Goal: Transaction & Acquisition: Book appointment/travel/reservation

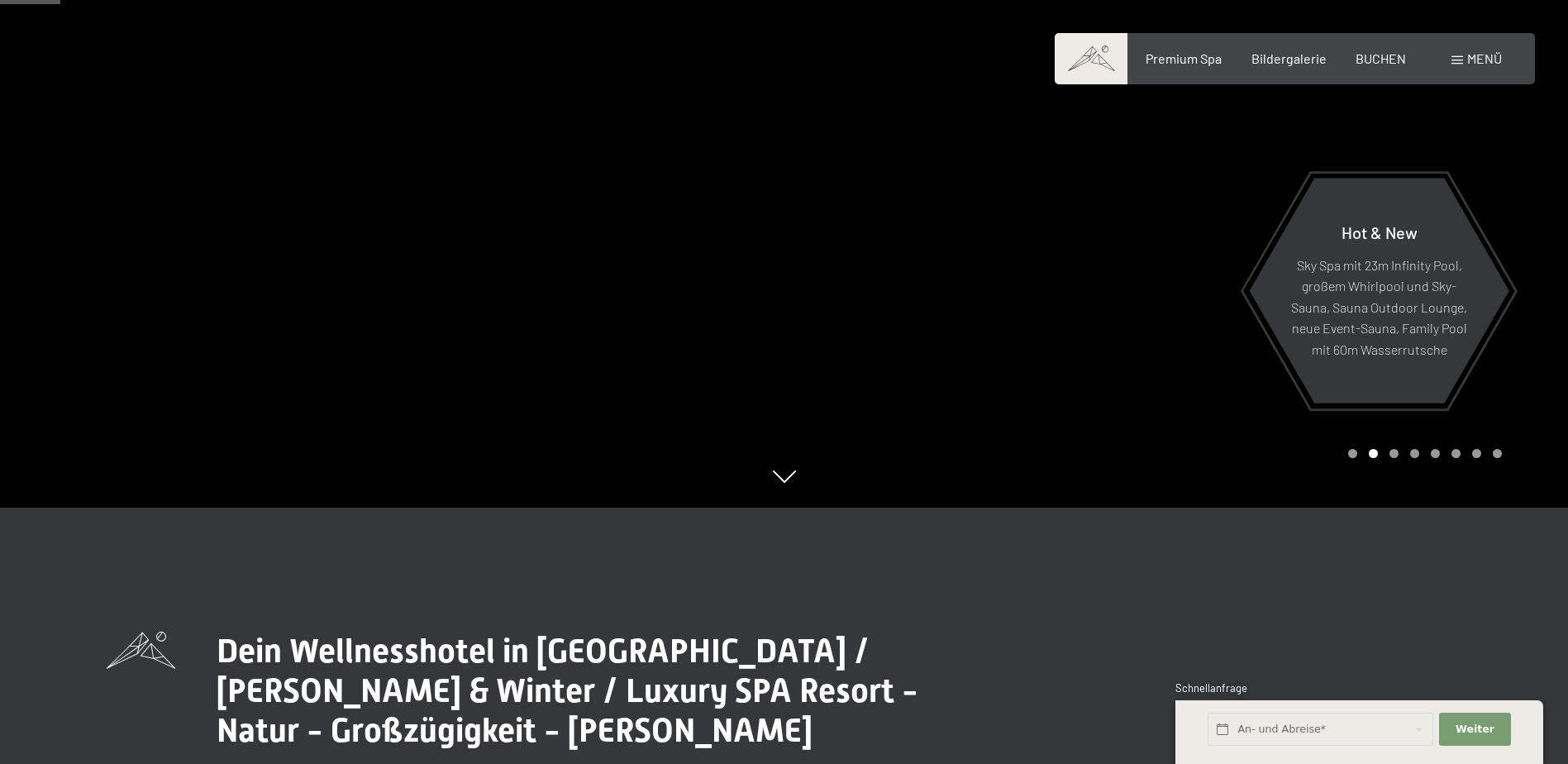
scroll to position [248, 0]
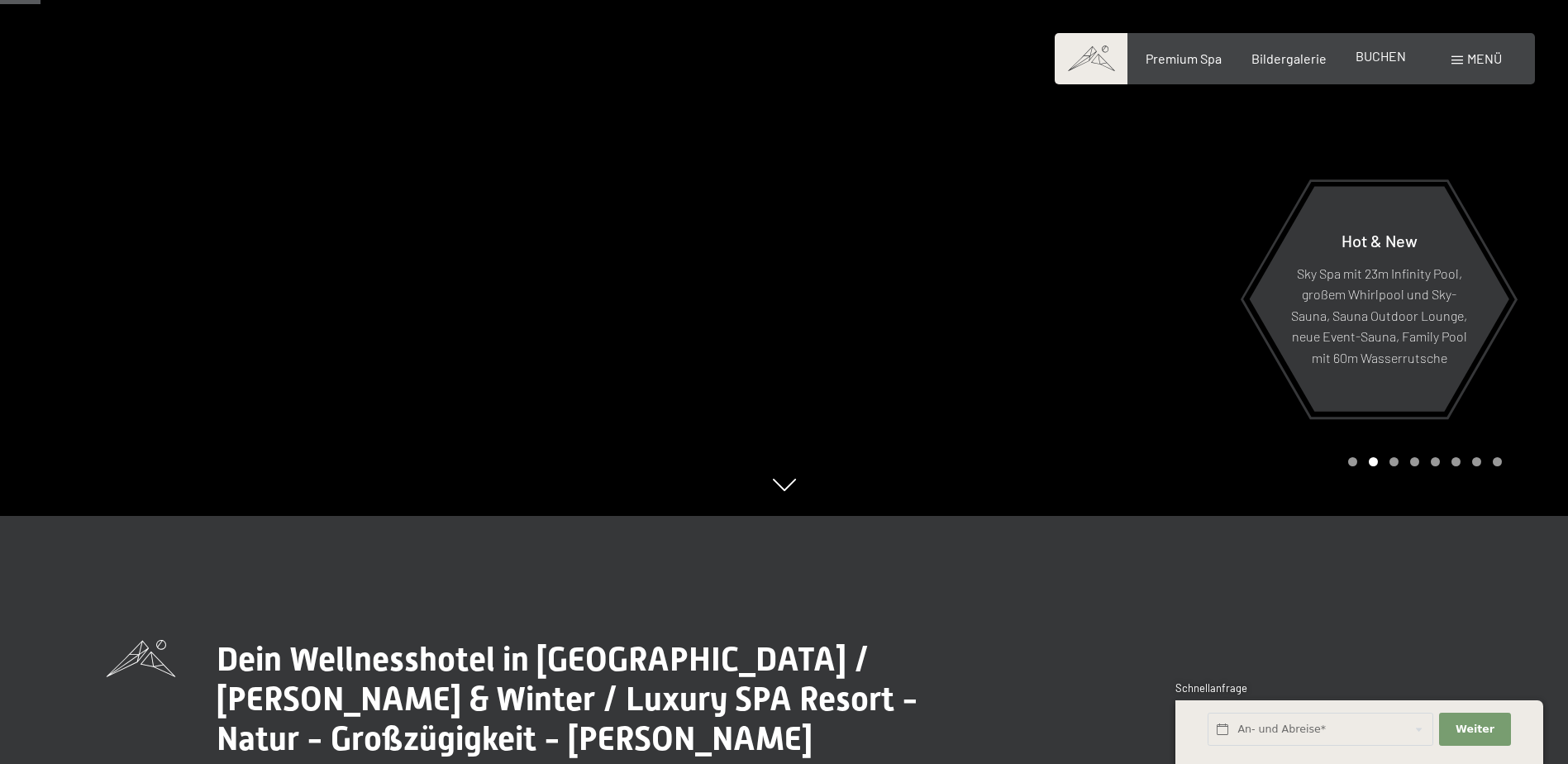
click at [1384, 59] on span "BUCHEN" at bounding box center [1381, 56] width 51 height 16
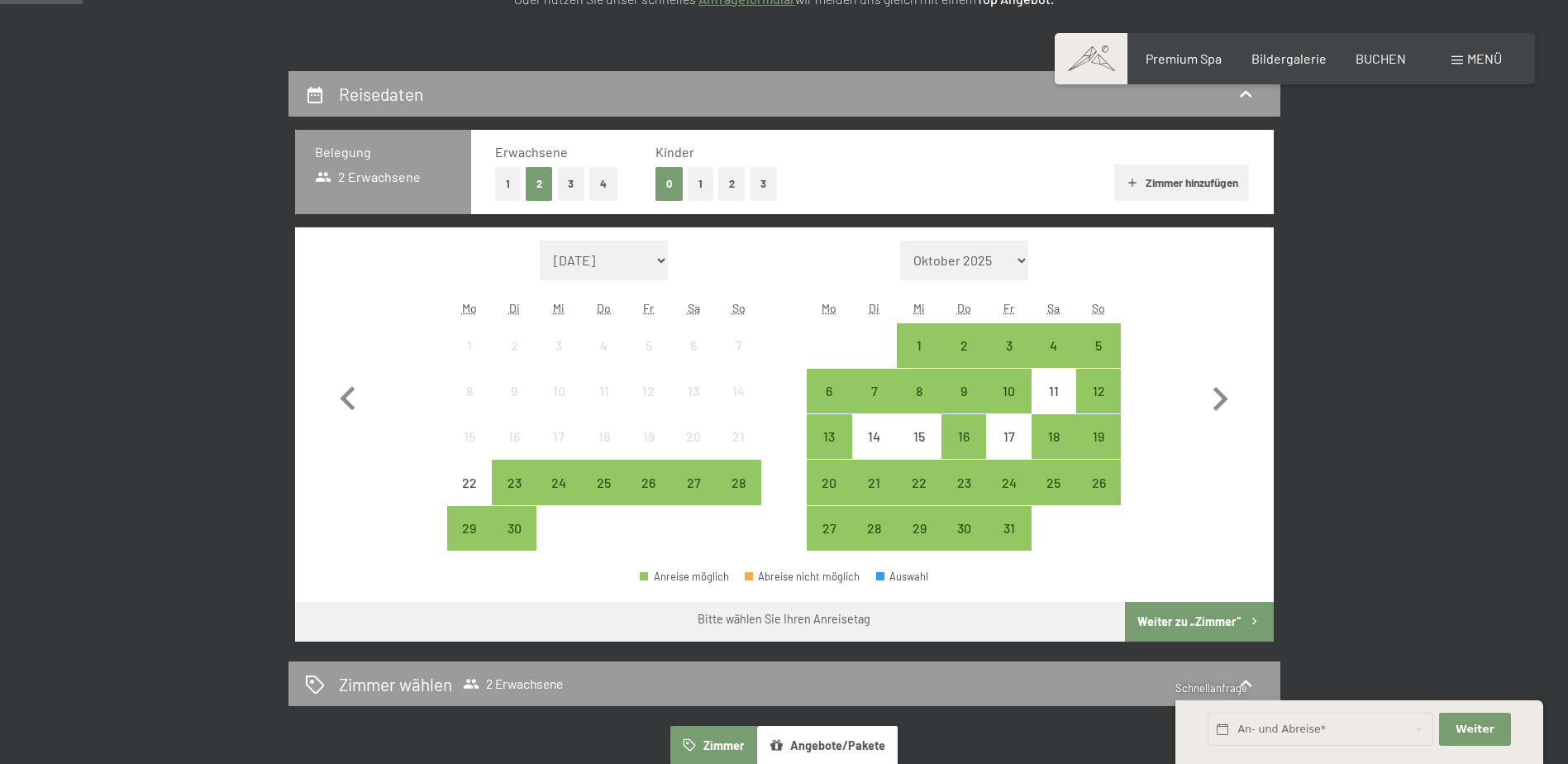
scroll to position [331, 0]
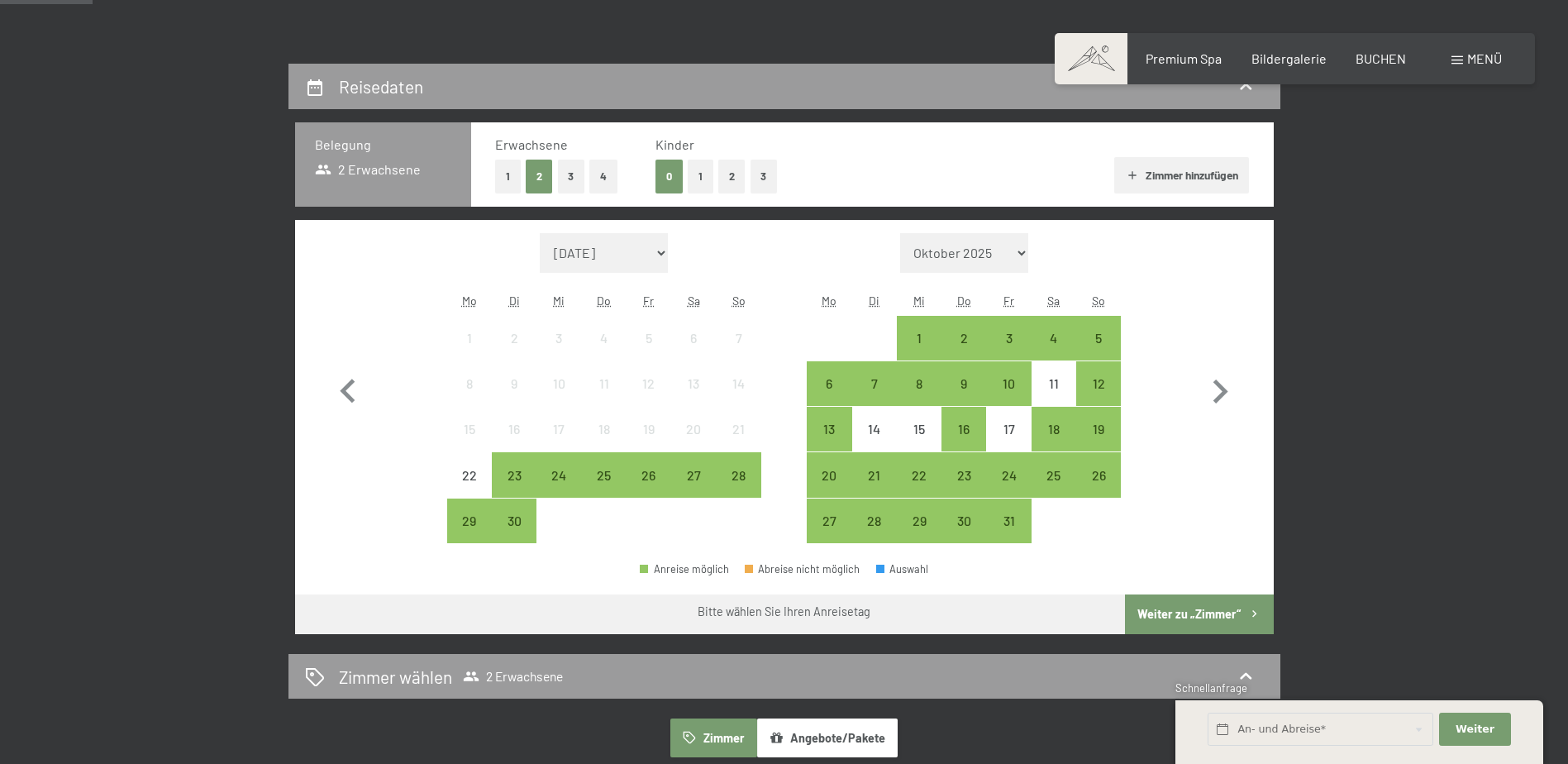
click at [1022, 254] on select "Oktober 2025 [DATE] Dezember 2025 Januar 2026 Februar 2026 März 2026 [DATE] Mai…" at bounding box center [964, 253] width 129 height 40
select select "[DATE]"
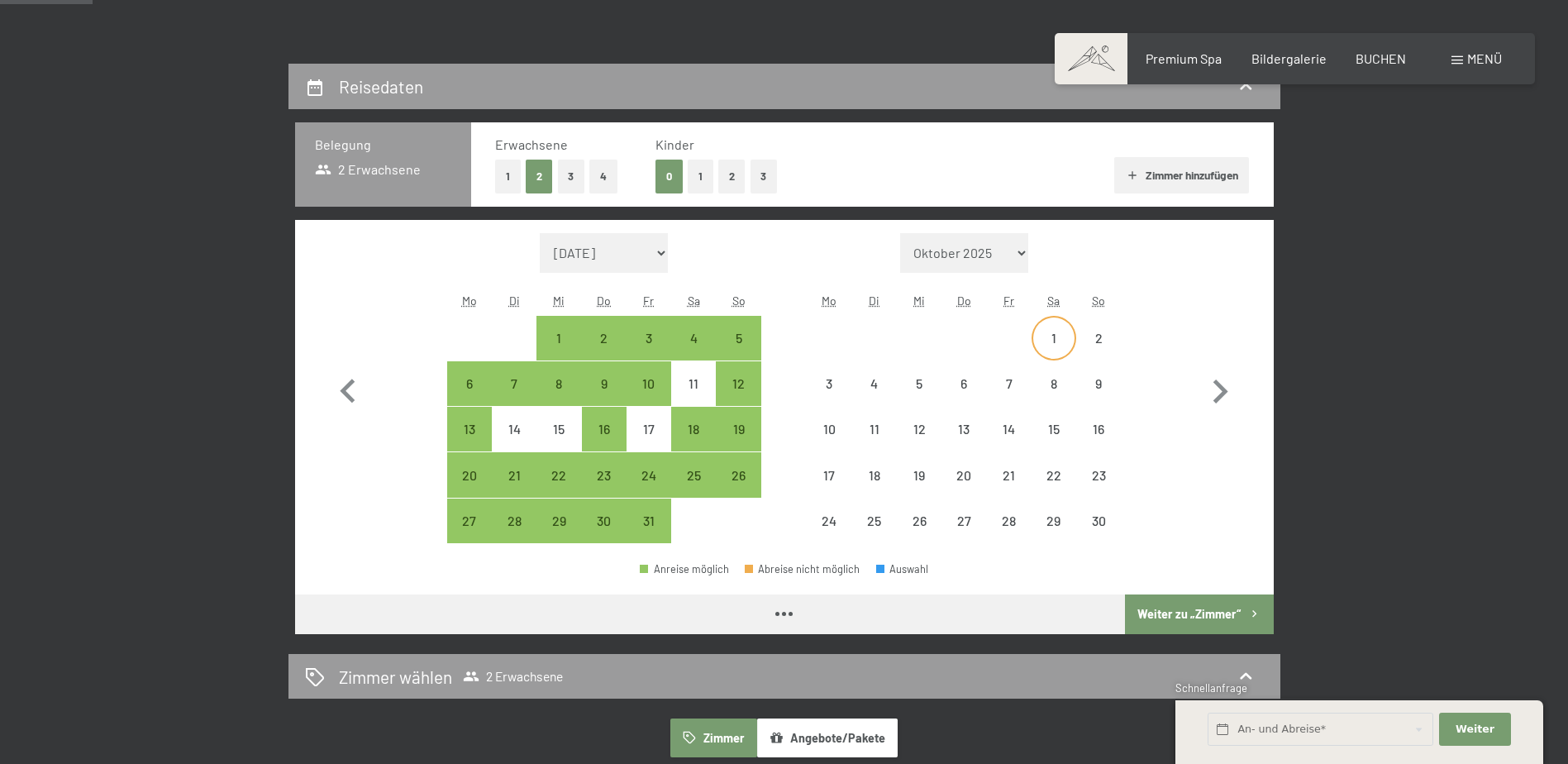
select select "[DATE]"
select select "2025-11-01"
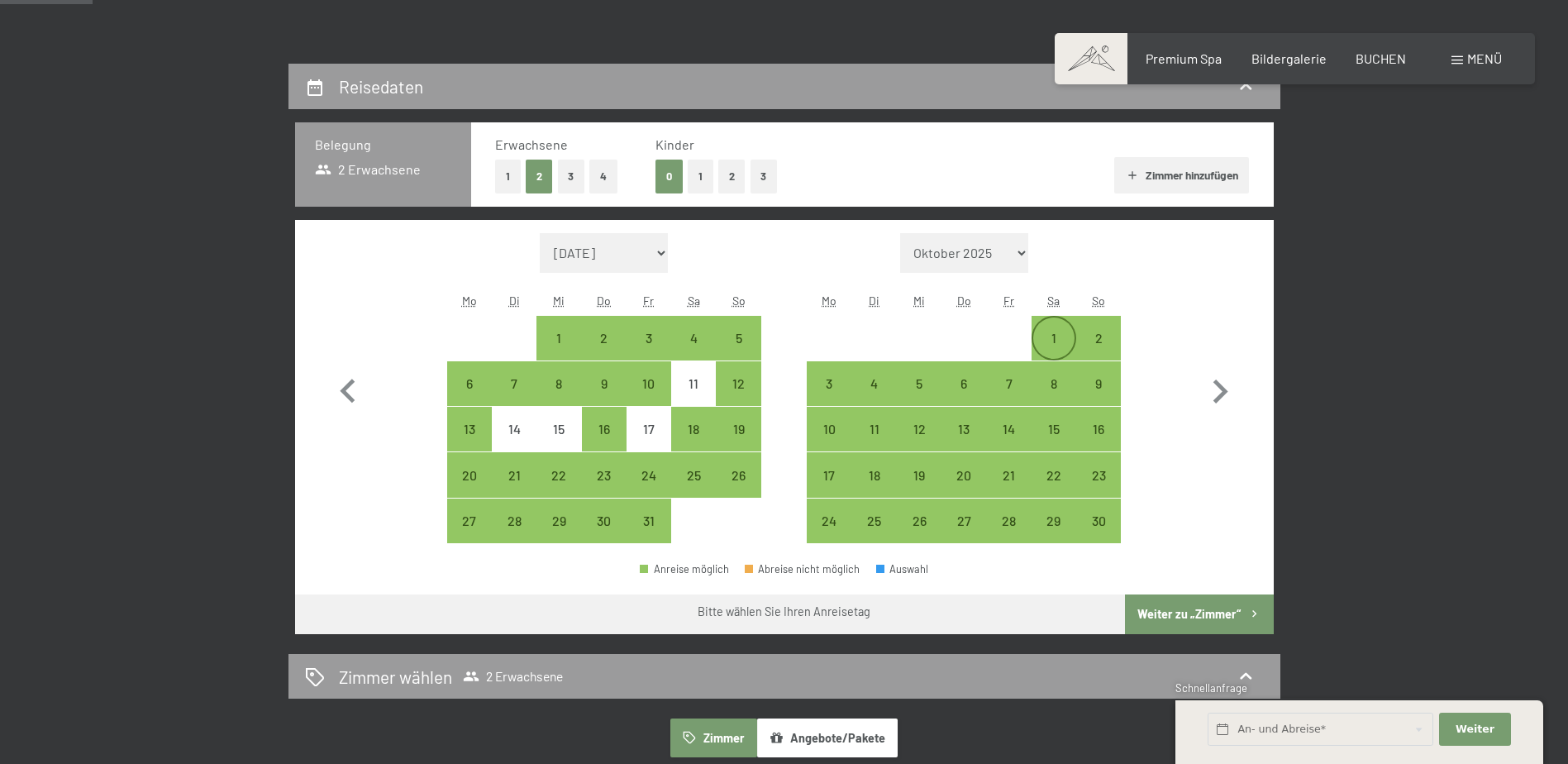
click at [1041, 342] on div "1" at bounding box center [1053, 352] width 41 height 41
select select "2025-10-01"
select select "2025-11-01"
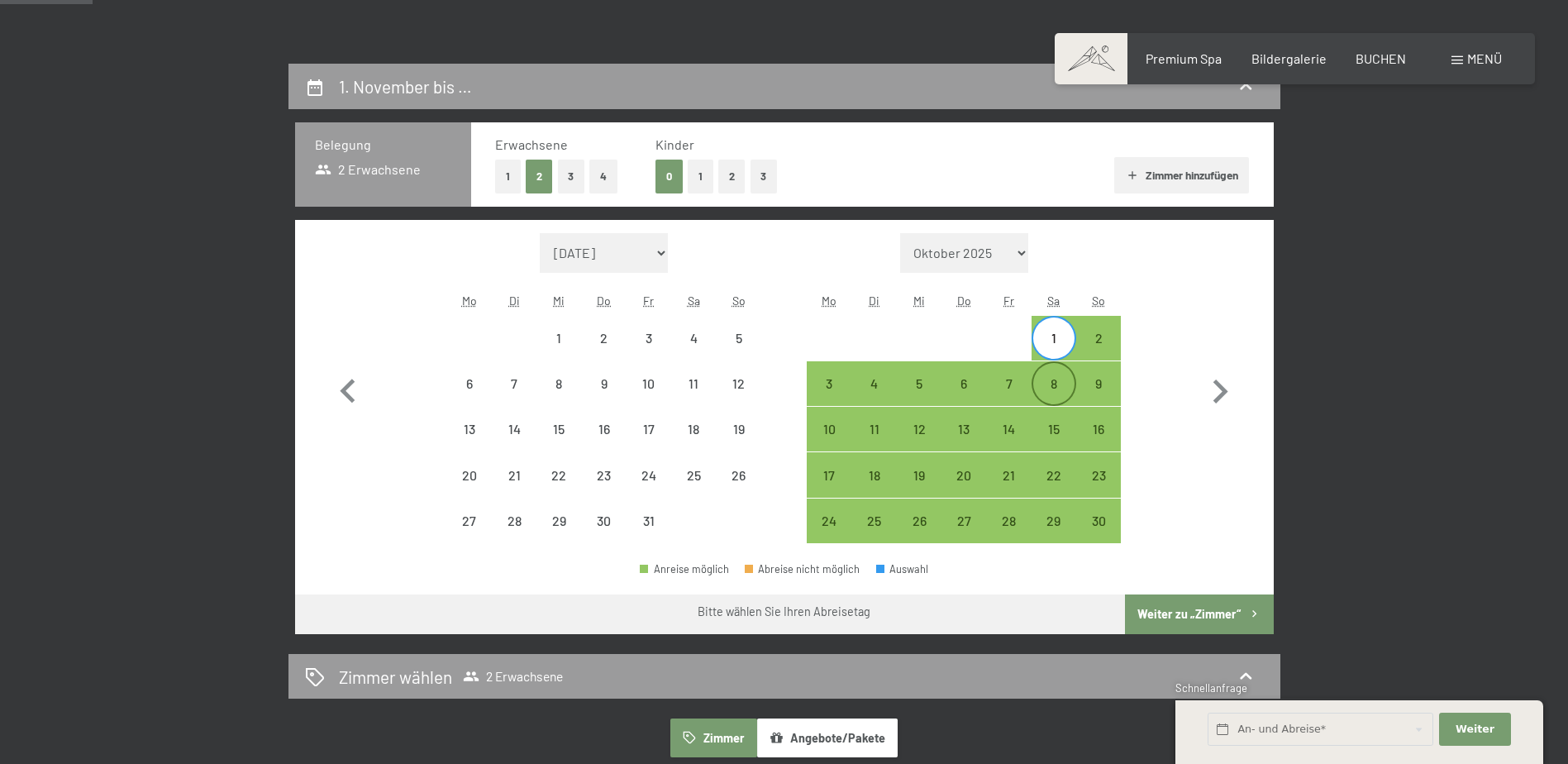
click at [1056, 386] on div "8" at bounding box center [1053, 397] width 41 height 41
select select "2025-10-01"
select select "2025-11-01"
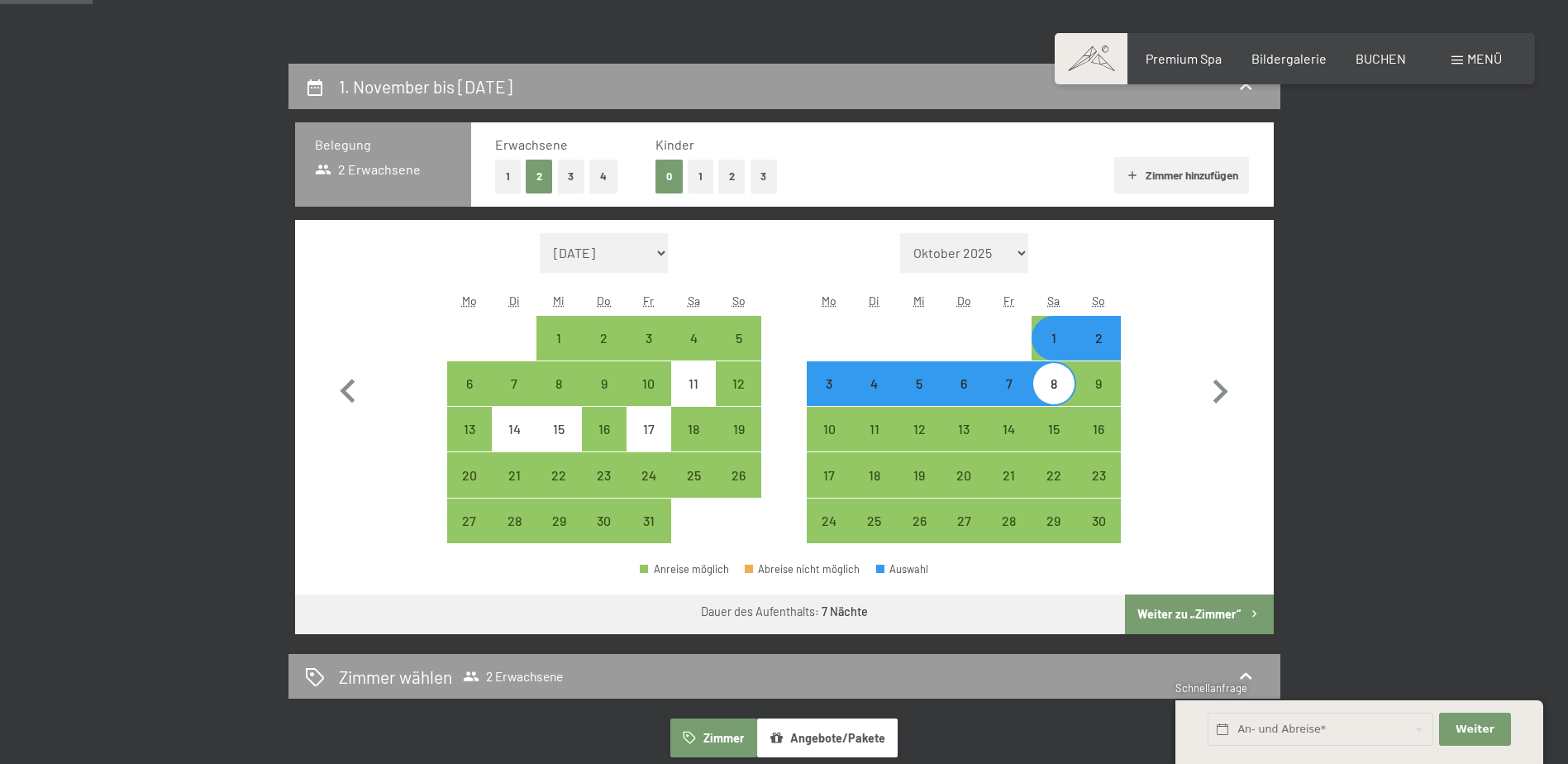
click at [1174, 614] on button "Weiter zu „Zimmer“" at bounding box center [1198, 614] width 148 height 40
select select "2025-10-01"
select select "2025-11-01"
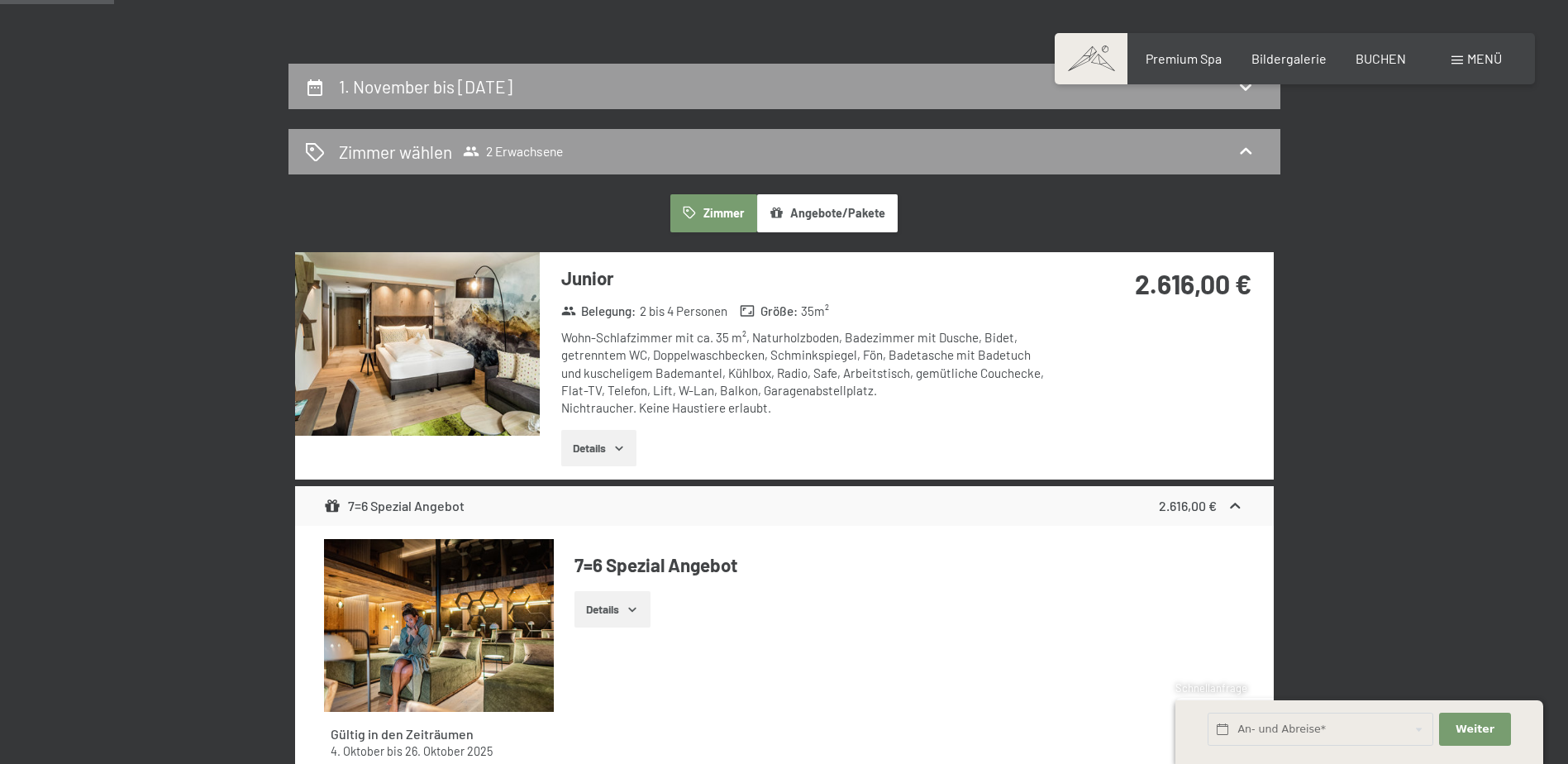
scroll to position [394, 0]
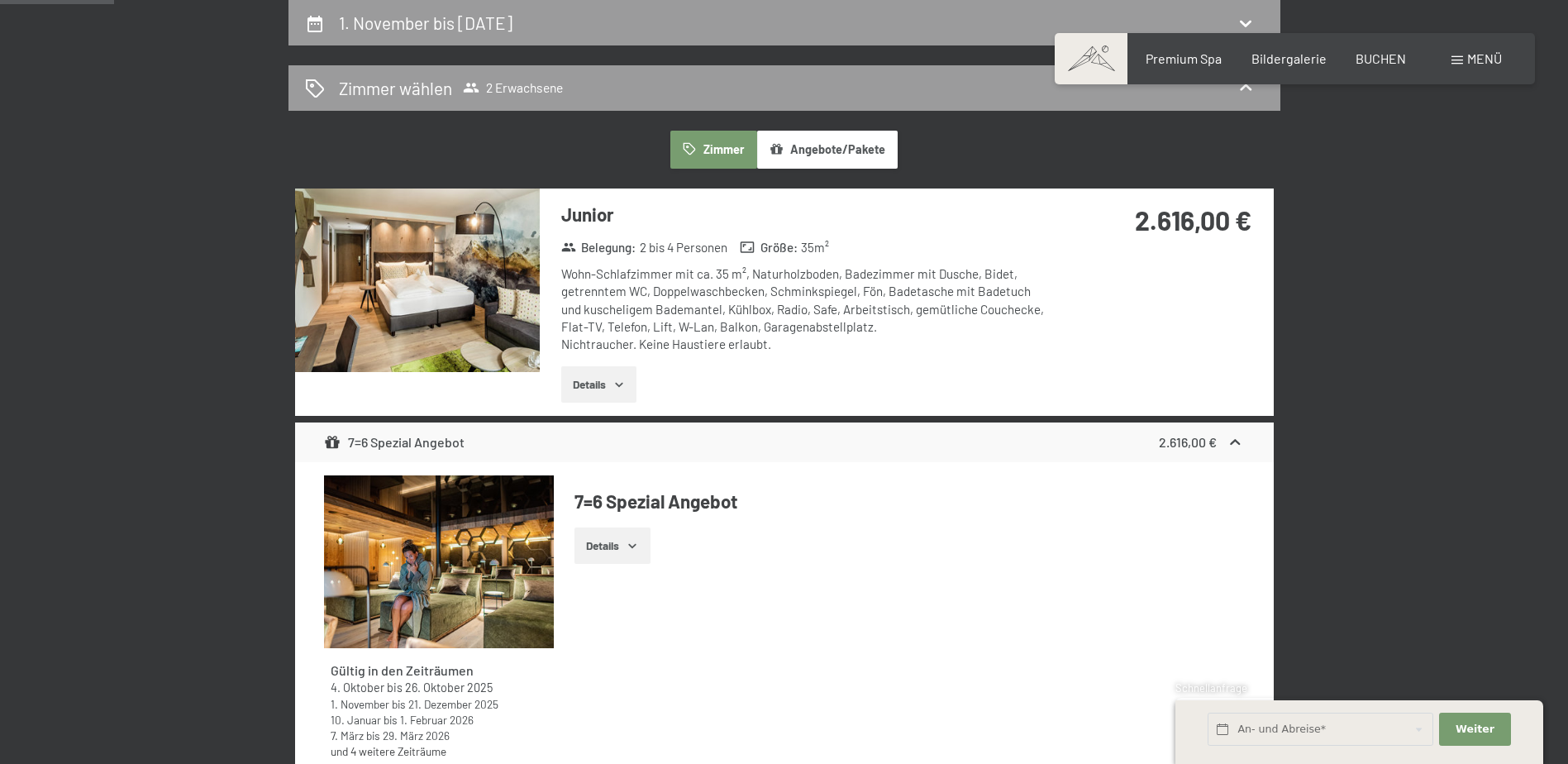
click at [570, 381] on button "Details" at bounding box center [598, 383] width 75 height 36
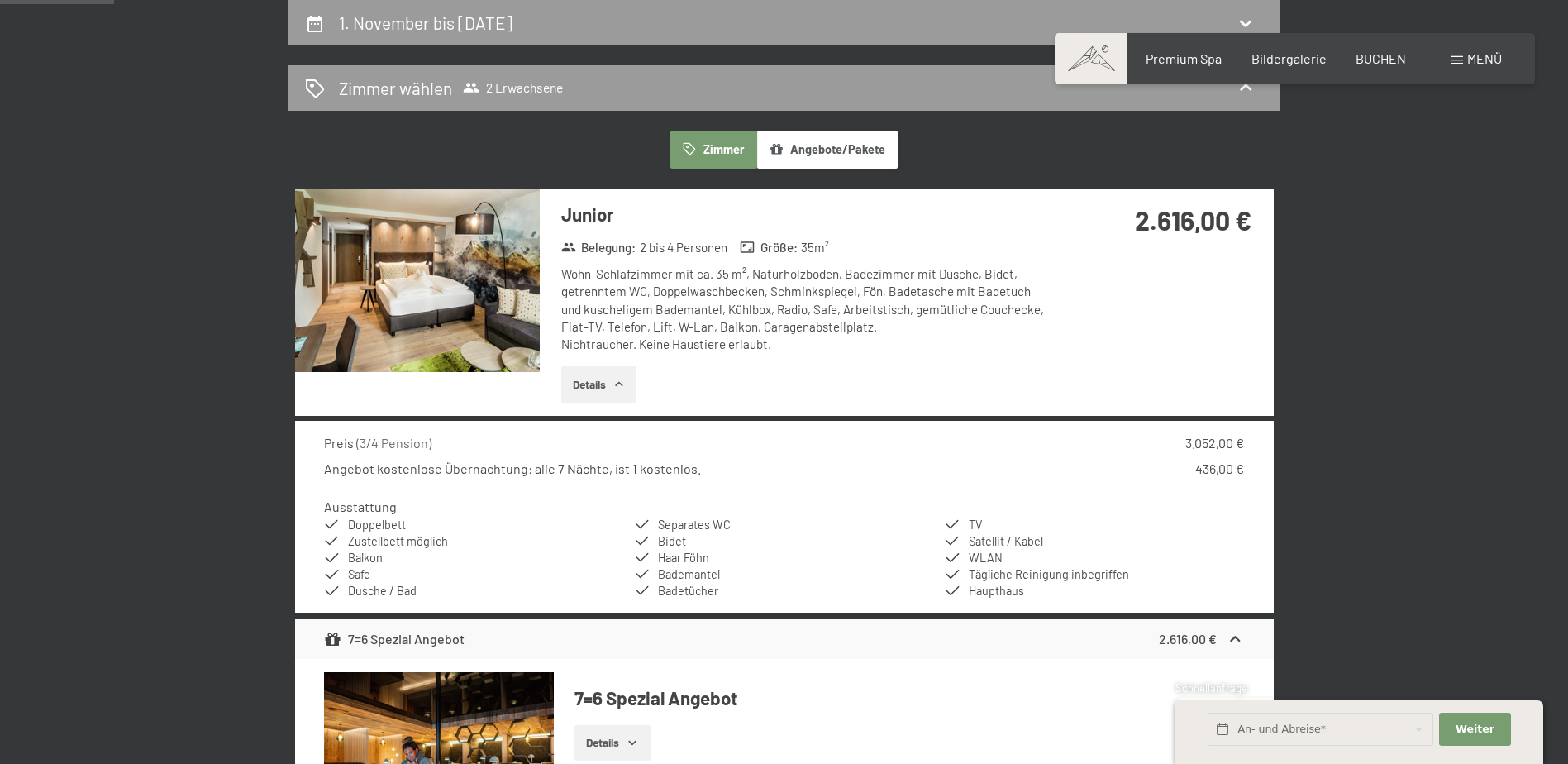
click at [585, 373] on button "Details" at bounding box center [598, 383] width 75 height 36
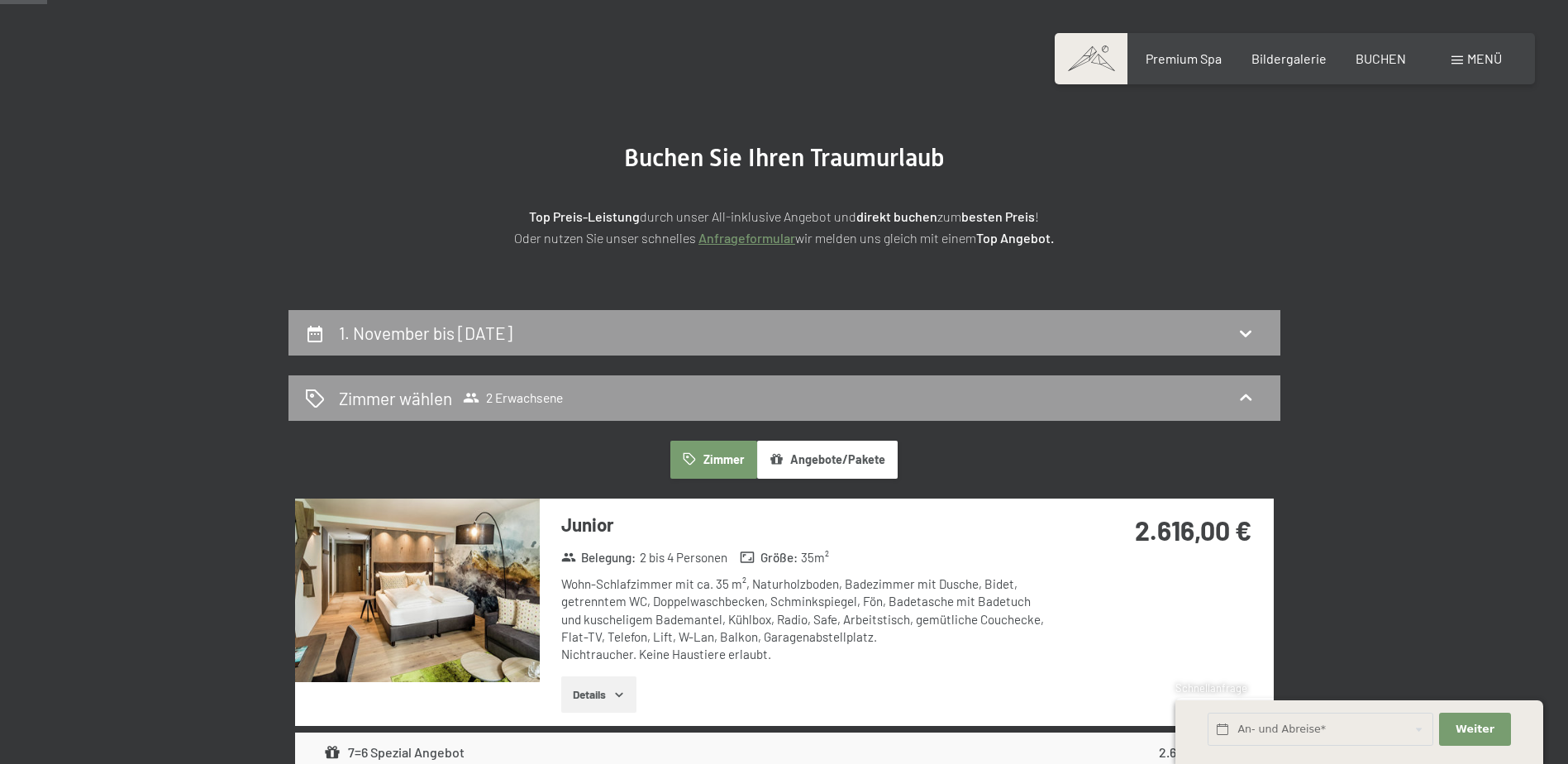
scroll to position [0, 0]
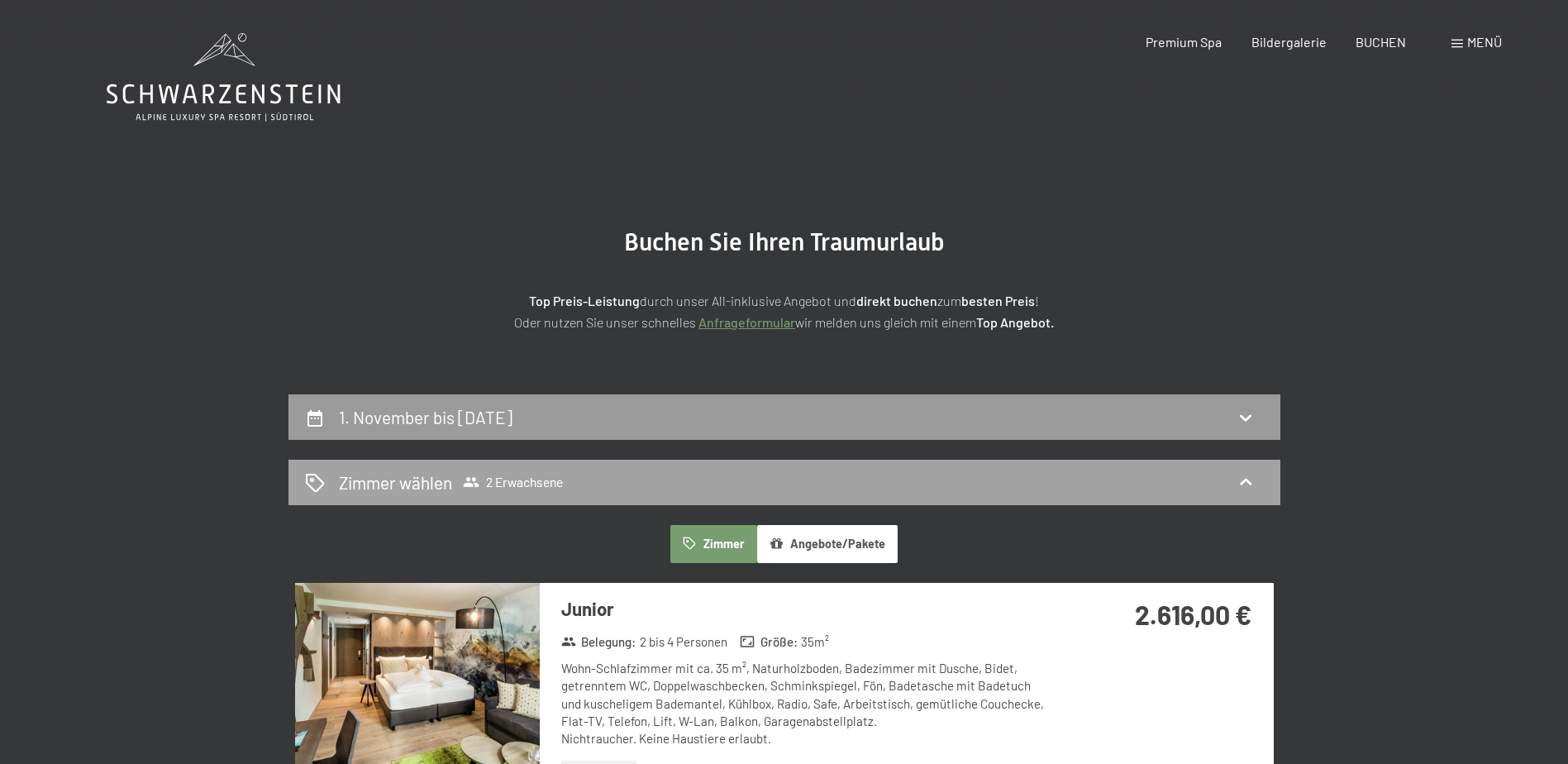
click at [522, 486] on span "2 Erwachsene" at bounding box center [513, 482] width 100 height 17
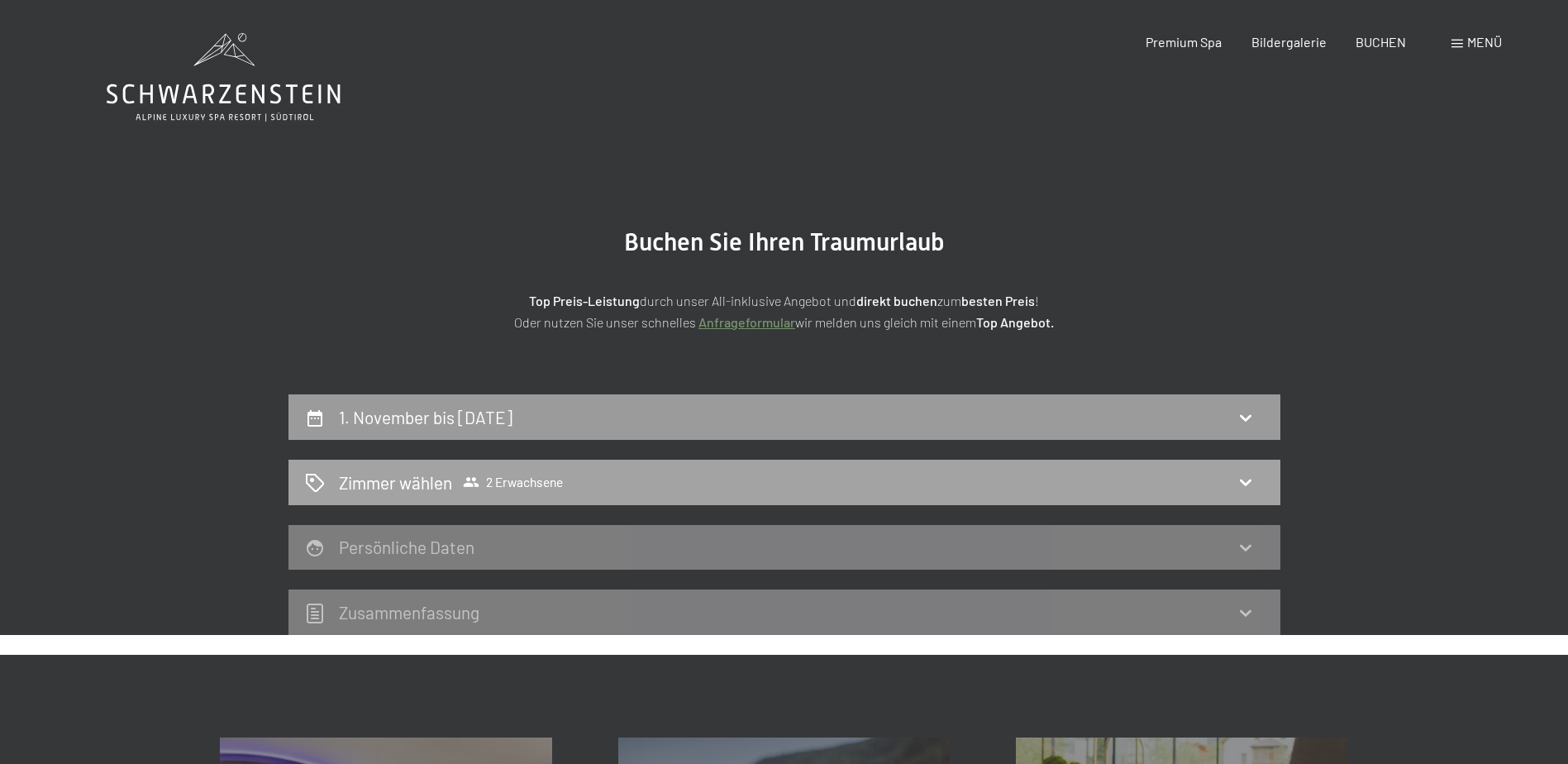
click at [1242, 480] on icon at bounding box center [1245, 482] width 20 height 20
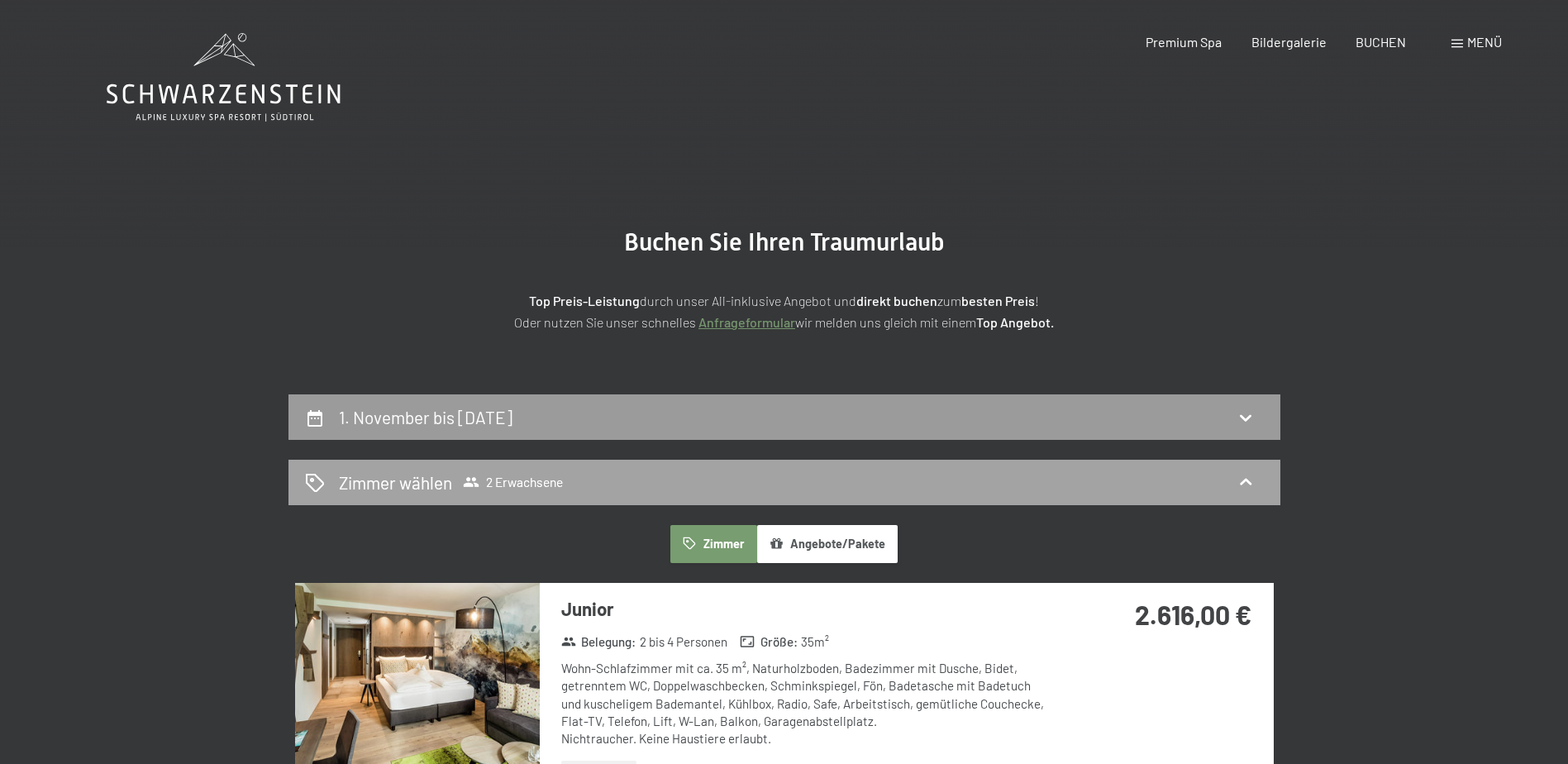
click at [733, 481] on div "Zimmer wählen 2 Erwachsene" at bounding box center [784, 482] width 959 height 24
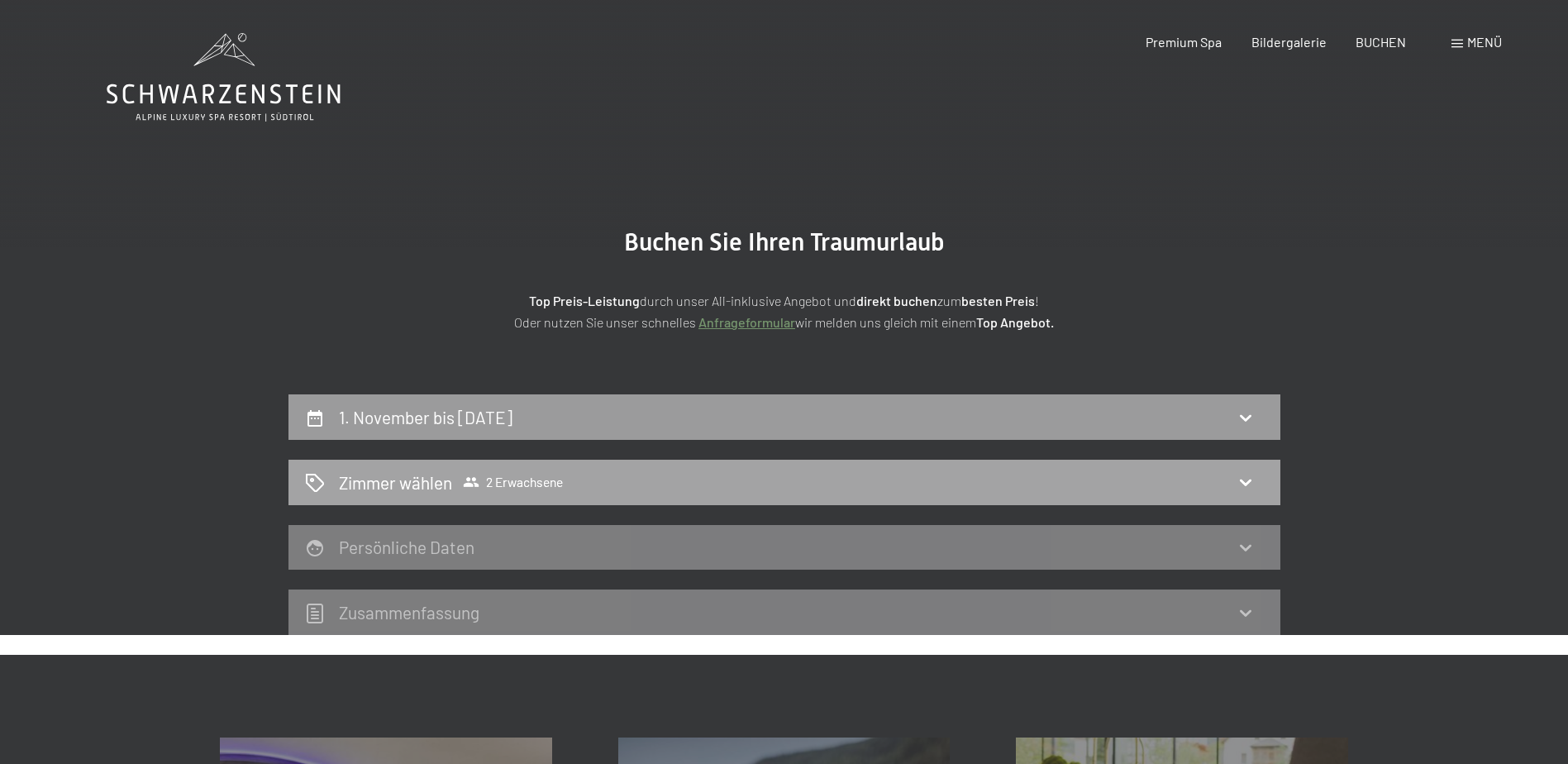
click at [532, 488] on span "2 Erwachsene" at bounding box center [513, 482] width 100 height 17
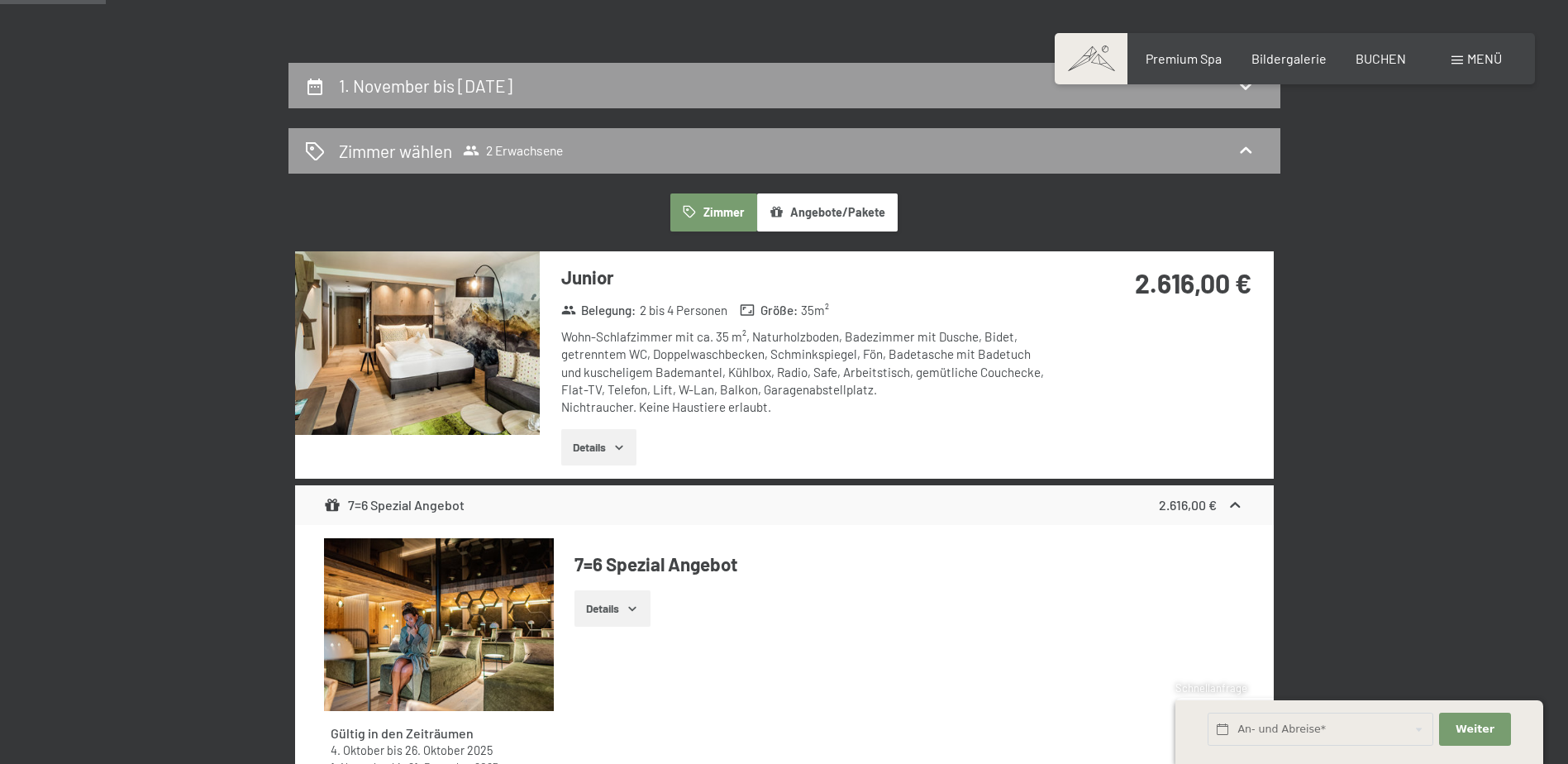
scroll to position [331, 0]
click at [711, 211] on button "Zimmer" at bounding box center [713, 213] width 86 height 38
click at [817, 213] on button "Angebote/Pakete" at bounding box center [827, 213] width 140 height 38
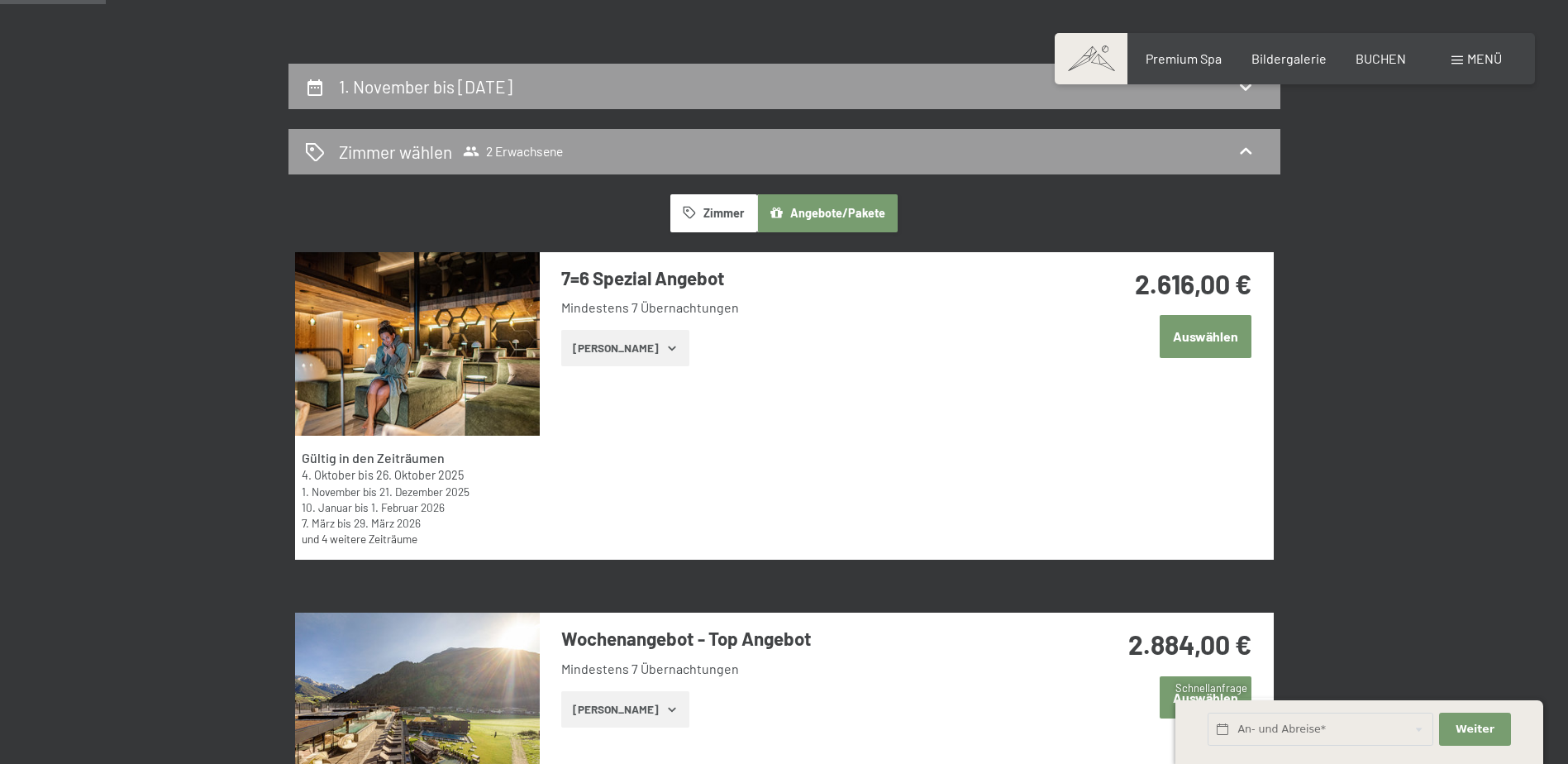
click at [707, 221] on button "Zimmer" at bounding box center [713, 213] width 86 height 38
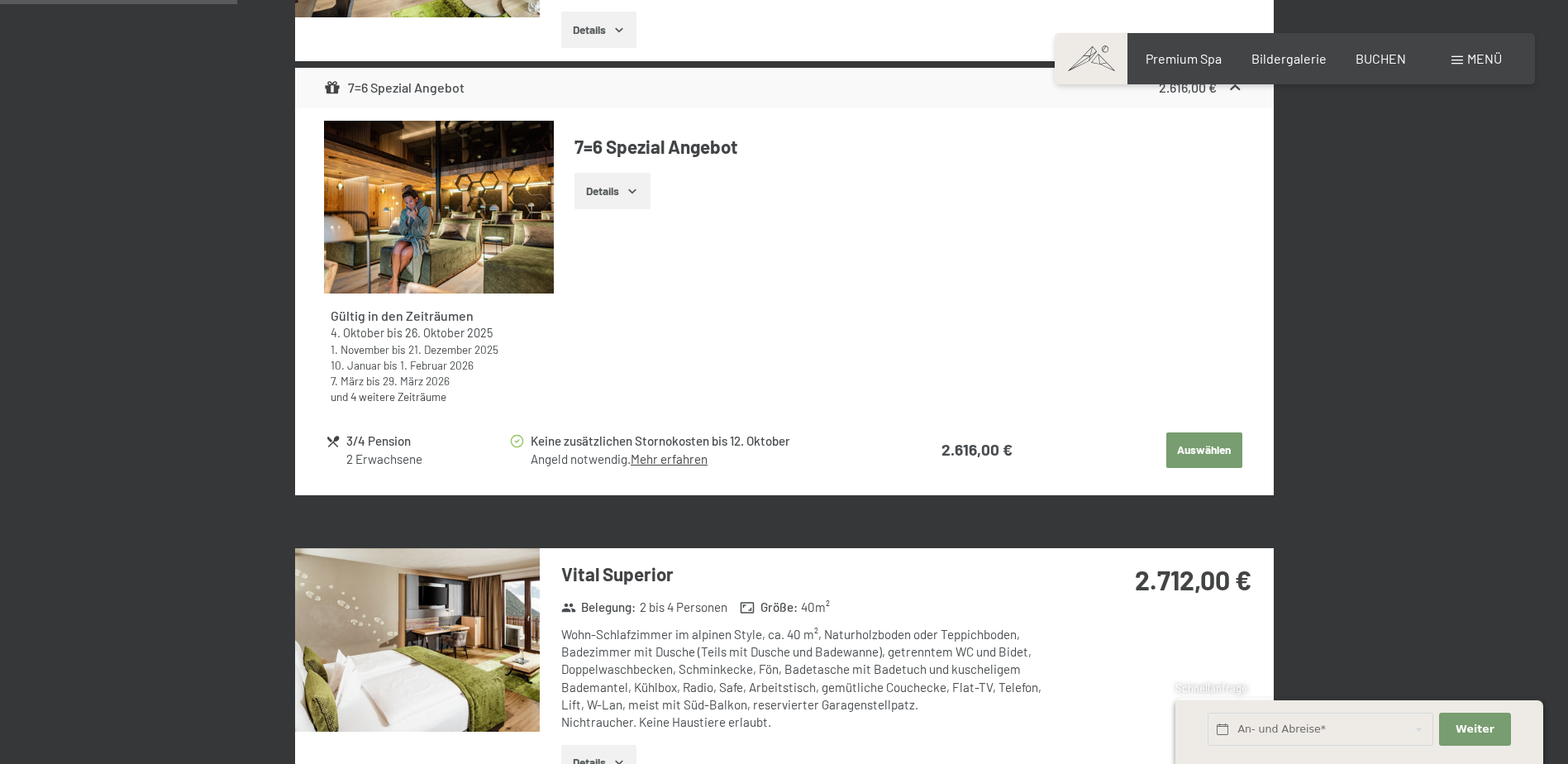
scroll to position [744, 0]
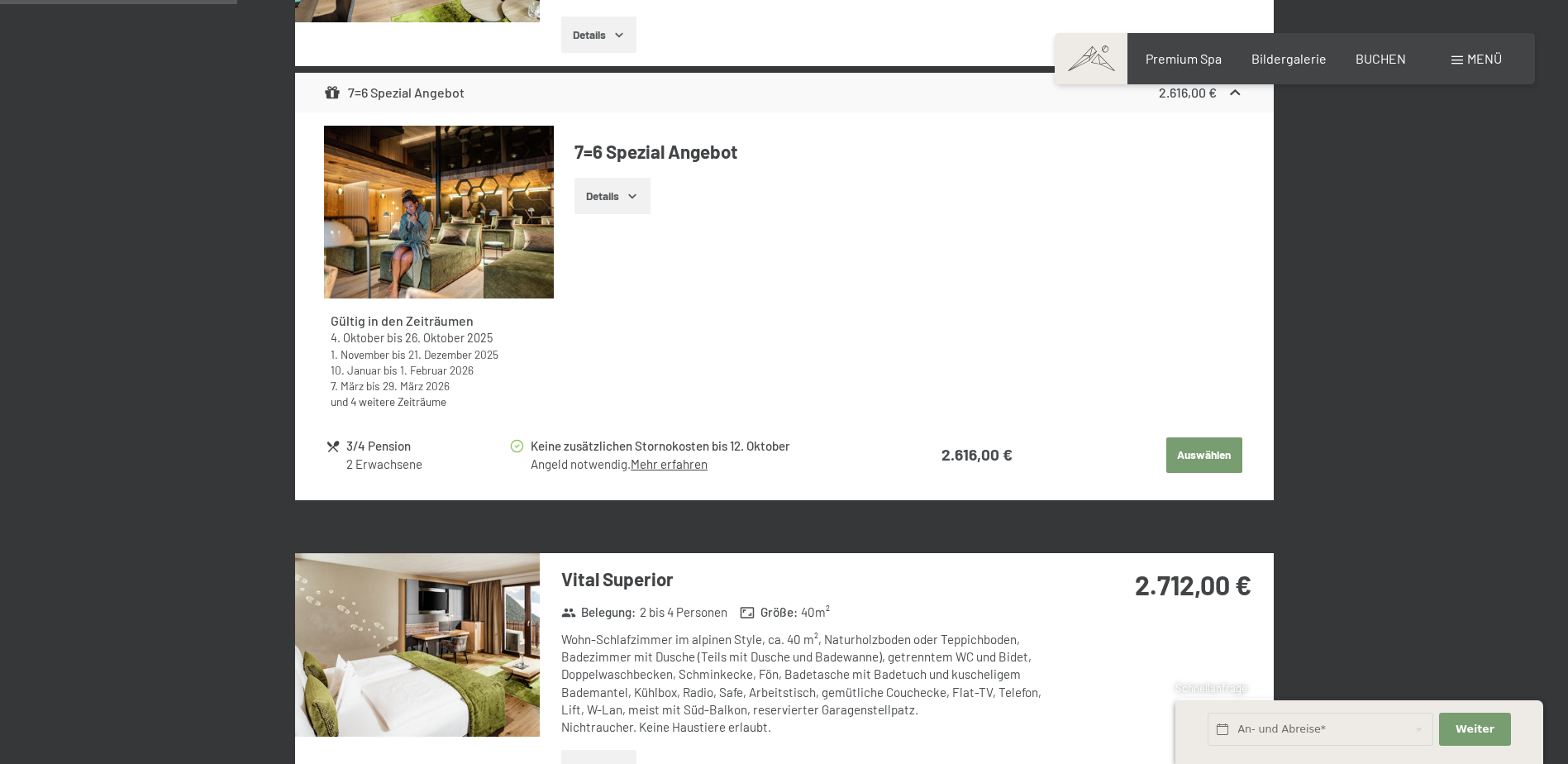
click at [1196, 452] on button "Auswählen" at bounding box center [1204, 455] width 76 height 36
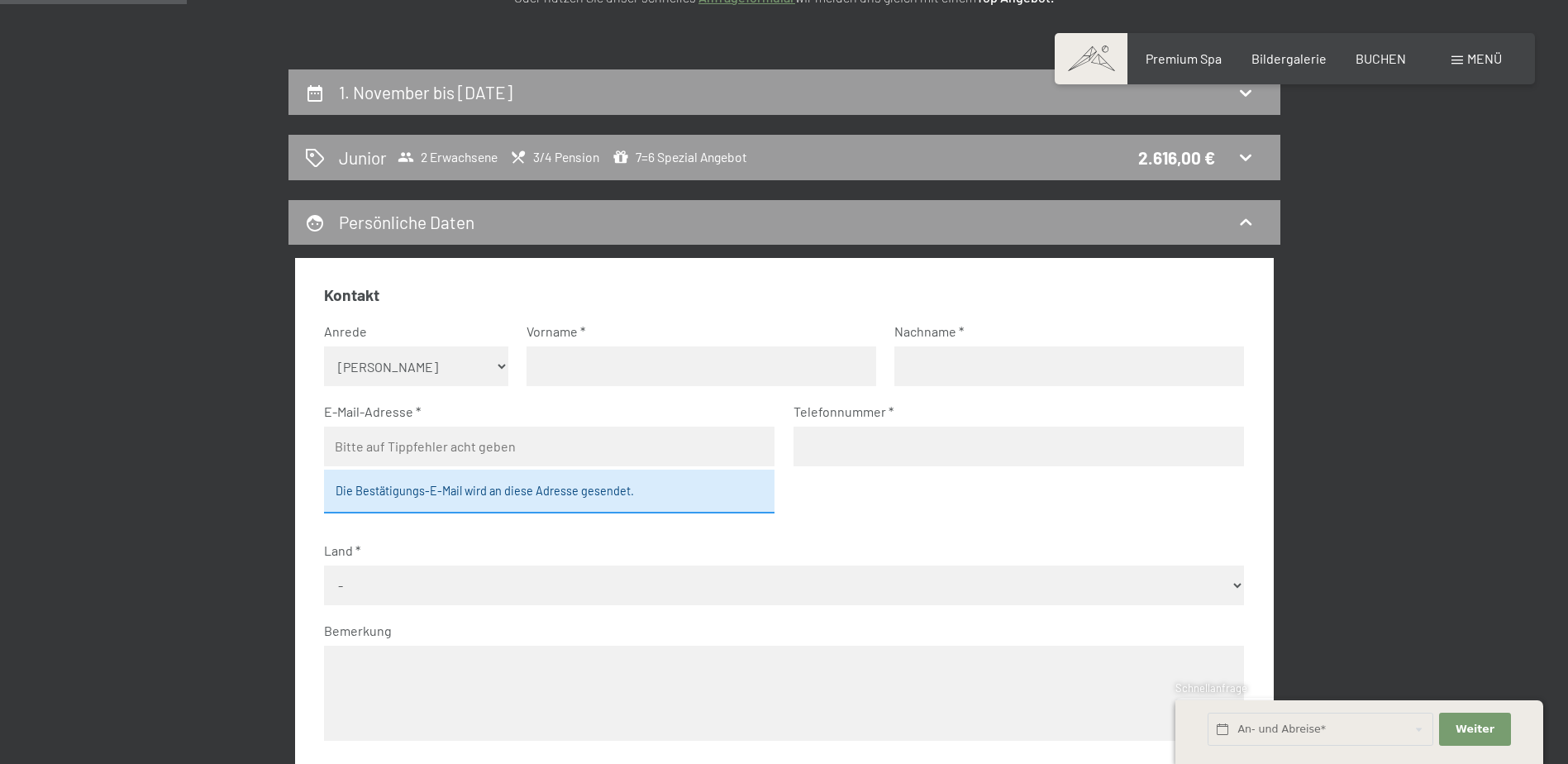
scroll to position [229, 0]
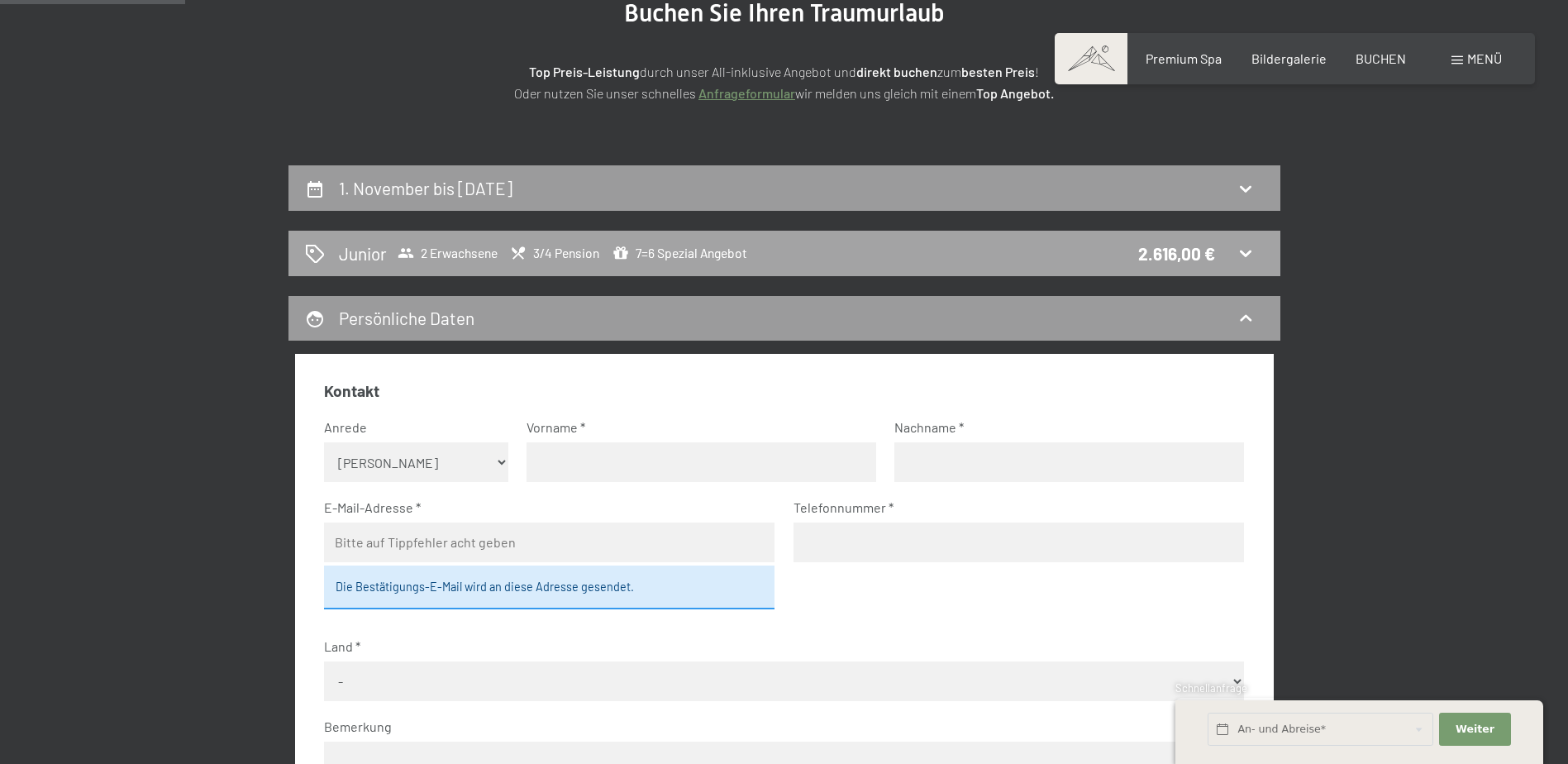
click at [614, 255] on icon at bounding box center [620, 253] width 17 height 17
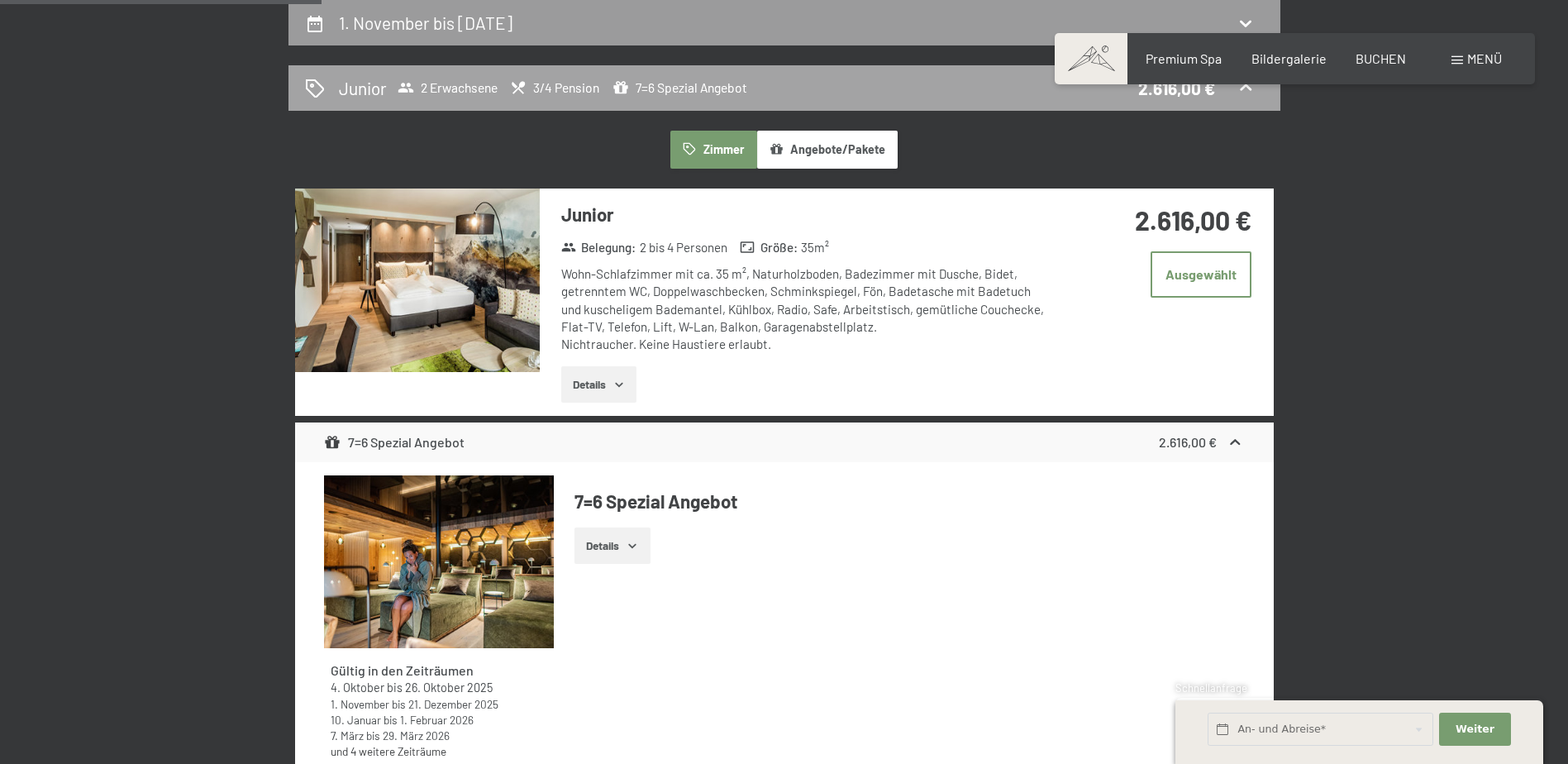
click at [458, 85] on span "2 Erwachsene" at bounding box center [448, 87] width 100 height 17
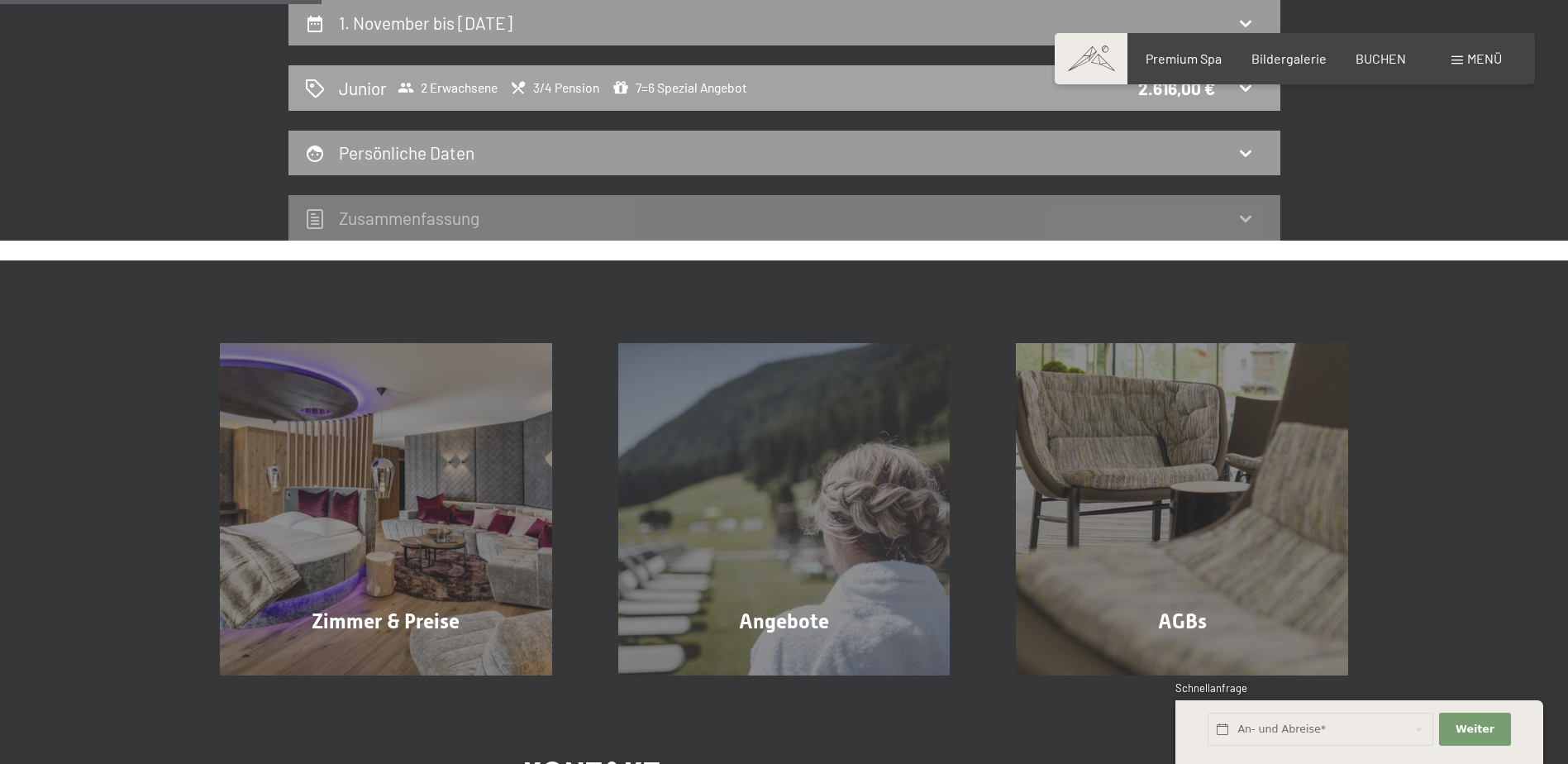
click at [371, 86] on h2 "Junior" at bounding box center [362, 88] width 48 height 24
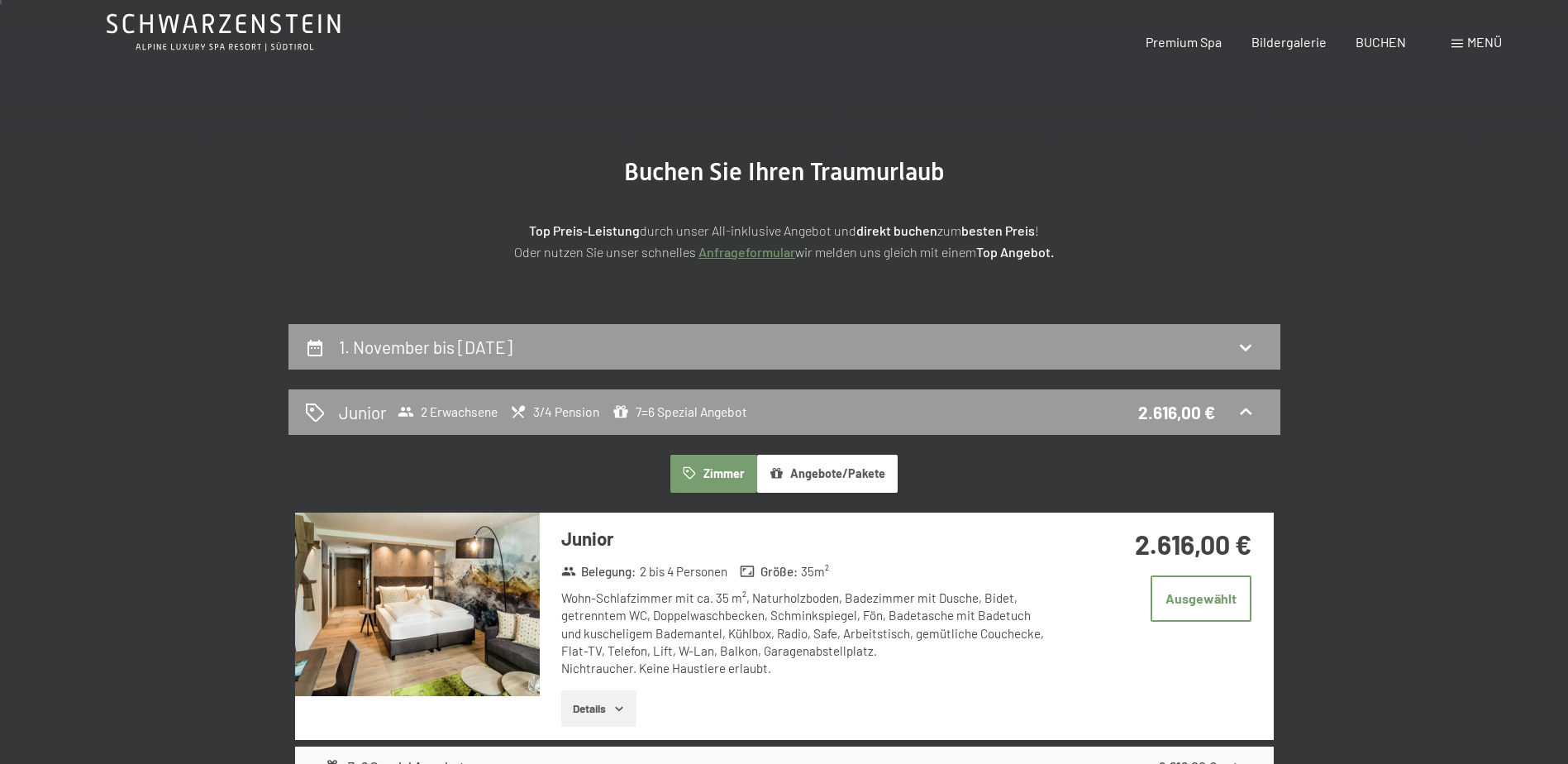
scroll to position [0, 0]
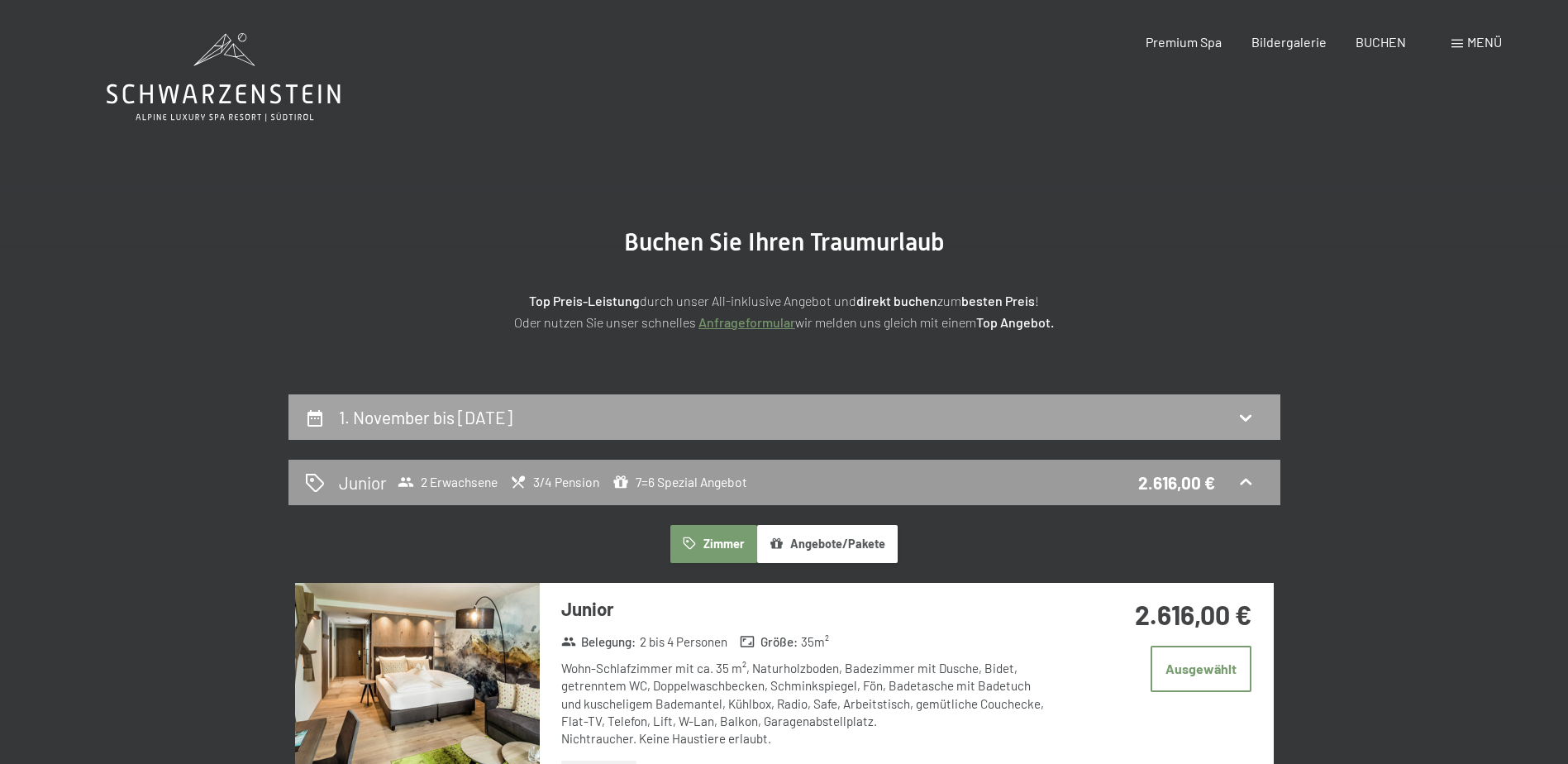
click at [1245, 410] on icon at bounding box center [1245, 418] width 20 height 20
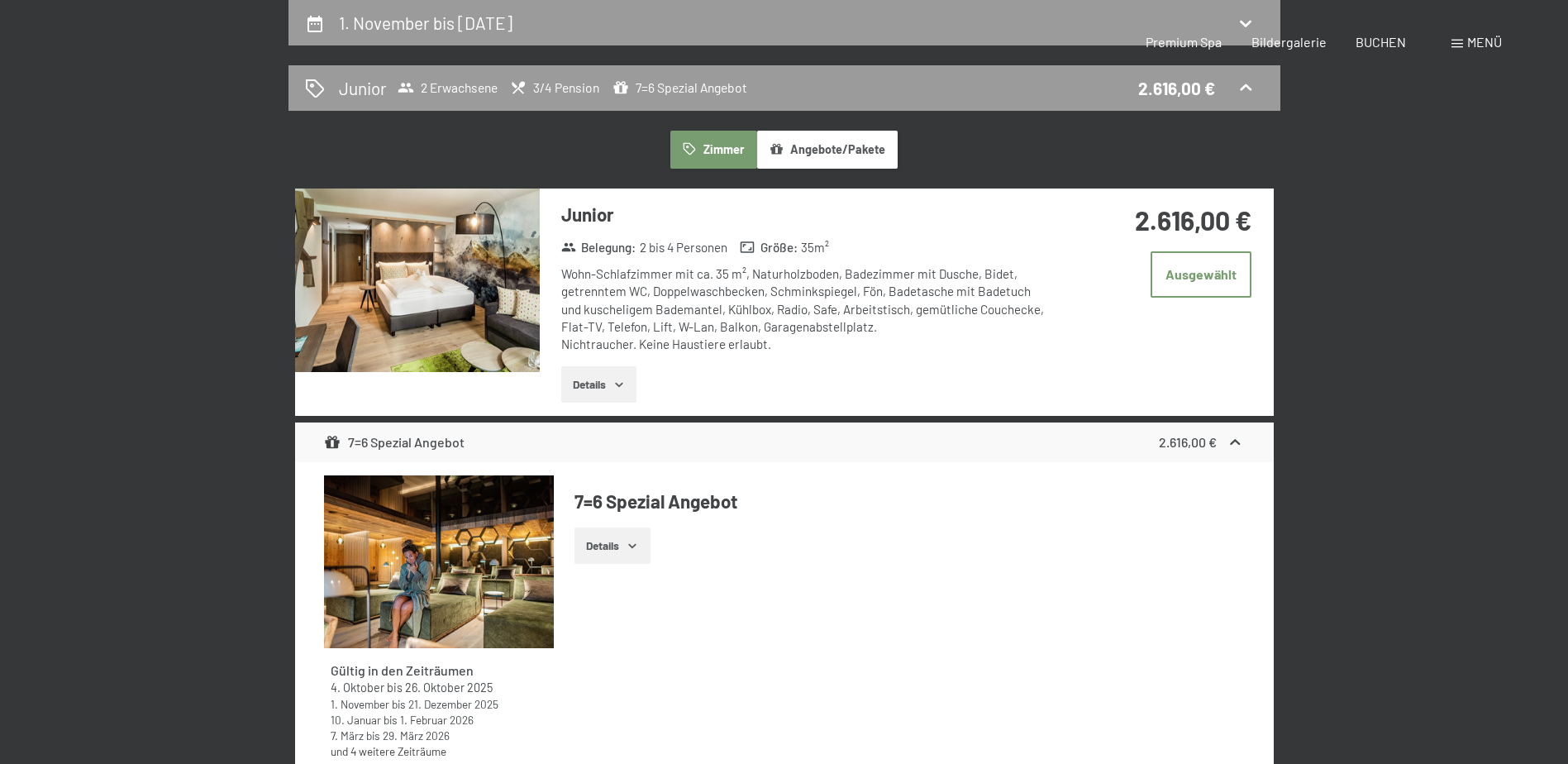
select select "2025-10-01"
select select "2025-11-01"
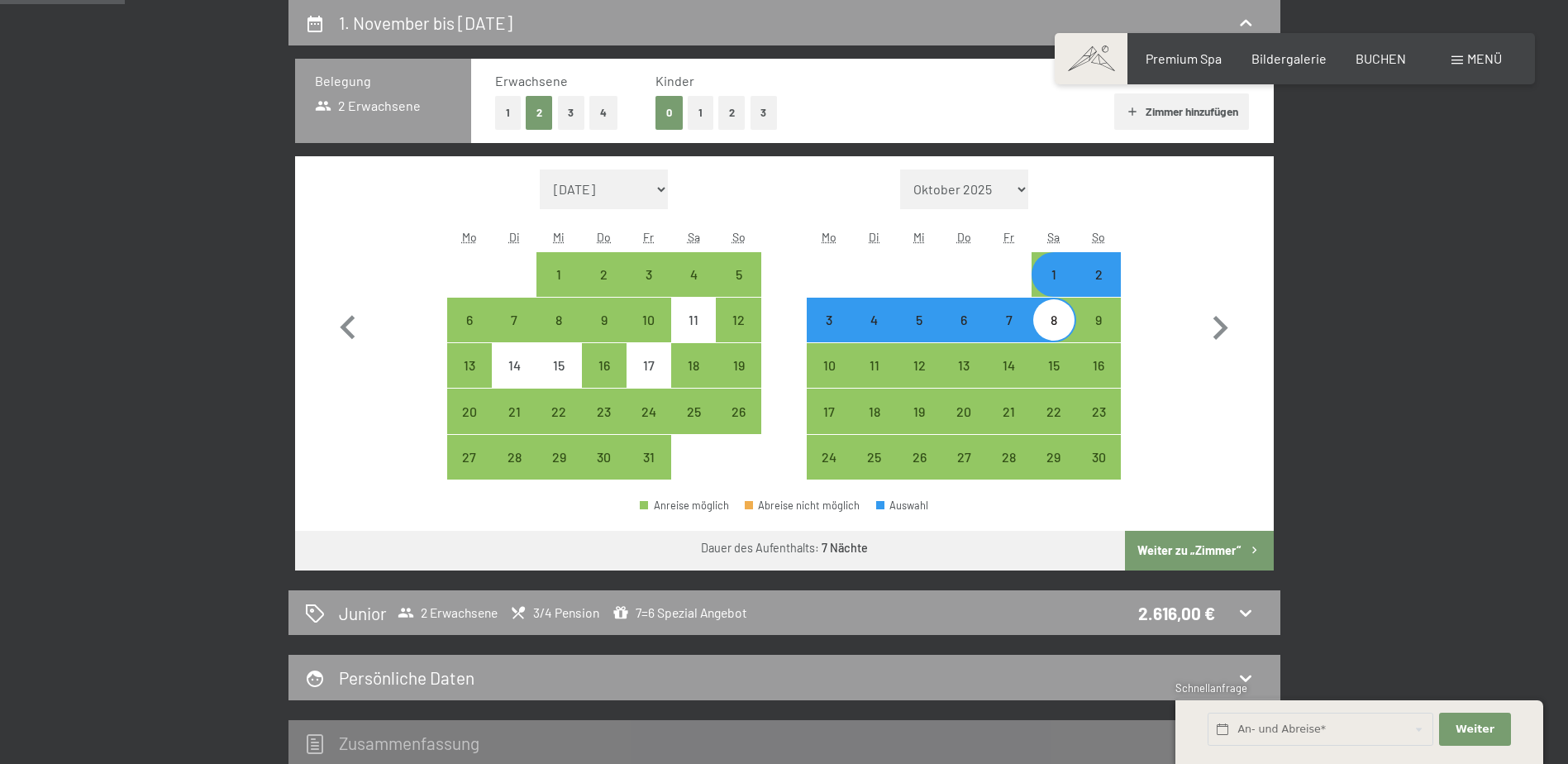
click at [708, 113] on button "1" at bounding box center [700, 112] width 25 height 34
select select "2025-10-01"
select select "2025-11-01"
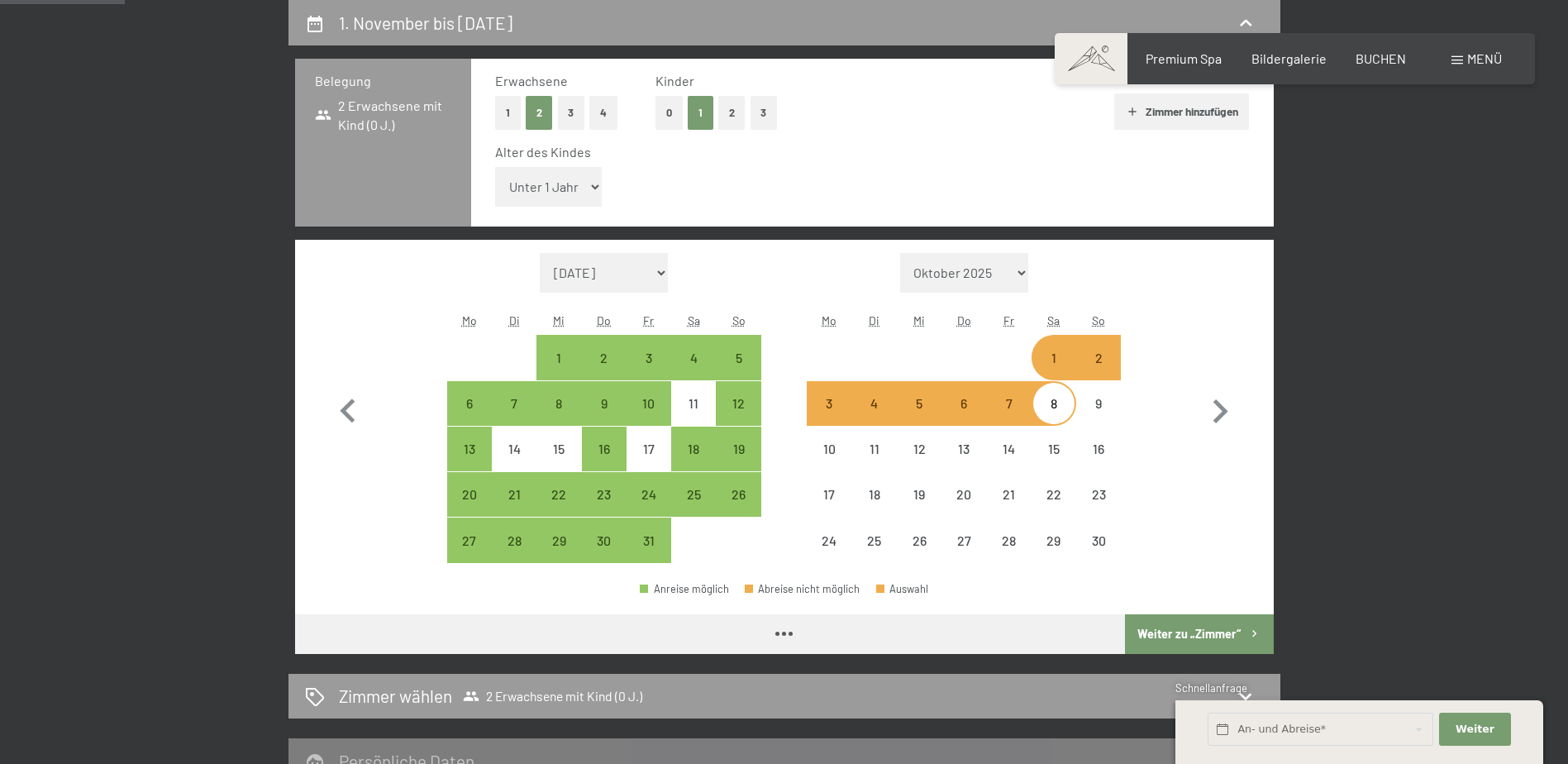
select select "2025-10-01"
select select "2025-11-01"
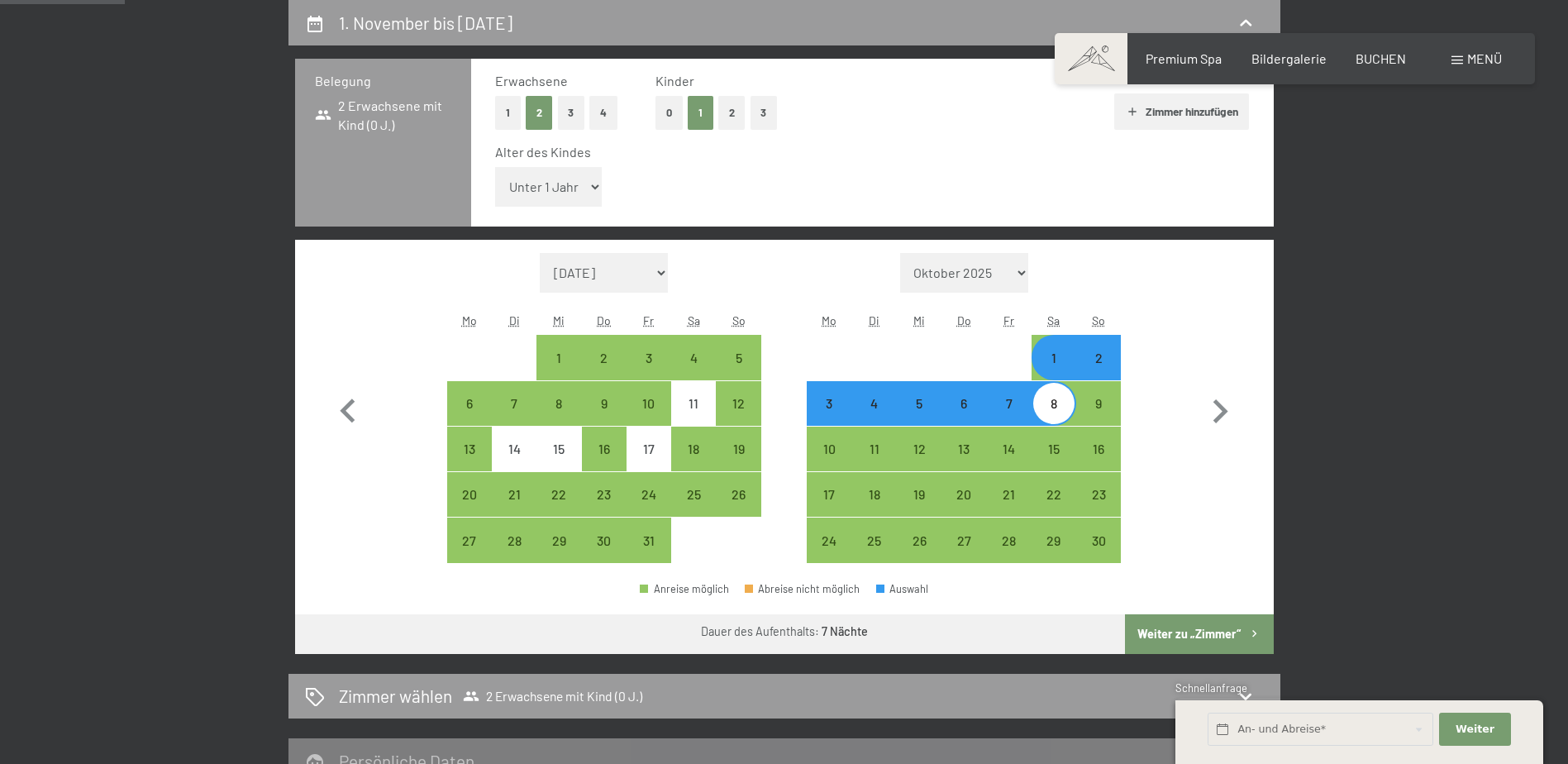
click at [579, 175] on select "Unter 1 Jahr 1 Jahr 2 Jahre 3 Jahre 4 Jahre 5 Jahre 6 Jahre 7 Jahre 8 Jahre 9 J…" at bounding box center [549, 186] width 107 height 40
select select "10"
click at [495, 167] on select "Unter 1 Jahr 1 Jahr 2 Jahre 3 Jahre 4 Jahre 5 Jahre 6 Jahre 7 Jahre 8 Jahre 9 J…" at bounding box center [549, 186] width 107 height 40
select select "2025-10-01"
select select "2025-11-01"
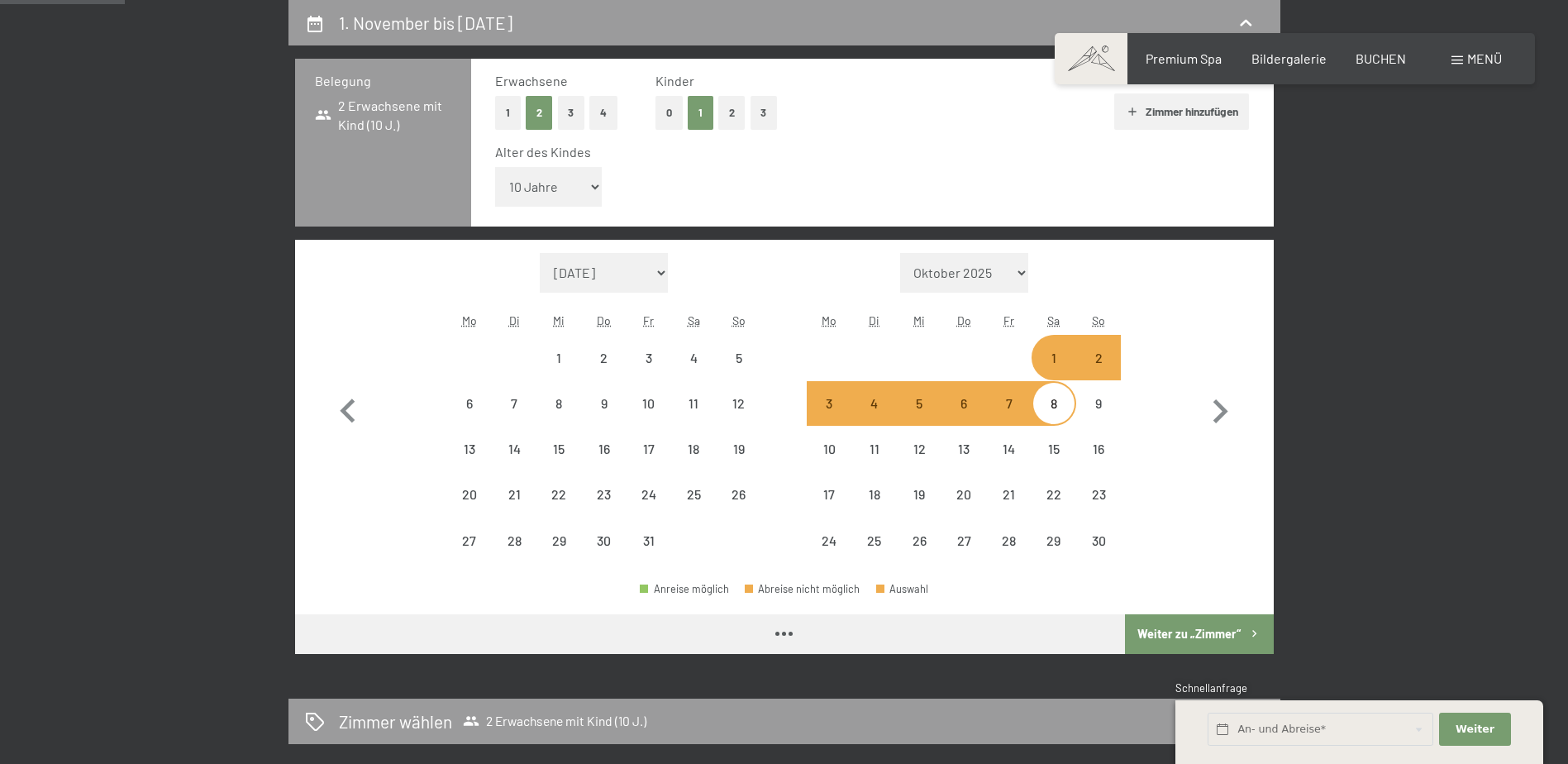
select select "2025-10-01"
select select "2025-11-01"
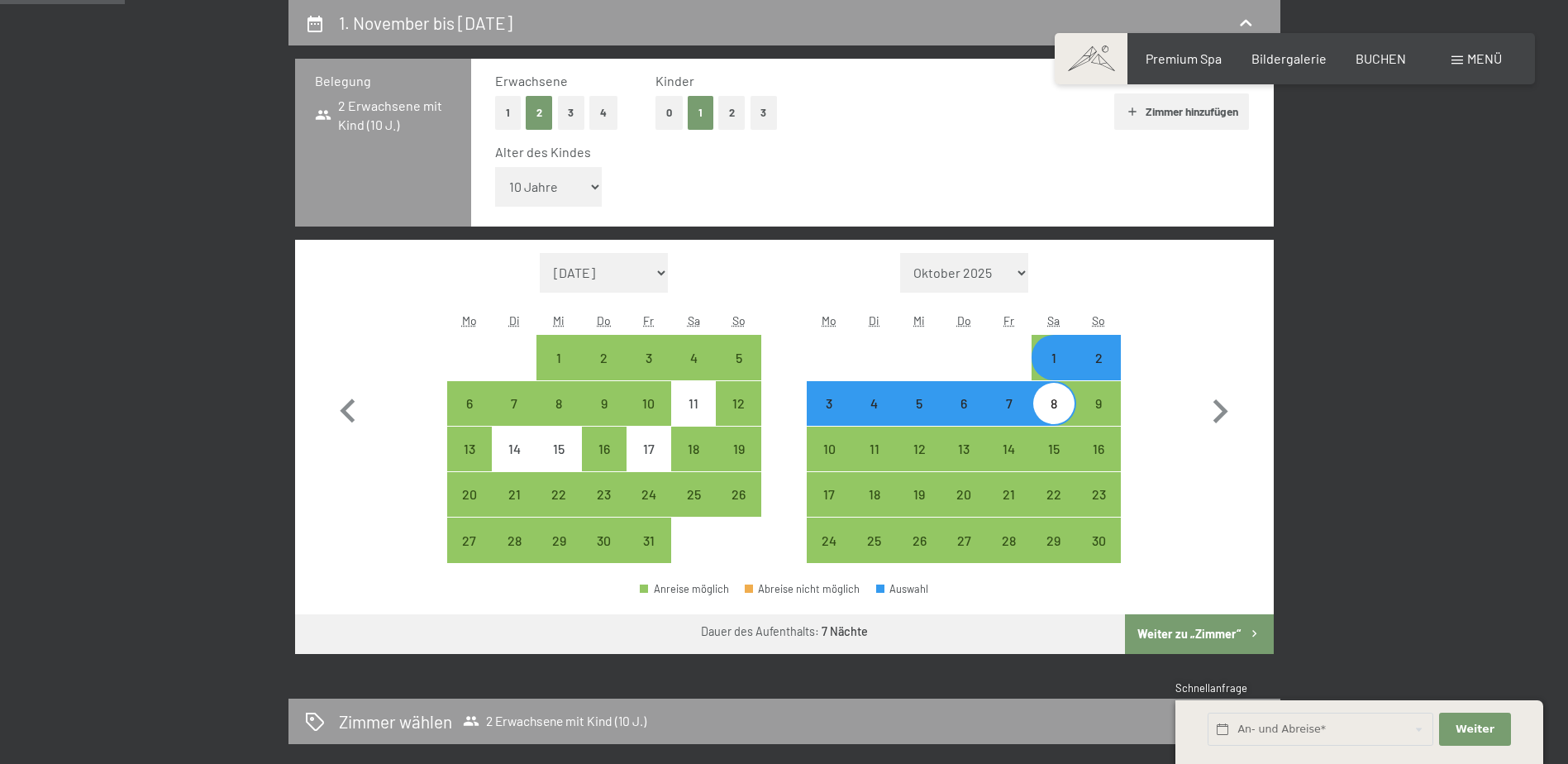
click at [1190, 629] on button "Weiter zu „Zimmer“" at bounding box center [1198, 634] width 148 height 40
select select "2025-10-01"
select select "2025-11-01"
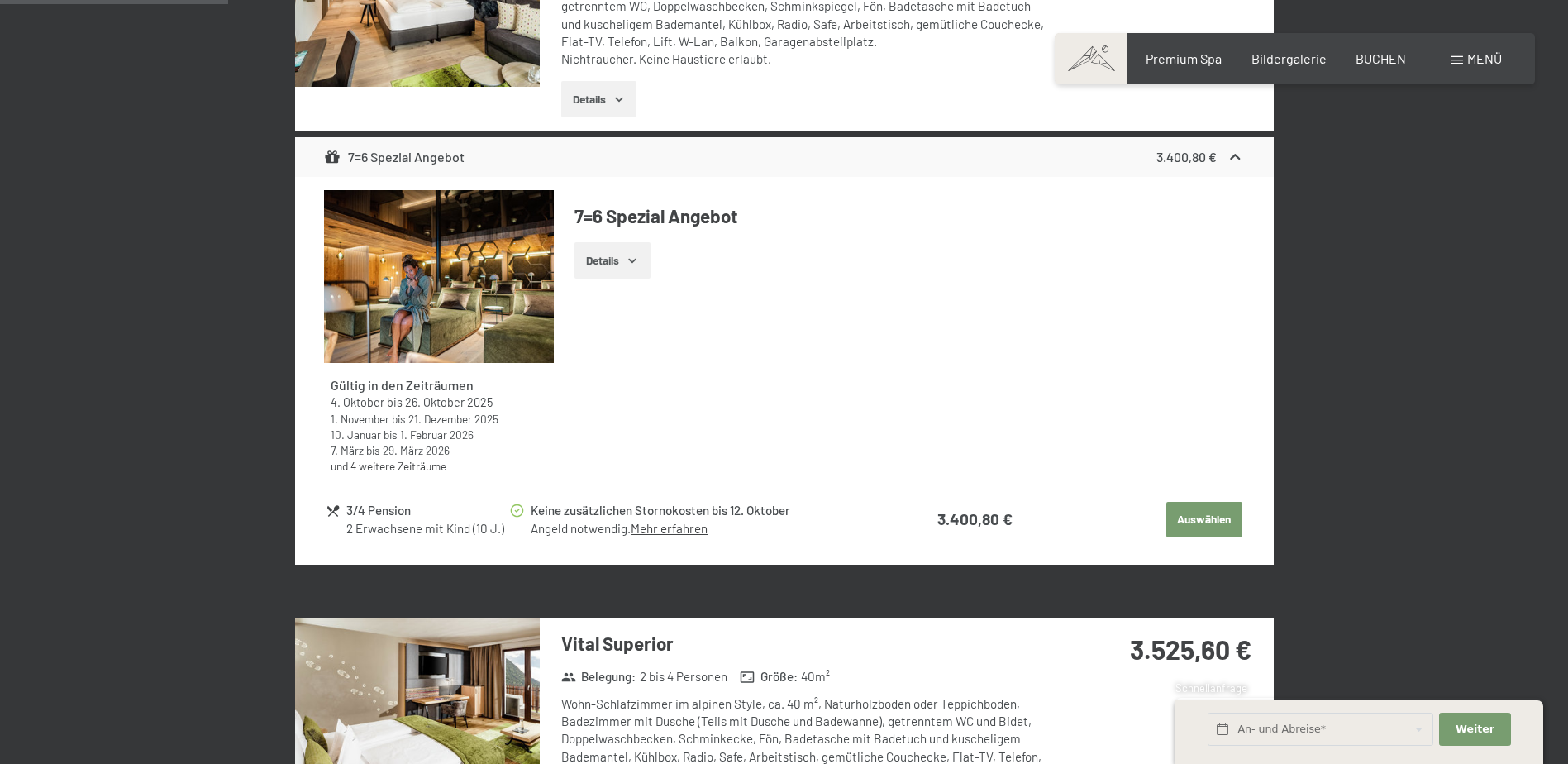
scroll to position [725, 0]
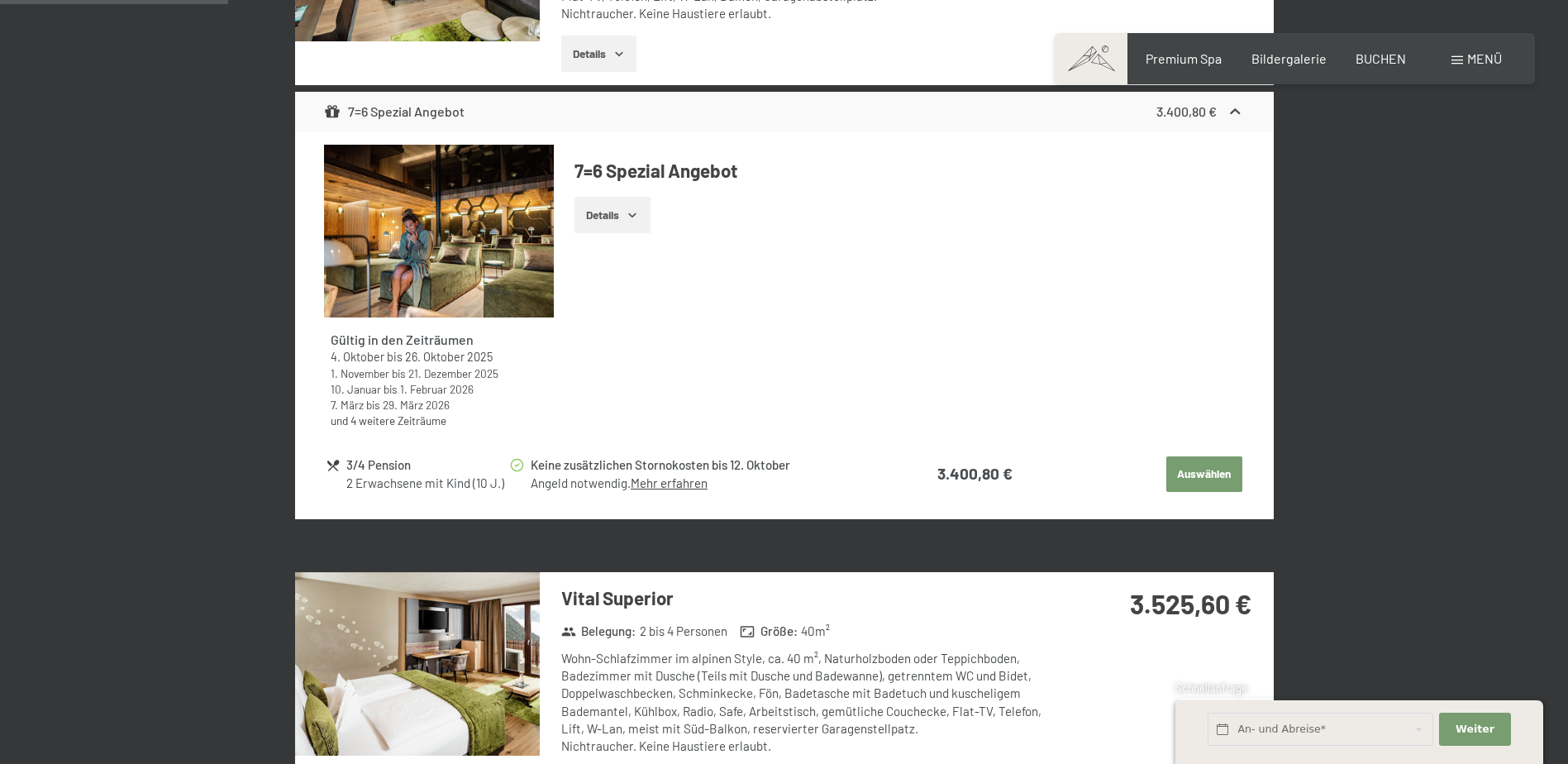
click at [1228, 468] on button "Auswählen" at bounding box center [1204, 474] width 76 height 36
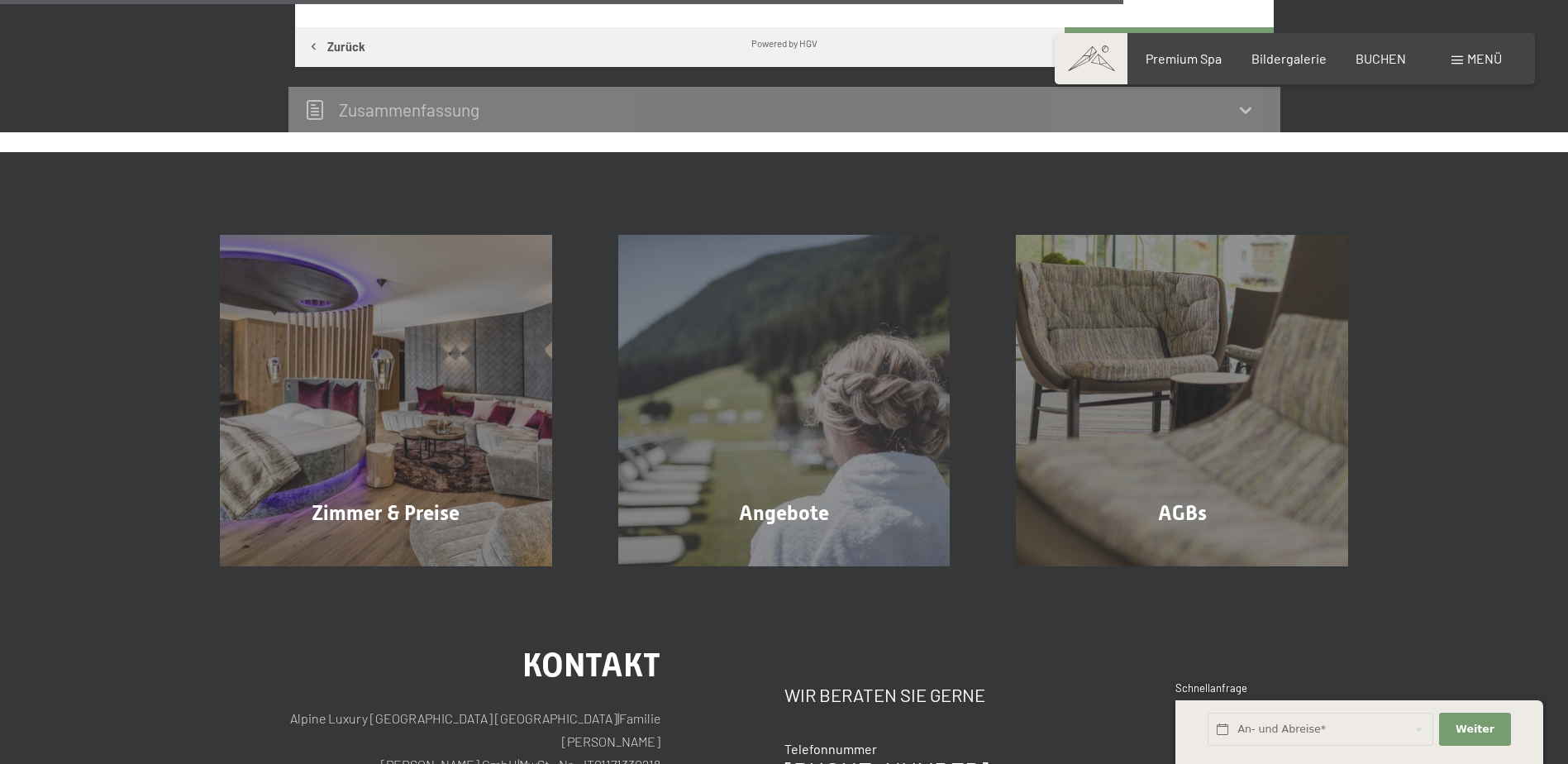
scroll to position [1469, 0]
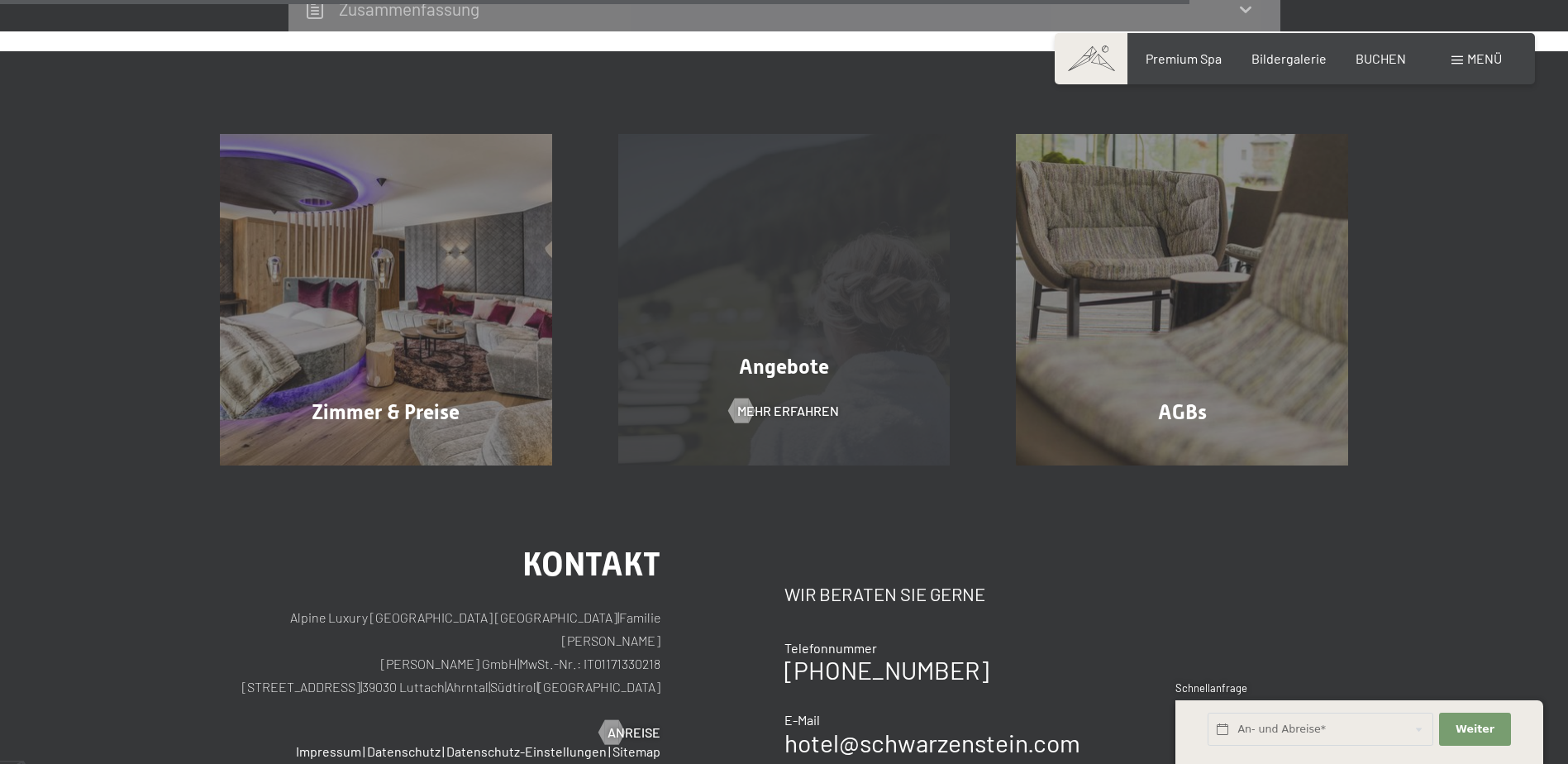
click at [840, 323] on div "Angebote Mehr erfahren" at bounding box center [784, 300] width 398 height 333
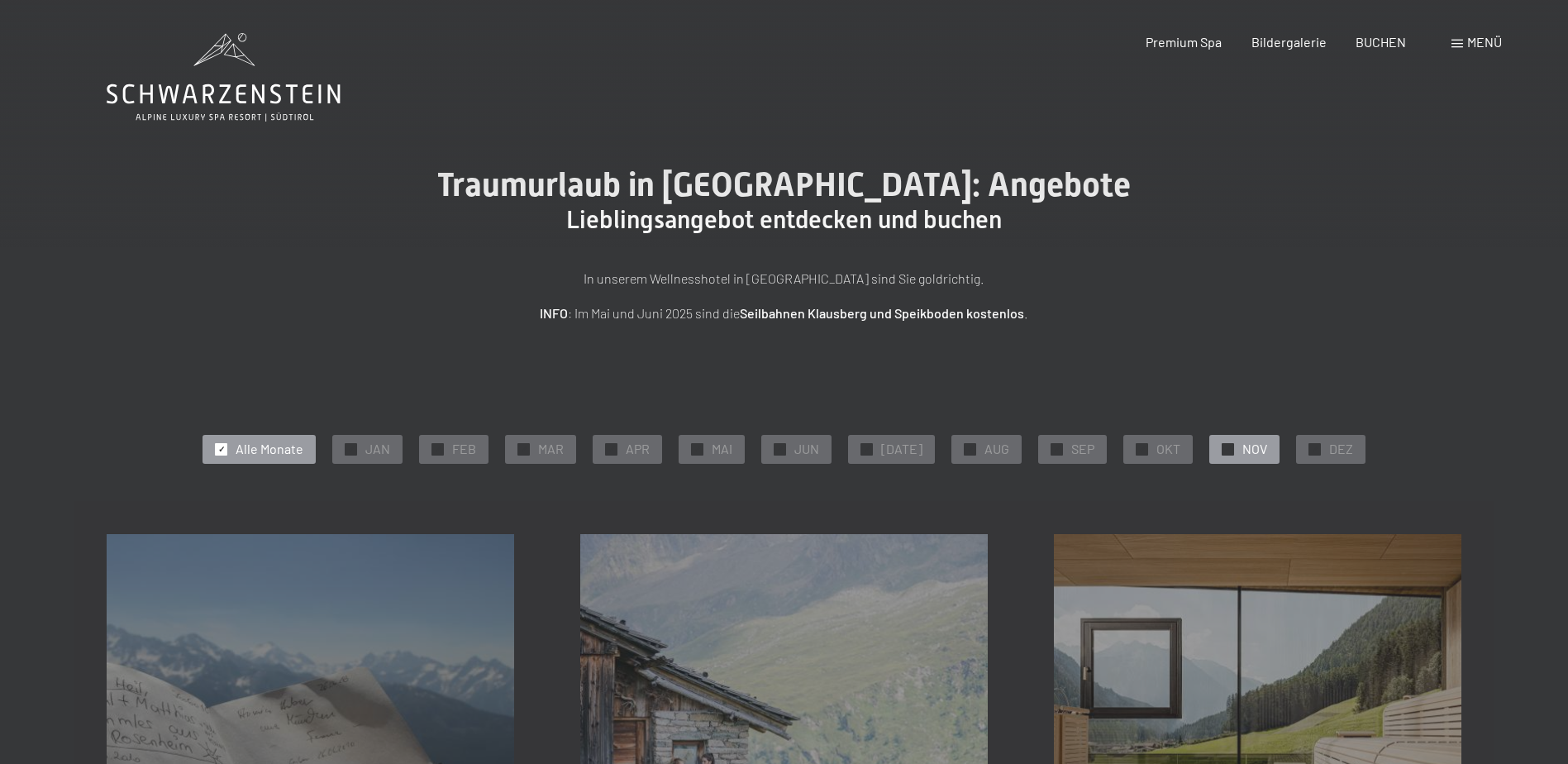
click at [1211, 453] on div "✓ NOV" at bounding box center [1244, 449] width 70 height 28
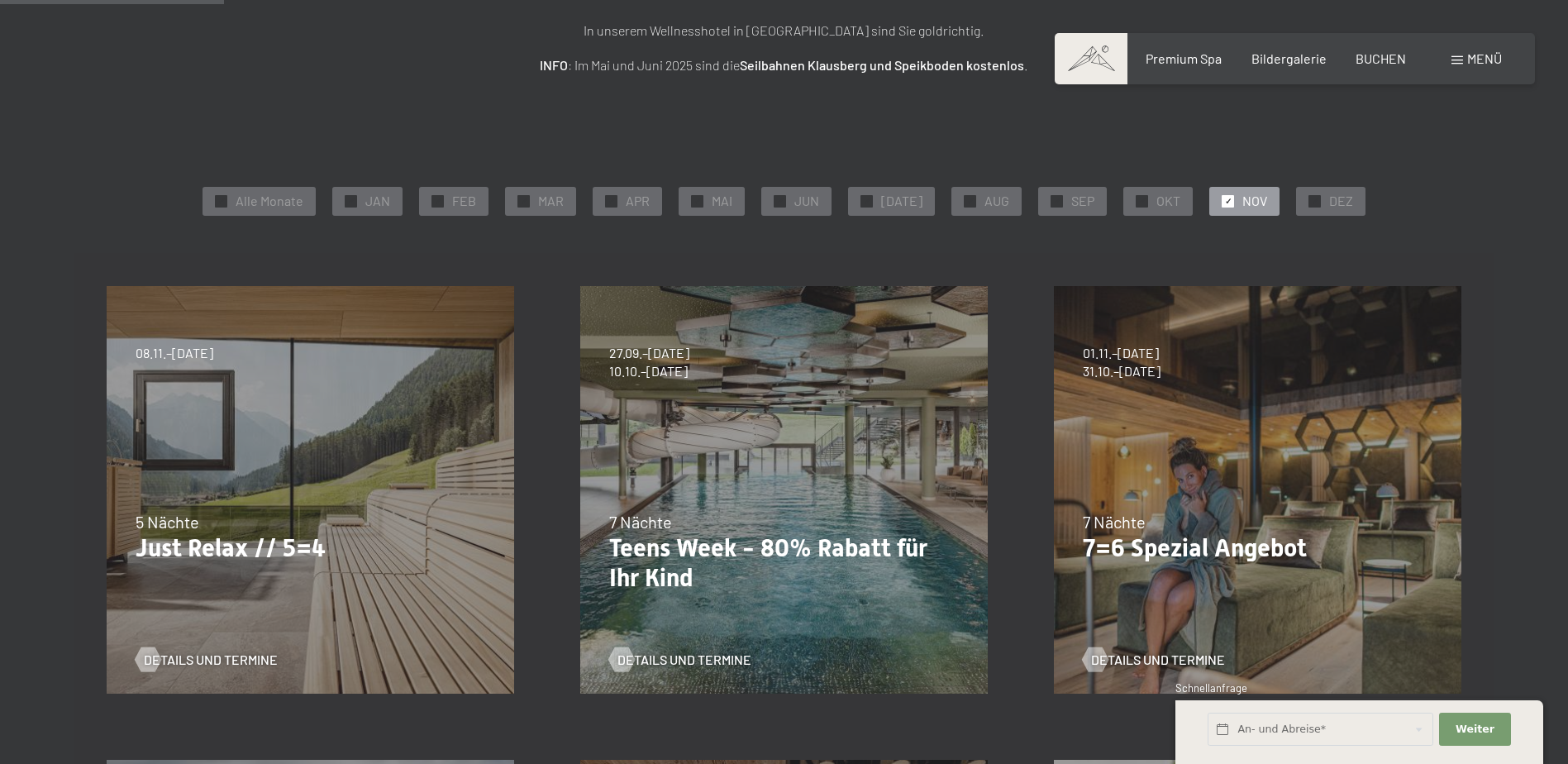
scroll to position [331, 0]
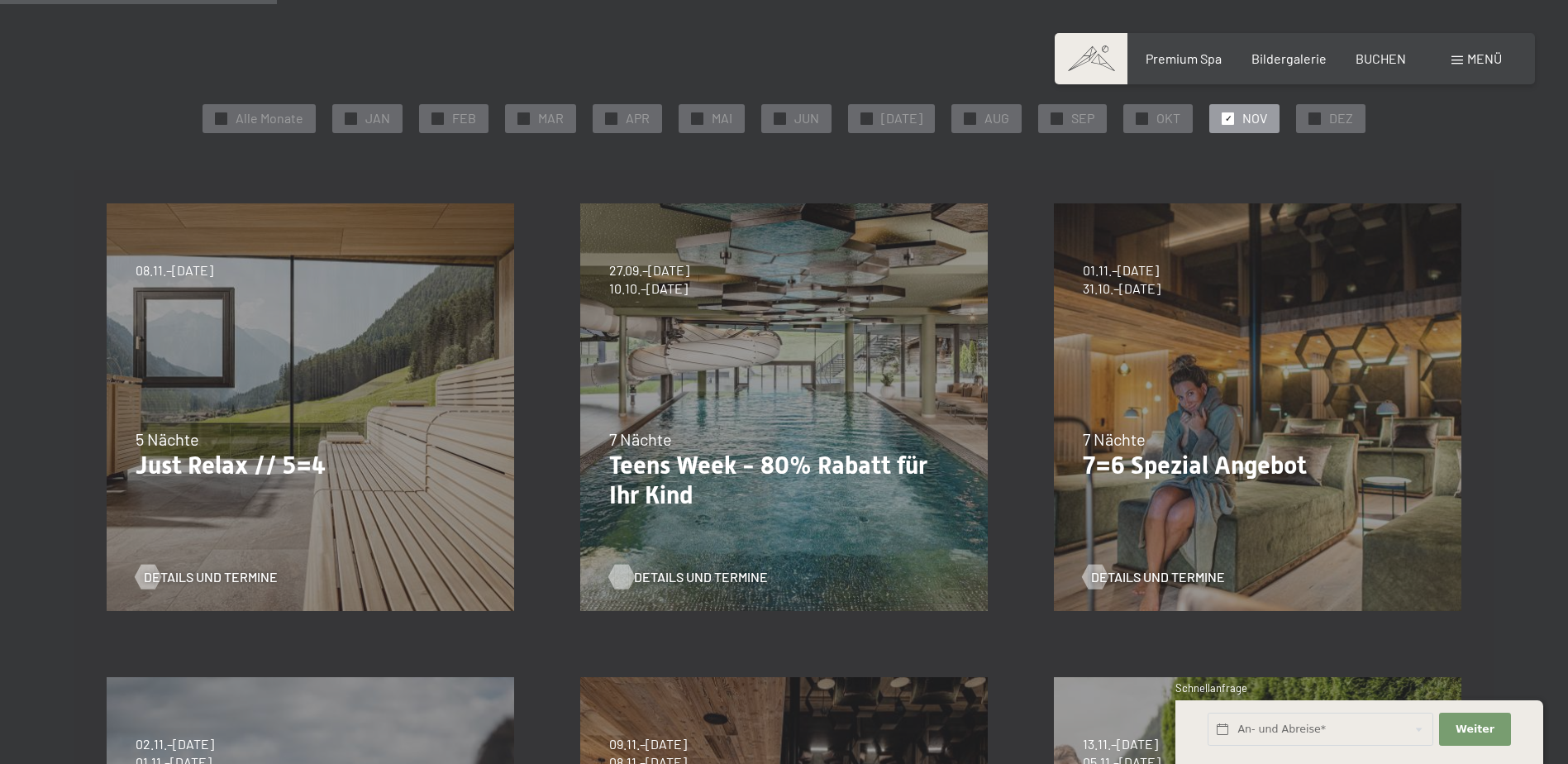
click at [730, 577] on span "Details und Termine" at bounding box center [700, 577] width 134 height 19
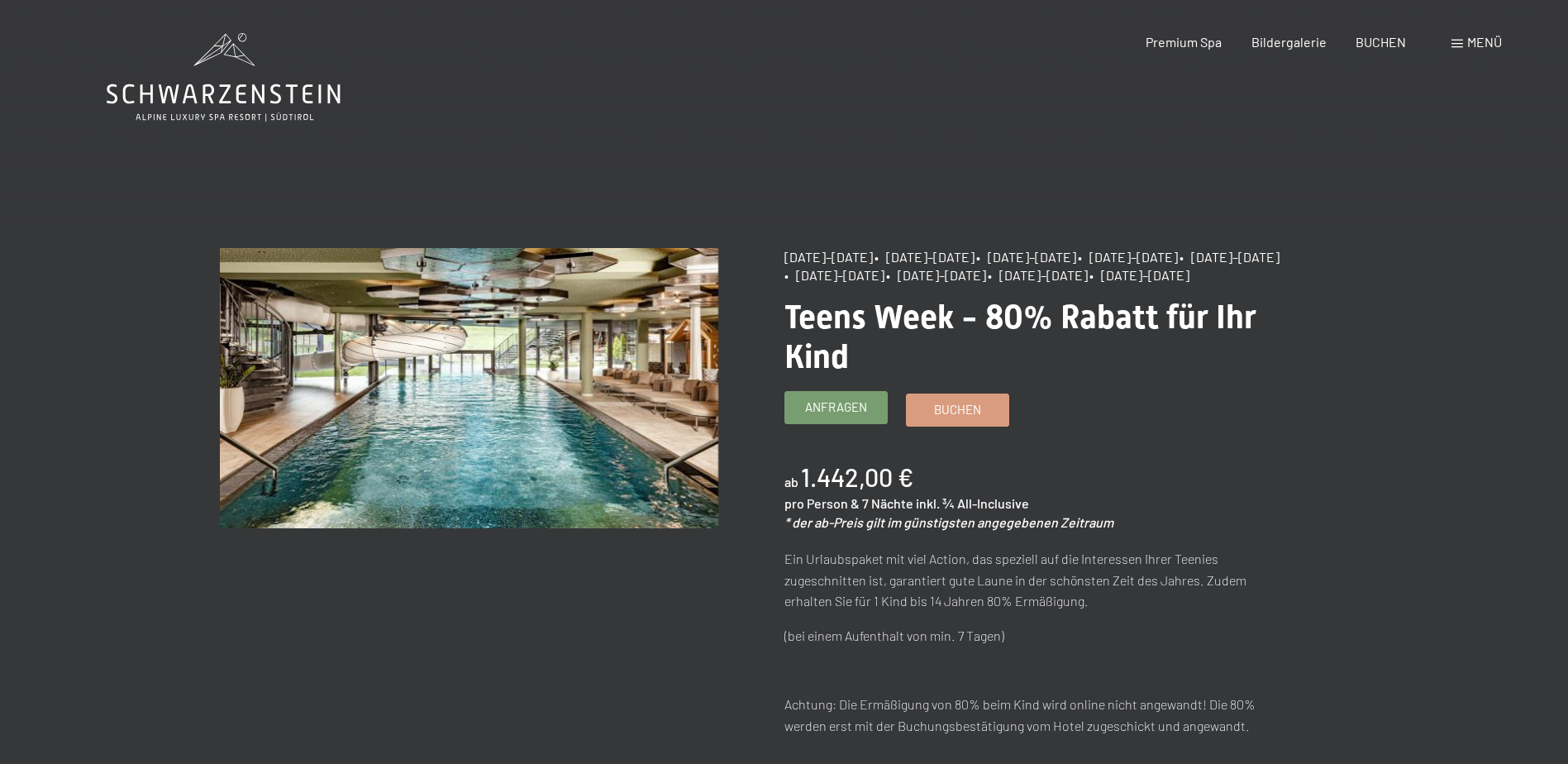
click at [845, 416] on span "Anfragen" at bounding box center [836, 407] width 62 height 18
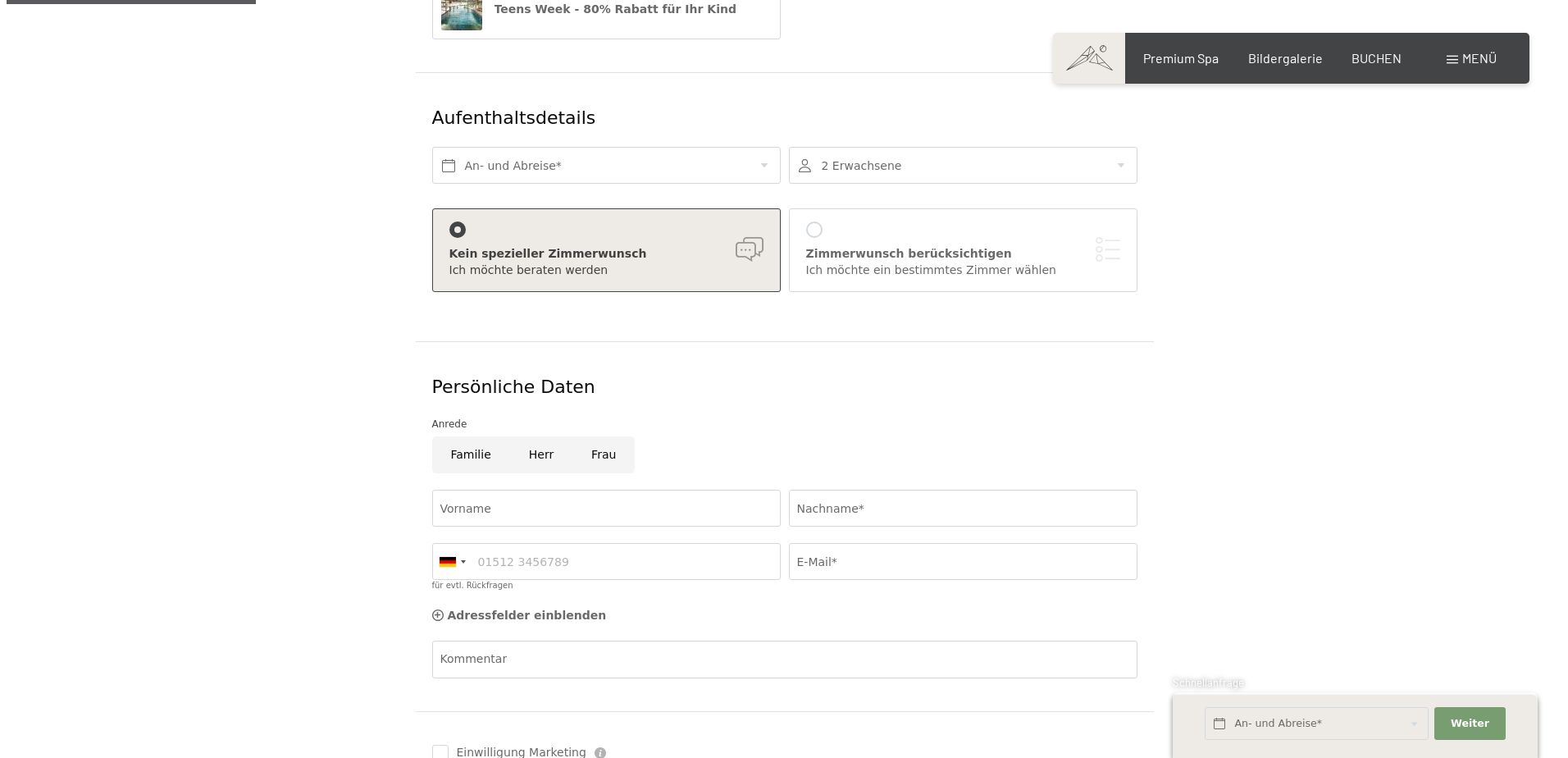
scroll to position [410, 0]
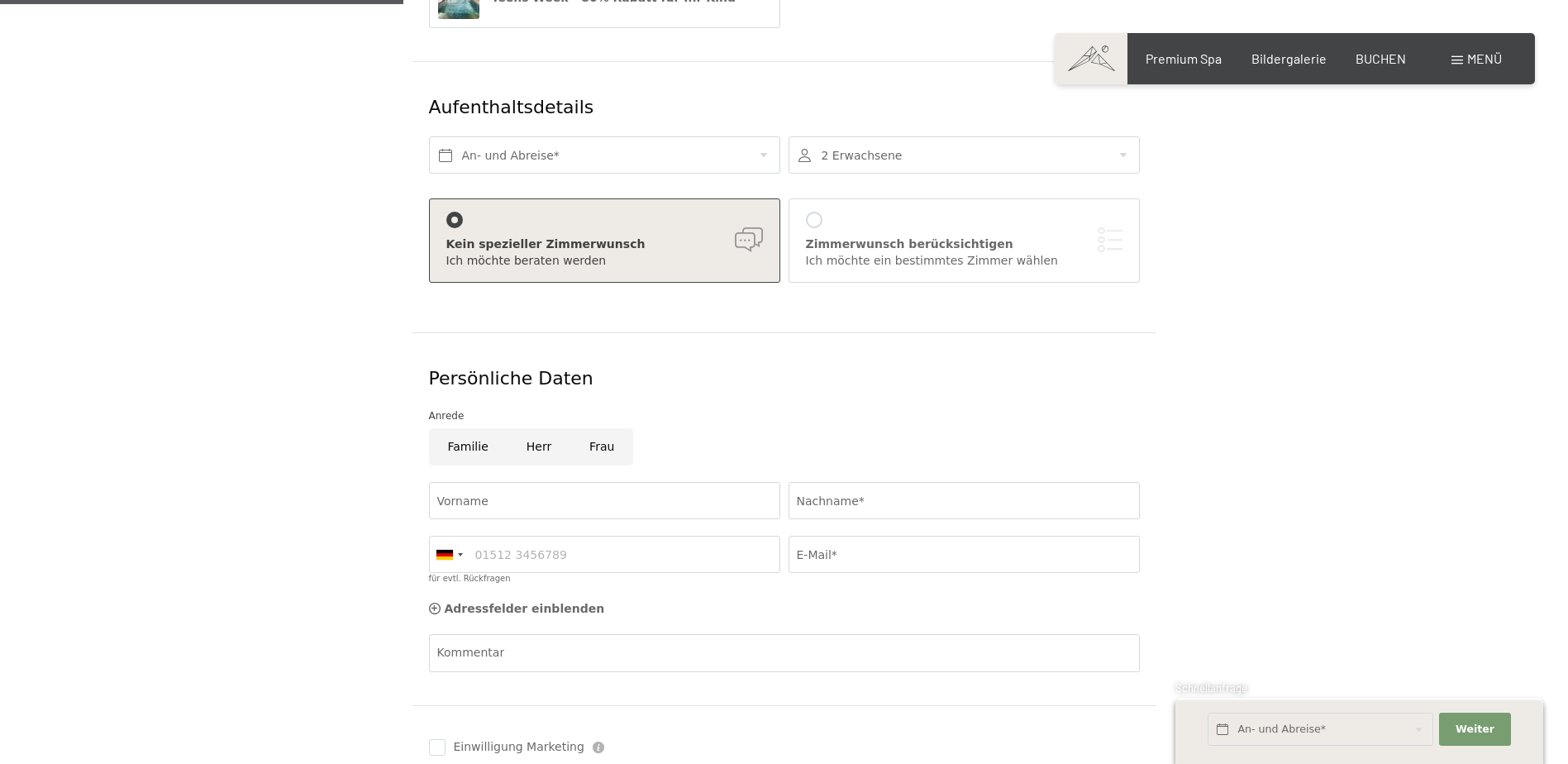
click at [819, 212] on div at bounding box center [813, 220] width 17 height 17
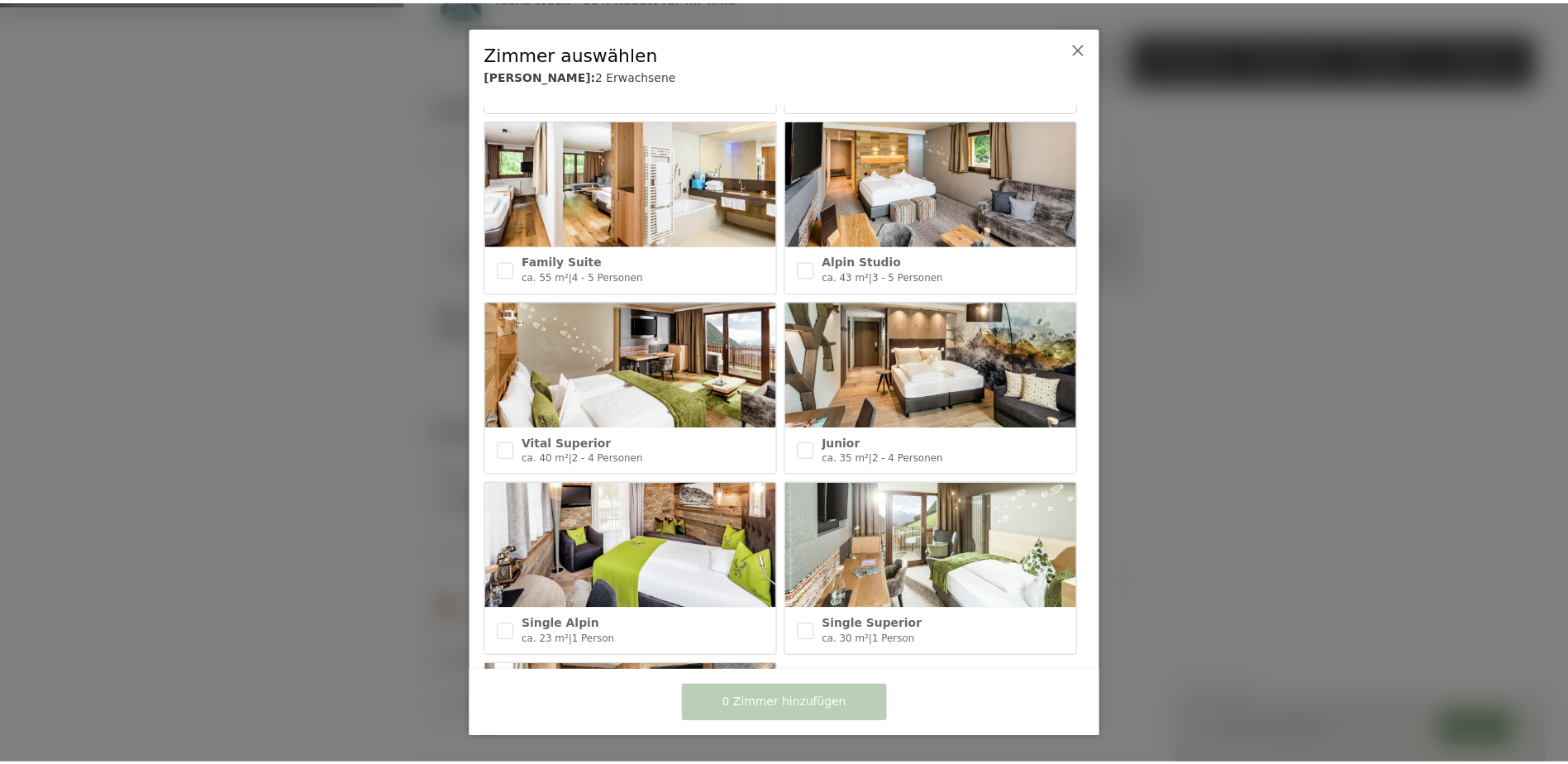
scroll to position [735, 0]
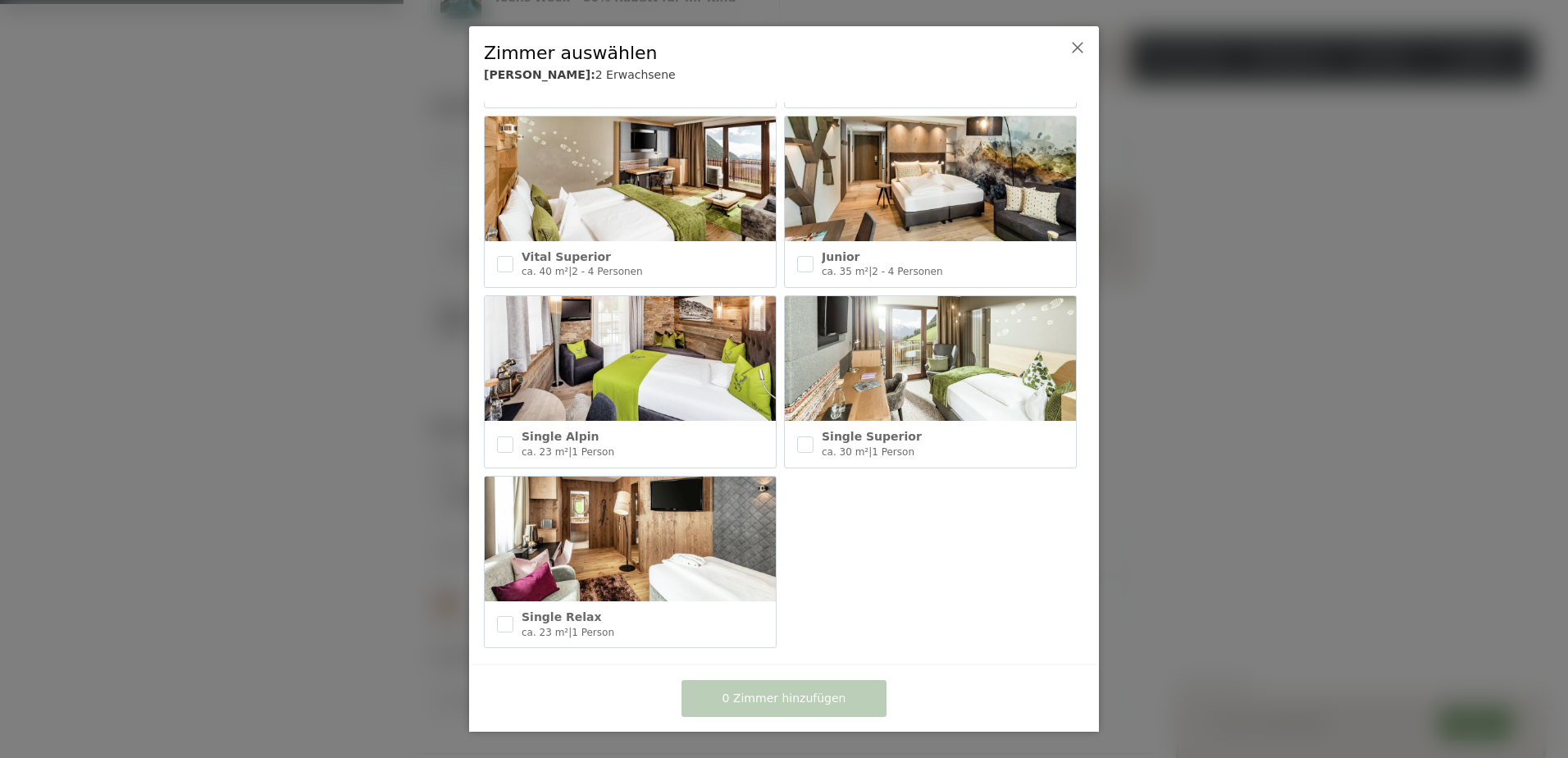
click at [812, 260] on div "Junior ca. 35 m² | 2 - 4 Personen" at bounding box center [930, 263] width 291 height 45
checkbox input "true"
click at [853, 691] on button "1 Zimmer hinzufügen" at bounding box center [784, 699] width 205 height 37
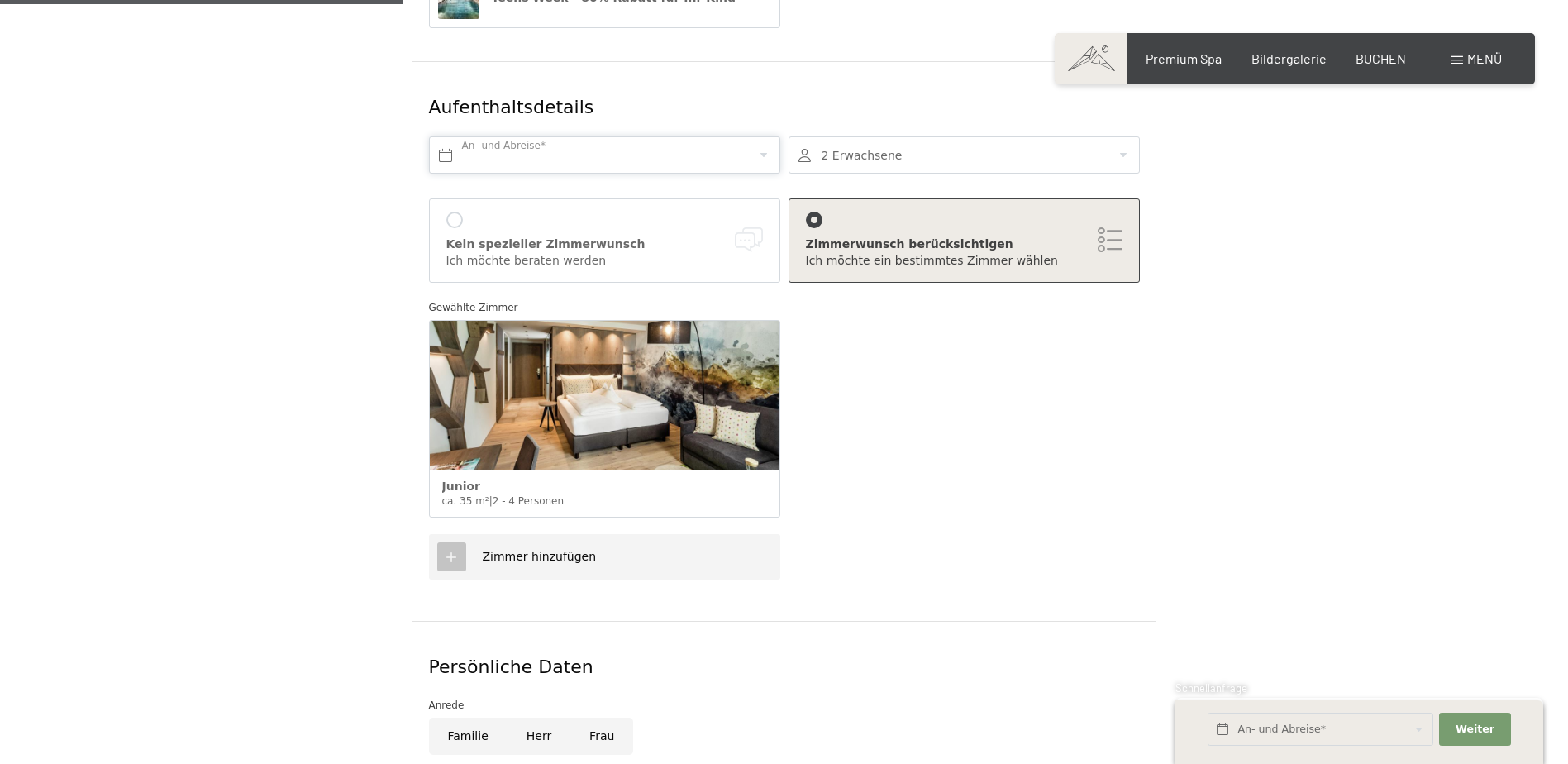
click at [593, 141] on input "text" at bounding box center [605, 155] width 351 height 37
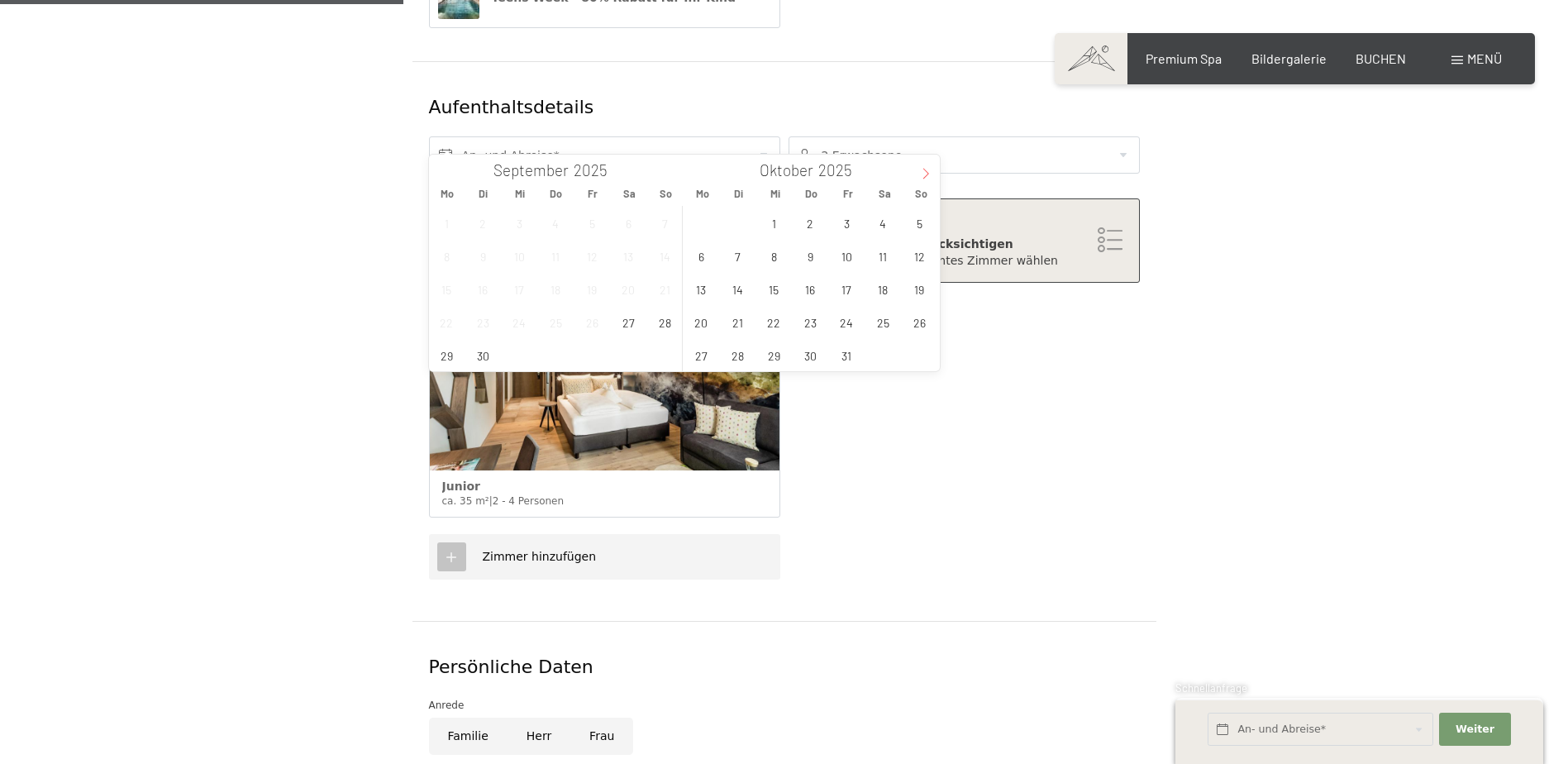
click at [925, 171] on icon at bounding box center [925, 174] width 6 height 11
click at [894, 229] on span "1" at bounding box center [882, 222] width 32 height 32
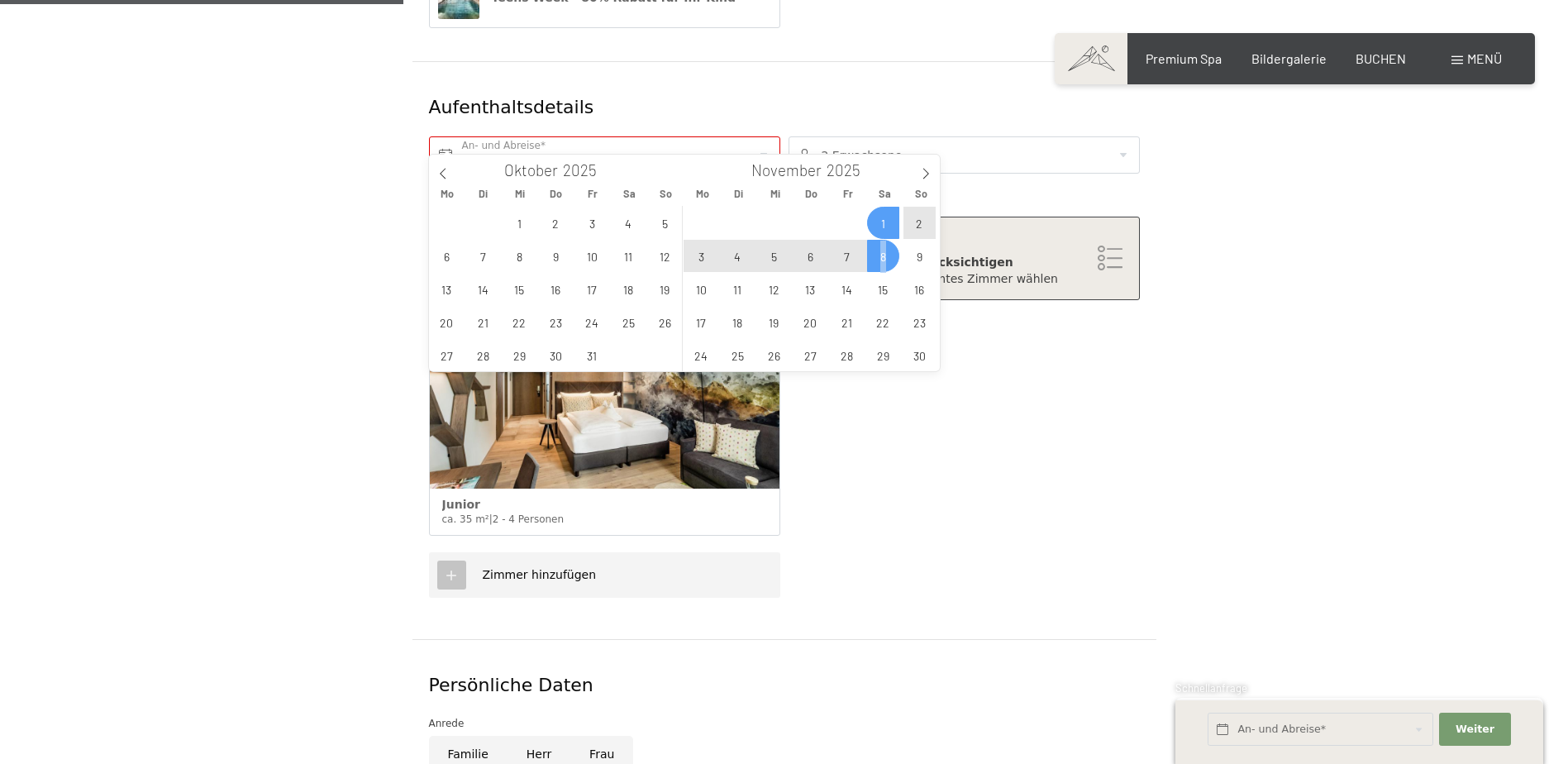
click at [882, 261] on span "8" at bounding box center [882, 256] width 32 height 32
type input "[DATE] - [DATE]"
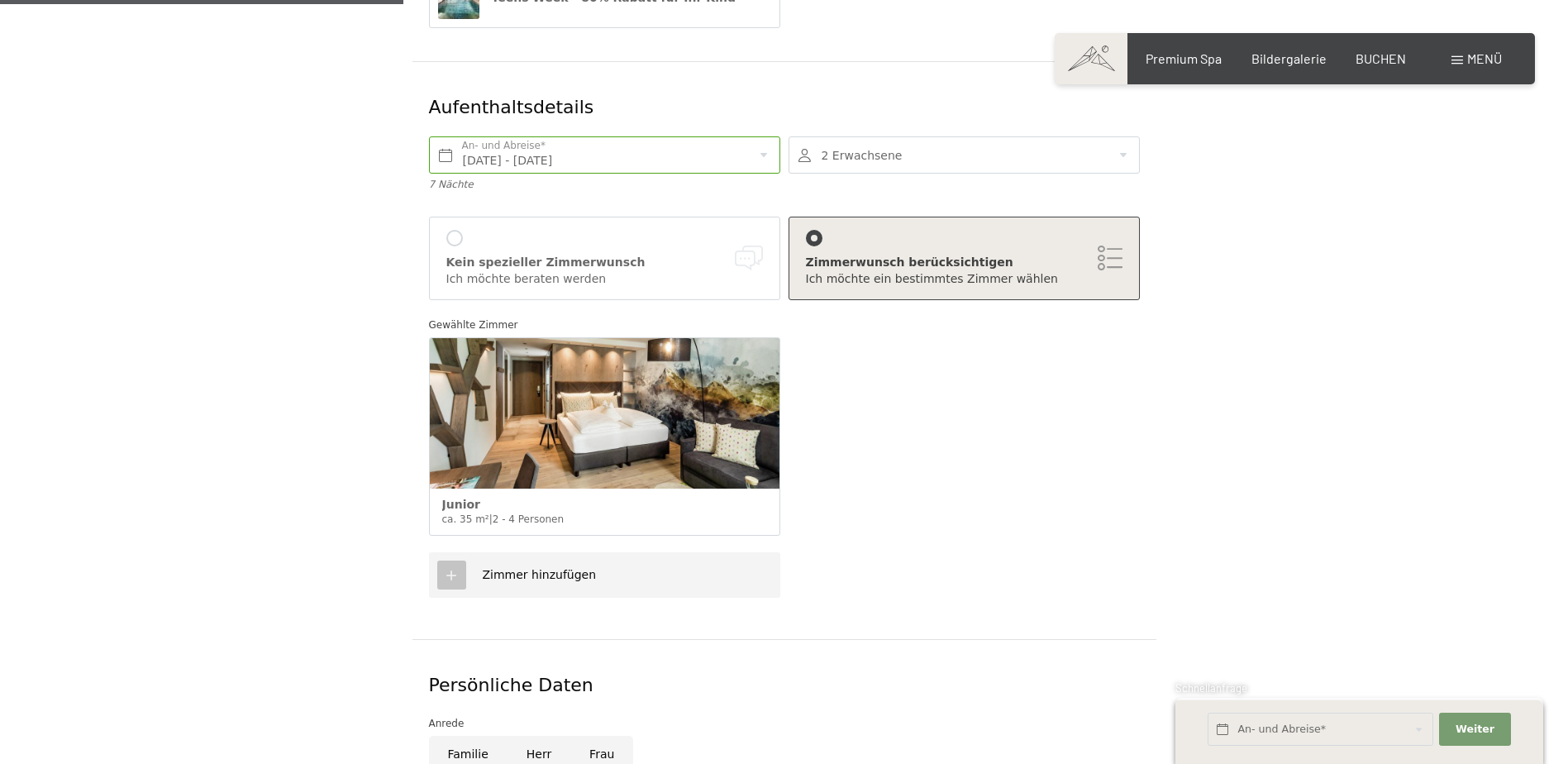
click at [1114, 140] on div at bounding box center [964, 155] width 351 height 37
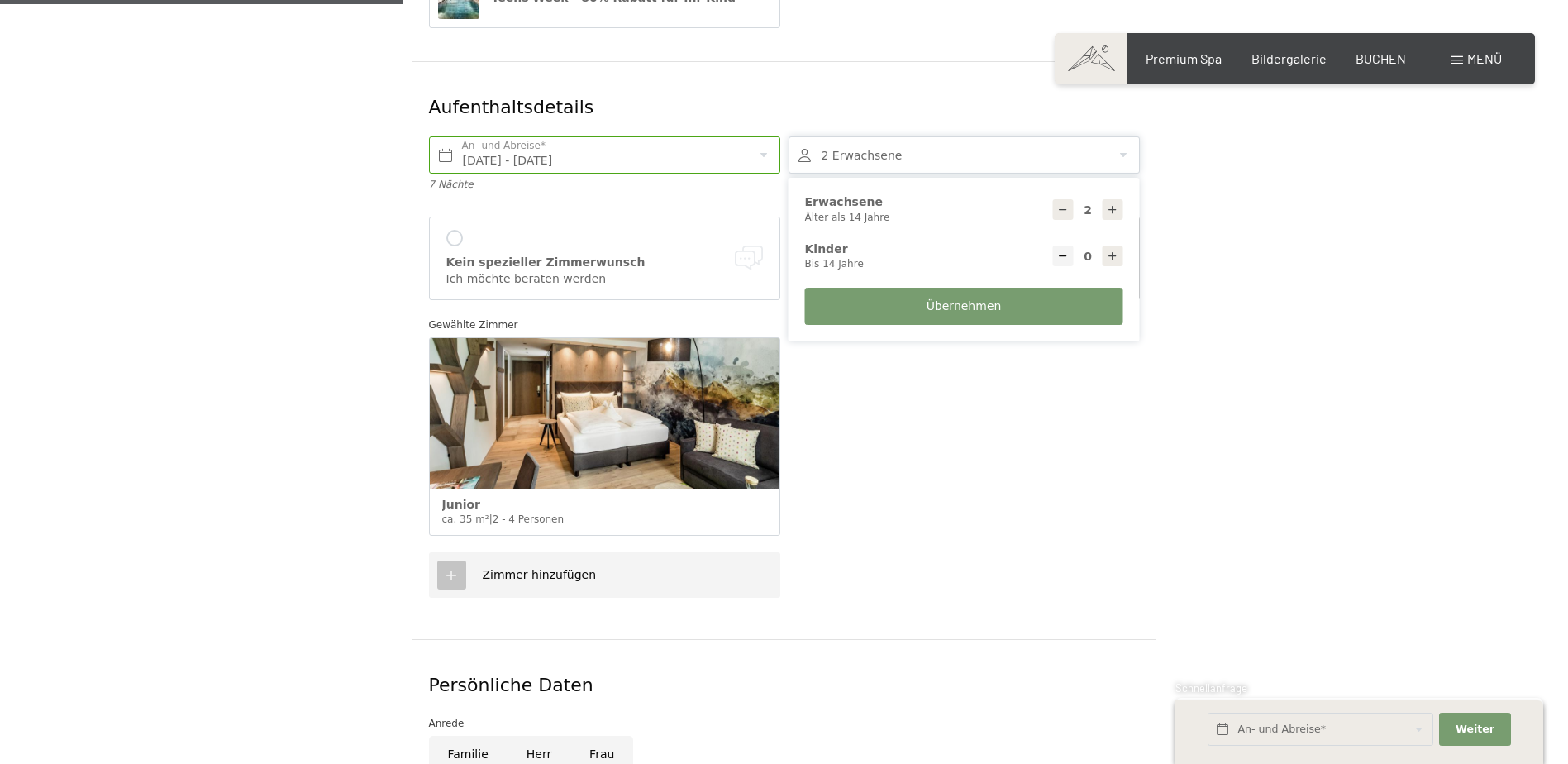
click at [1114, 251] on icon at bounding box center [1113, 257] width 12 height 12
type input "1"
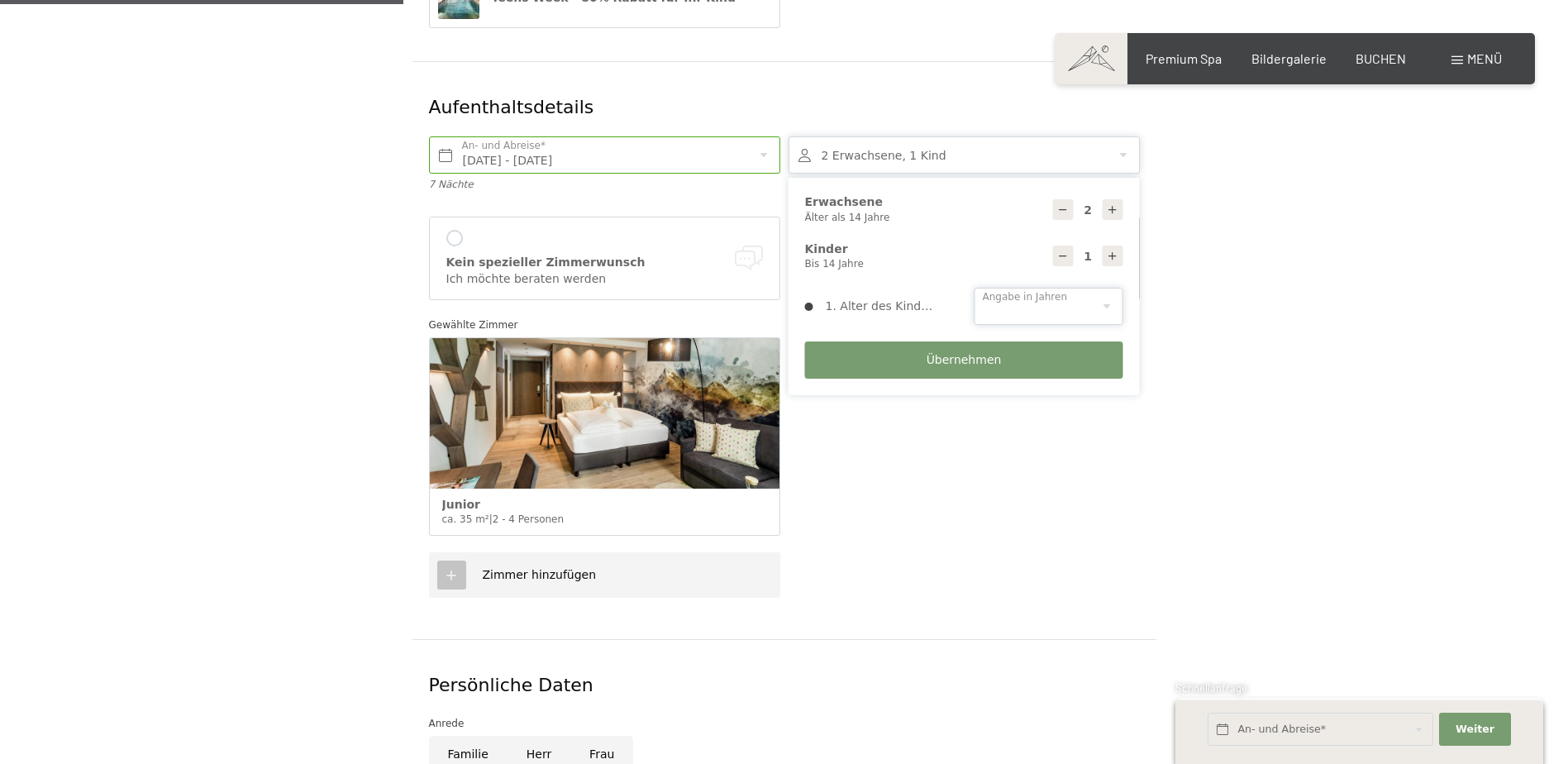
click at [1065, 288] on select "0 1 2 3 4 5 6 7 8 9 10 11 12 13 14" at bounding box center [1048, 306] width 149 height 37
select select "10"
click at [974, 288] on select "0 1 2 3 4 5 6 7 8 9 10 11 12 13 14" at bounding box center [1048, 306] width 149 height 37
click at [1013, 342] on button "Übernehmen" at bounding box center [963, 360] width 318 height 37
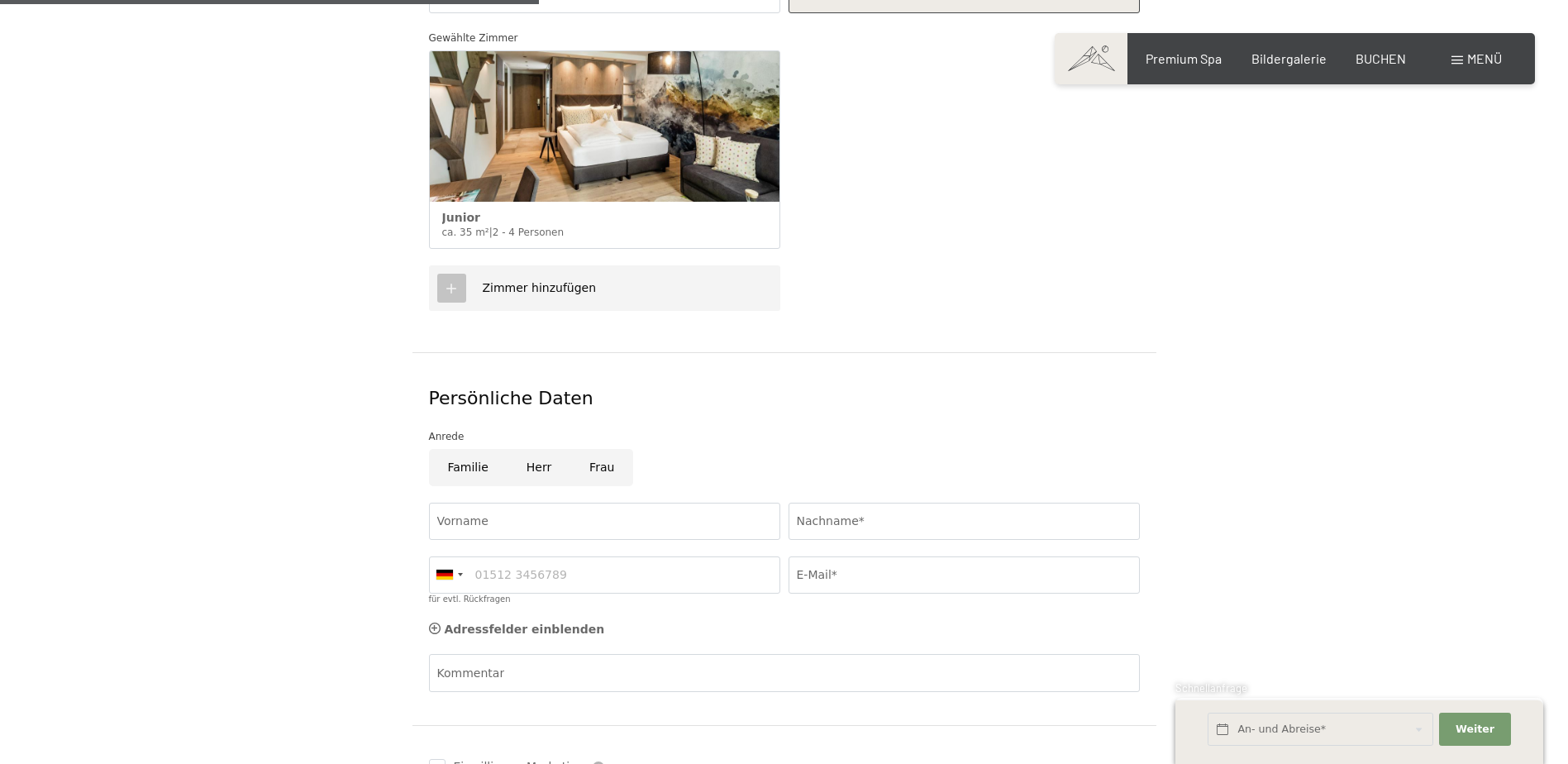
scroll to position [744, 0]
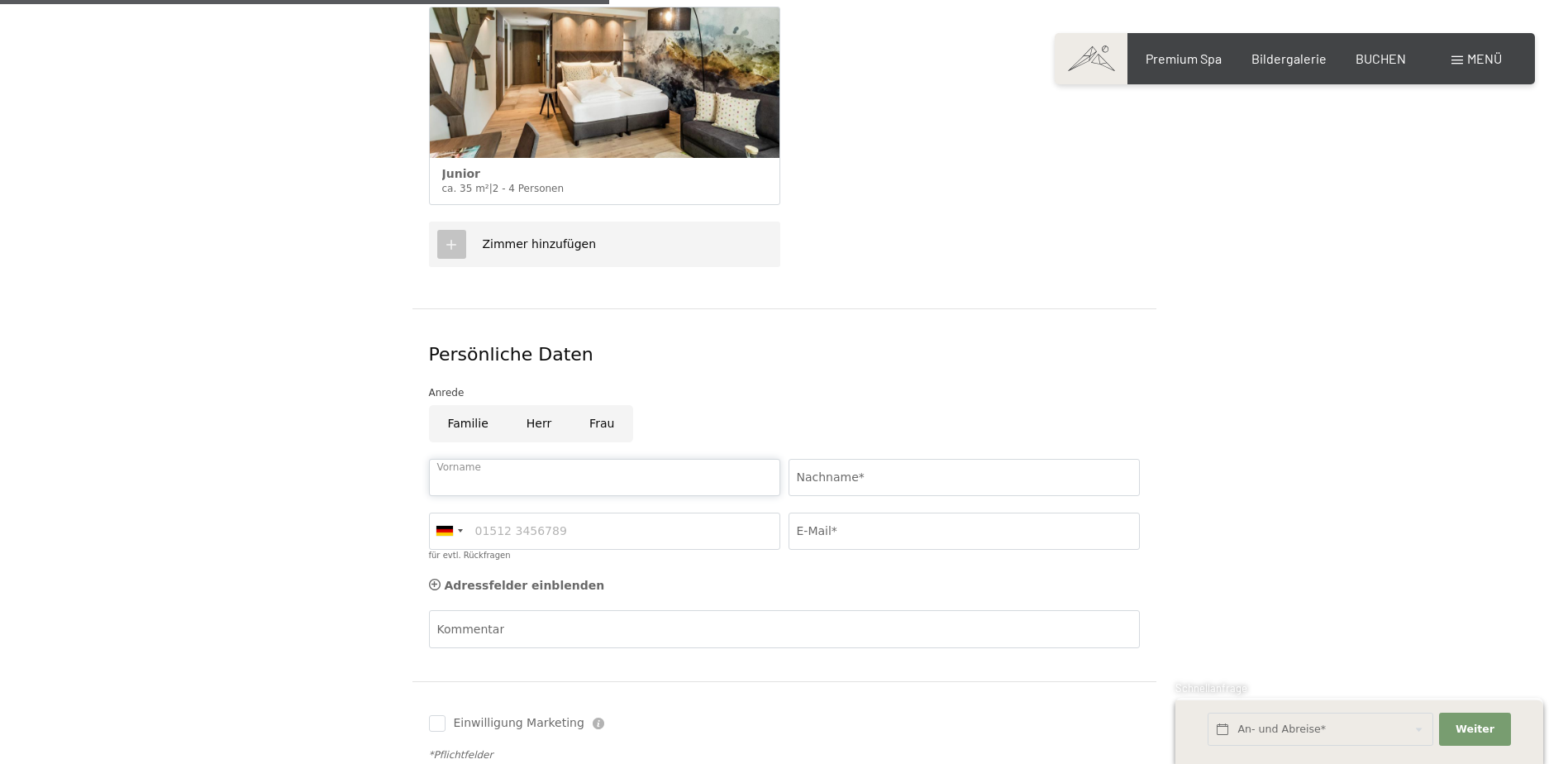
click at [527, 459] on input "Vorname" at bounding box center [605, 477] width 351 height 37
type input "[PERSON_NAME]"
type input "Lindner"
type input "0491636504280"
type input "[EMAIL_ADDRESS][DOMAIN_NAME]"
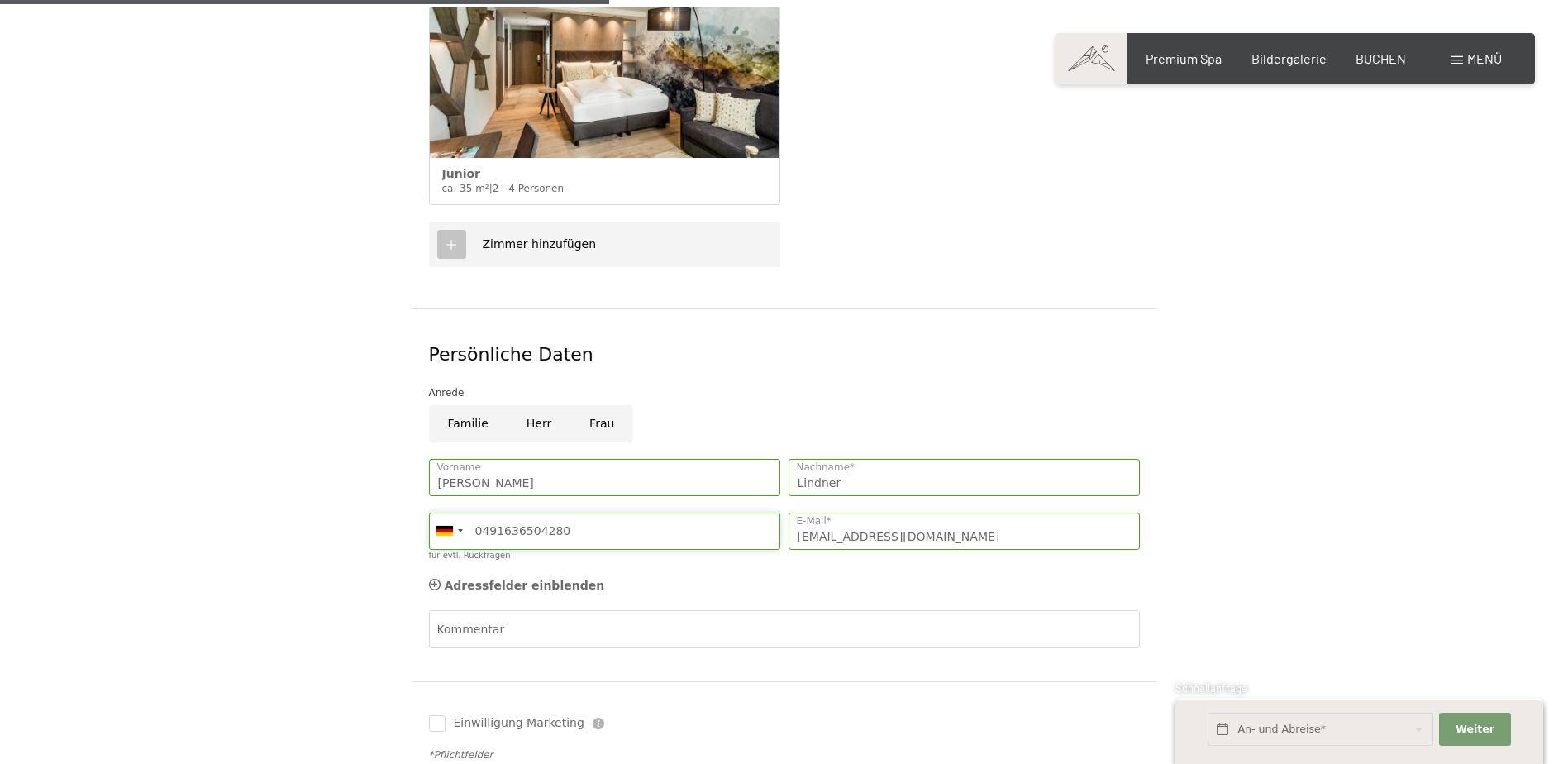
click at [476, 512] on input "0491636504280" at bounding box center [605, 531] width 351 height 37
type input "00491636504280"
click at [608, 631] on textarea "Kommentar" at bounding box center [784, 668] width 711 height 74
type textarea "Sehr geehrte Damen und Herren, leider konnten wir sie dieses Jahr im [PERSON_NA…"
click at [1365, 55] on span "BUCHEN" at bounding box center [1381, 56] width 51 height 16
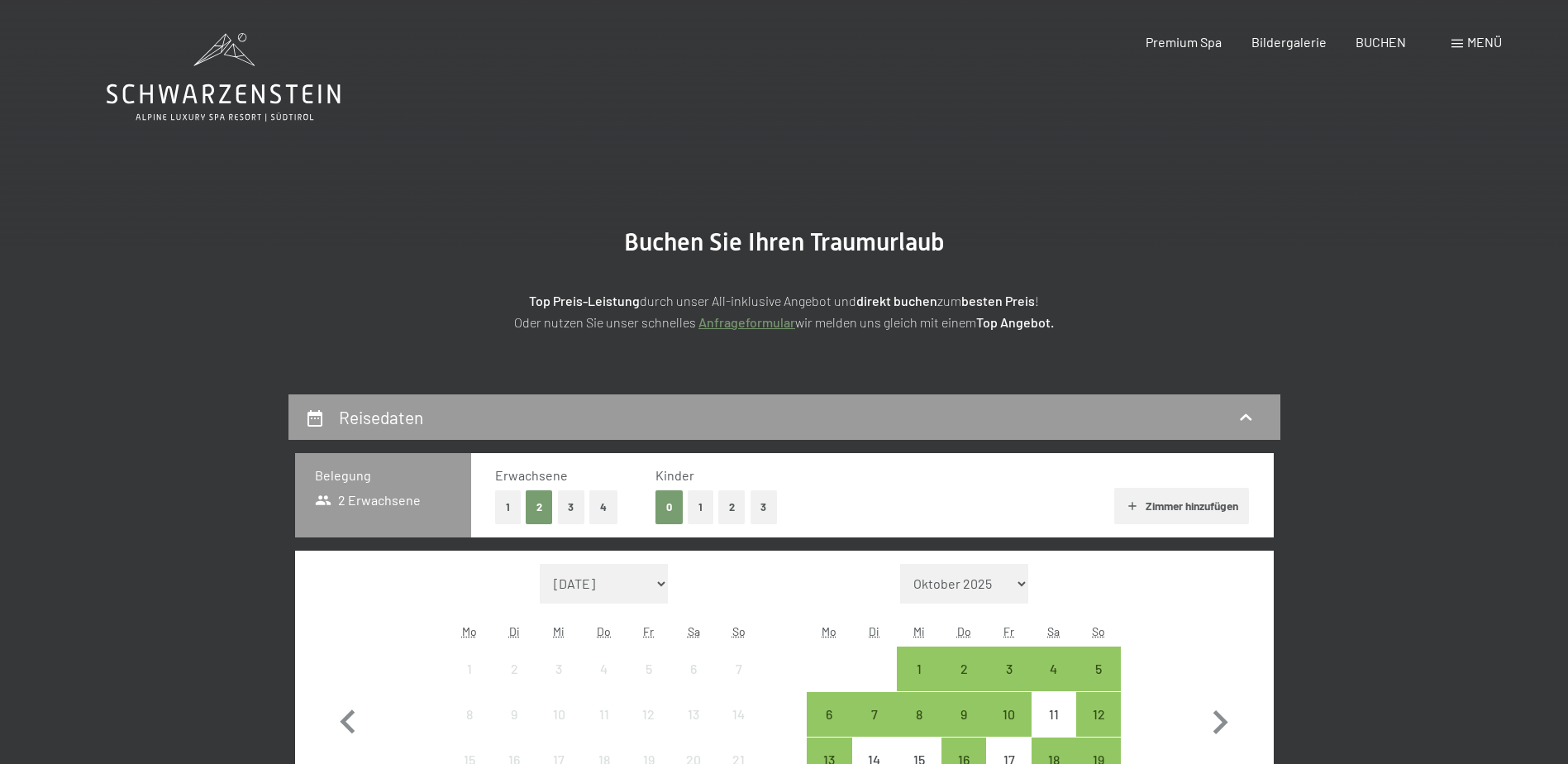
click at [699, 513] on button "1" at bounding box center [700, 507] width 25 height 34
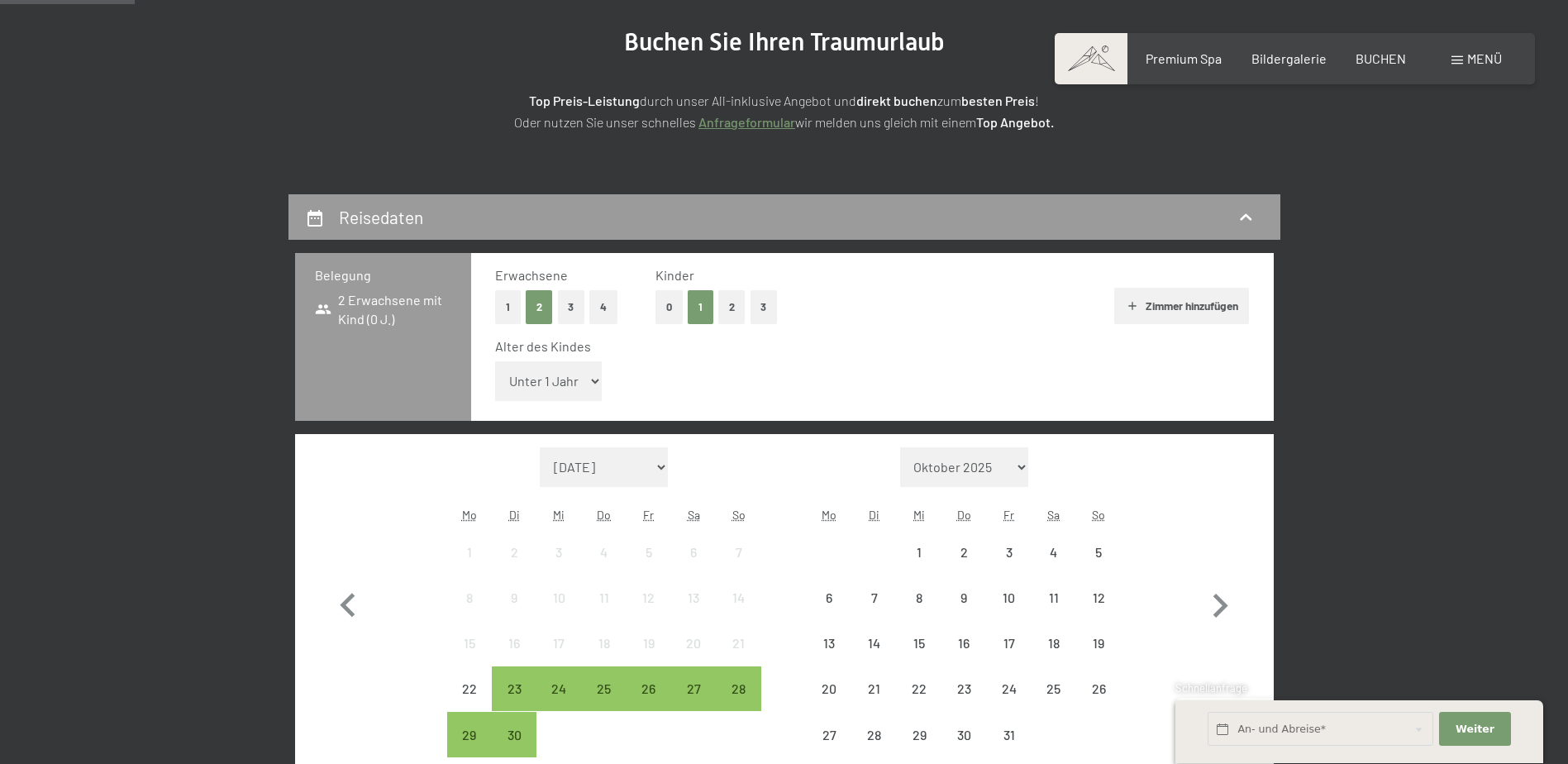
scroll to position [248, 0]
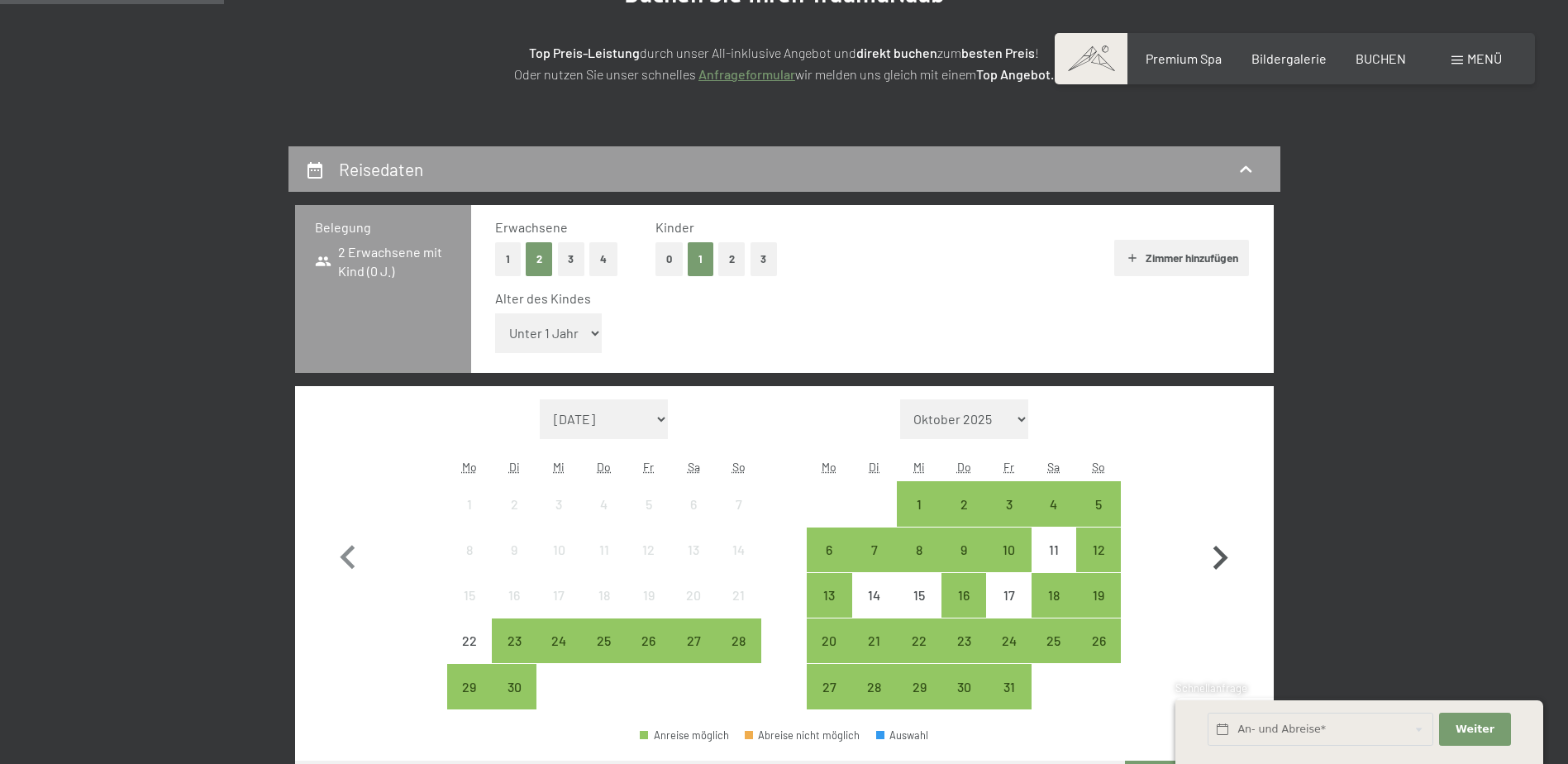
click at [1220, 543] on icon "button" at bounding box center [1219, 557] width 48 height 48
select select "2025-10-01"
select select "2025-11-01"
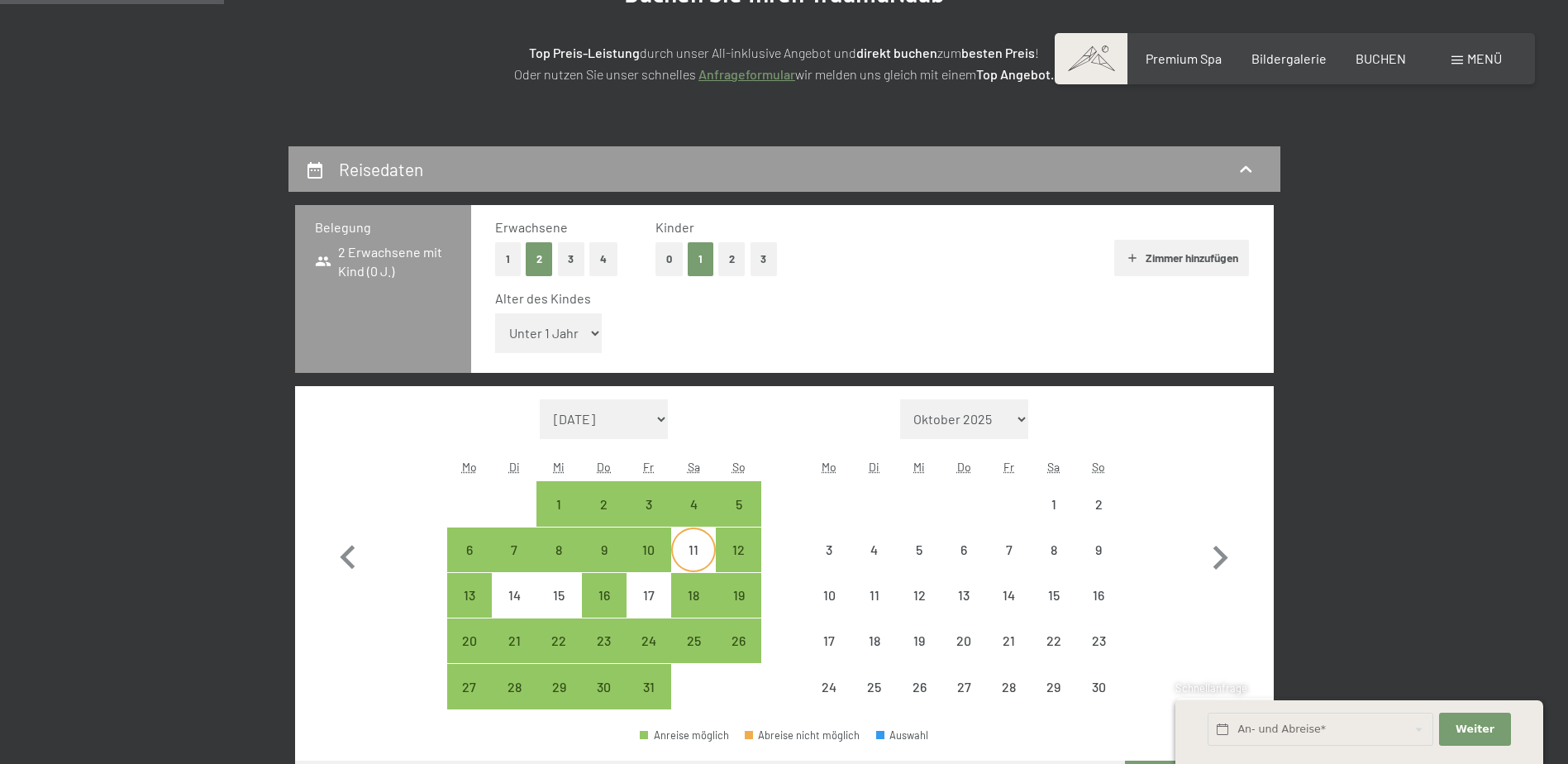
select select "2025-10-01"
select select "2025-11-01"
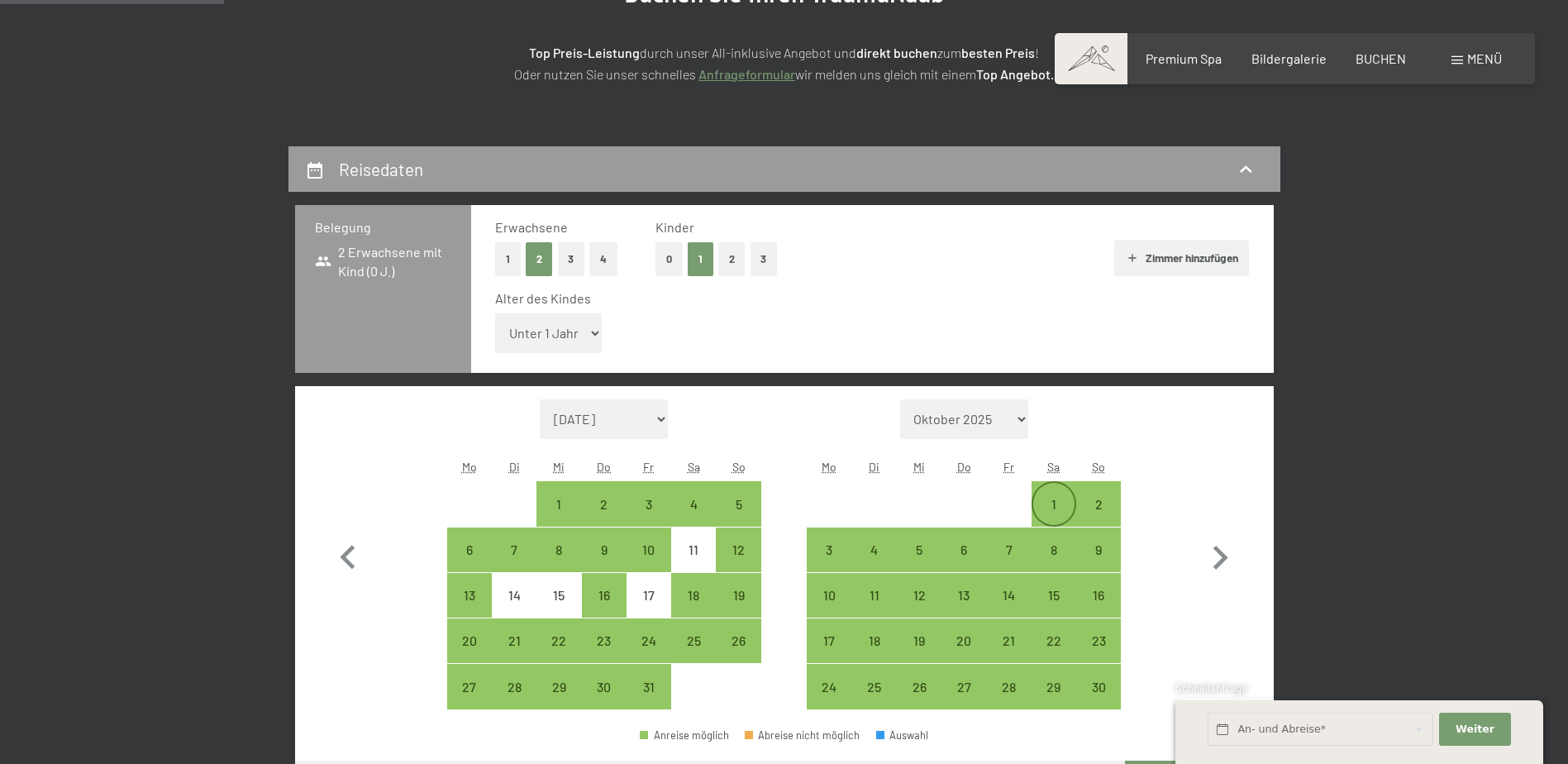
click at [1041, 505] on div "1" at bounding box center [1053, 518] width 41 height 41
select select "2025-10-01"
select select "2025-11-01"
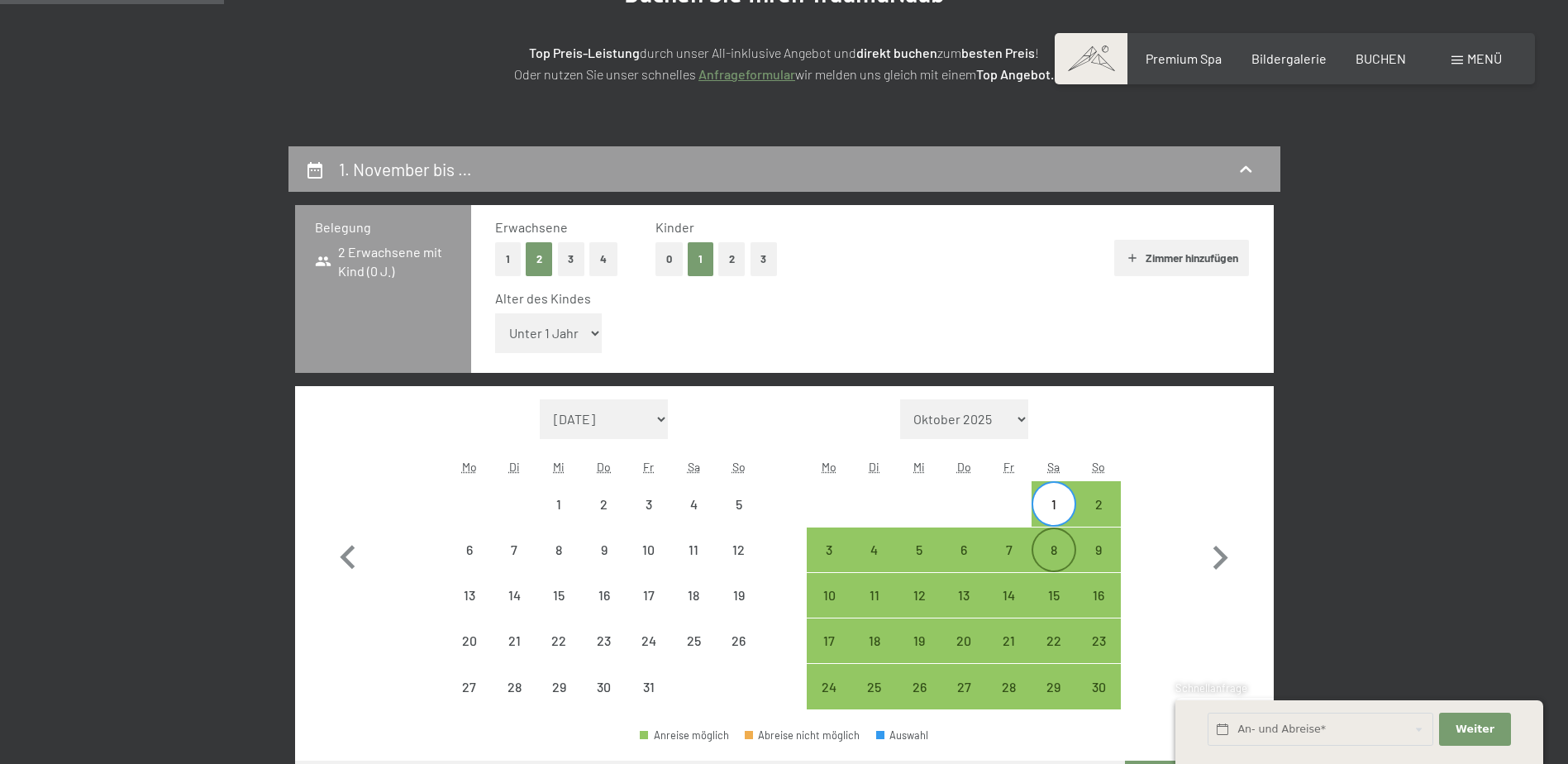
click at [1058, 541] on div "8" at bounding box center [1053, 549] width 41 height 41
select select "2025-10-01"
select select "2025-11-01"
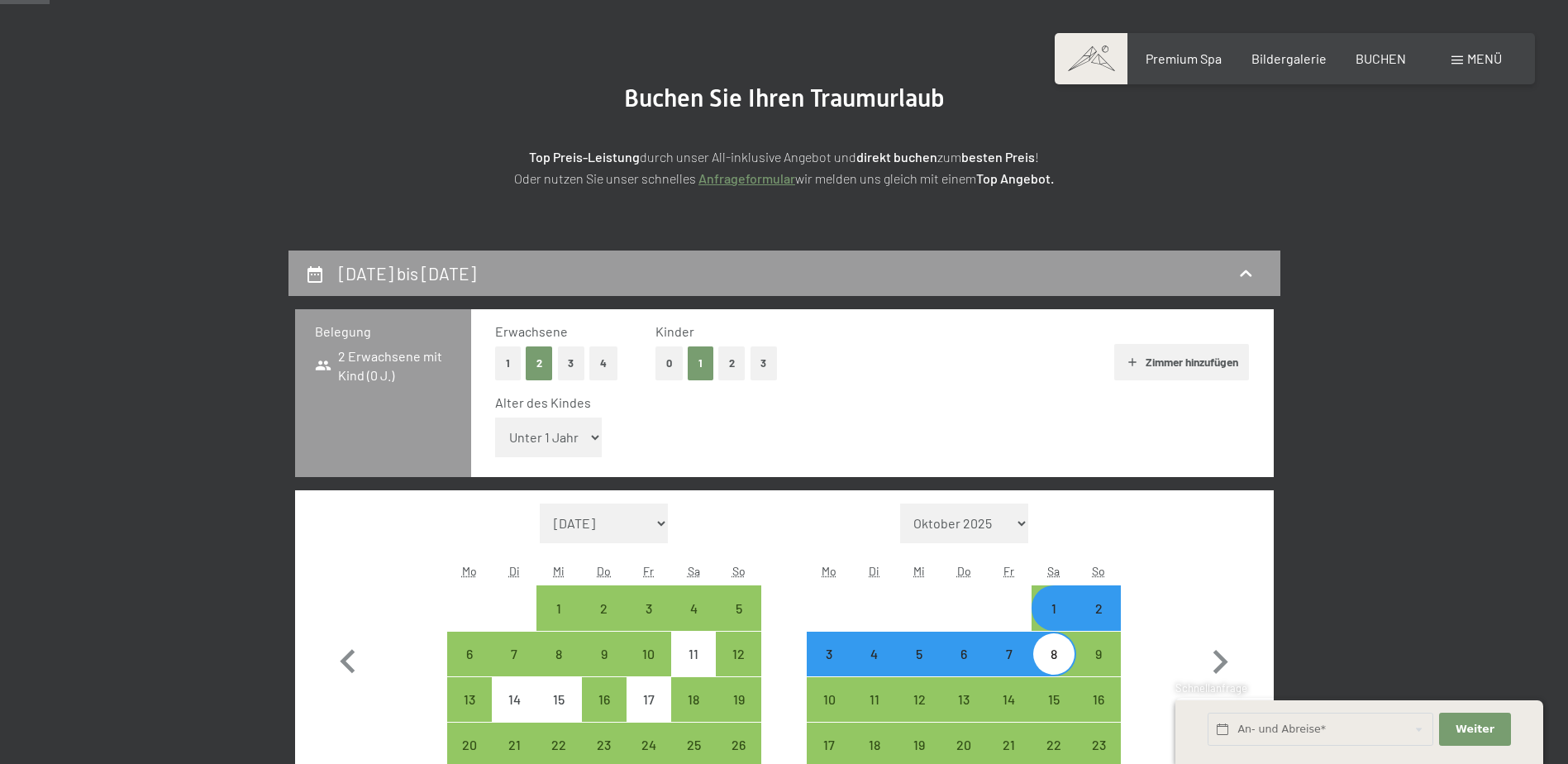
scroll to position [0, 0]
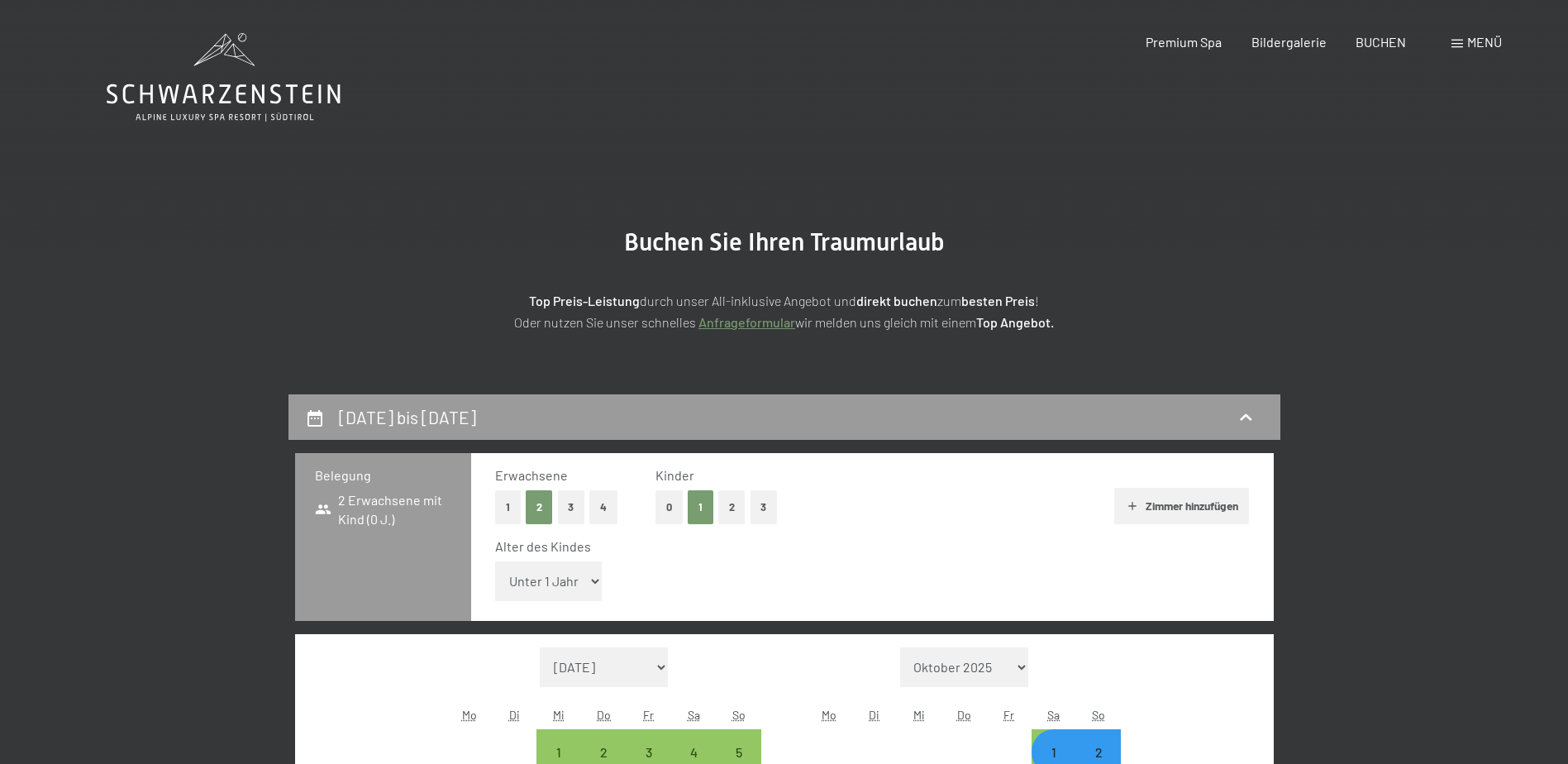
click at [522, 578] on select "Unter 1 Jahr 1 Jahr 2 Jahre 3 Jahre 4 Jahre 5 Jahre 6 Jahre 7 Jahre 8 Jahre 9 J…" at bounding box center [549, 581] width 107 height 40
select select "10"
click at [495, 561] on select "Unter 1 Jahr 1 Jahr 2 Jahre 3 Jahre 4 Jahre 5 Jahre 6 Jahre 7 Jahre 8 Jahre 9 J…" at bounding box center [549, 581] width 107 height 40
select select "2025-10-01"
select select "2025-11-01"
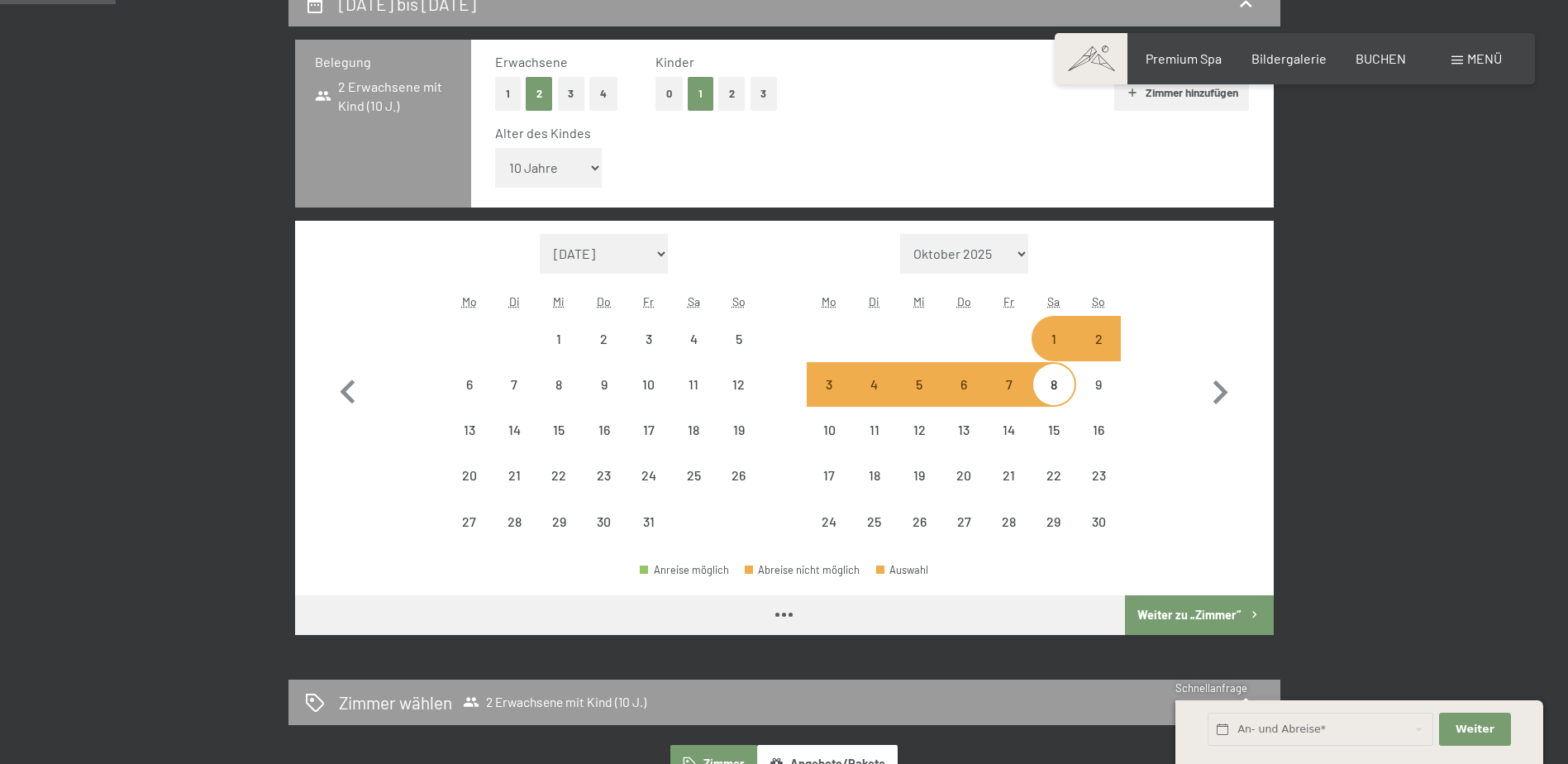
select select "2025-10-01"
select select "2025-11-01"
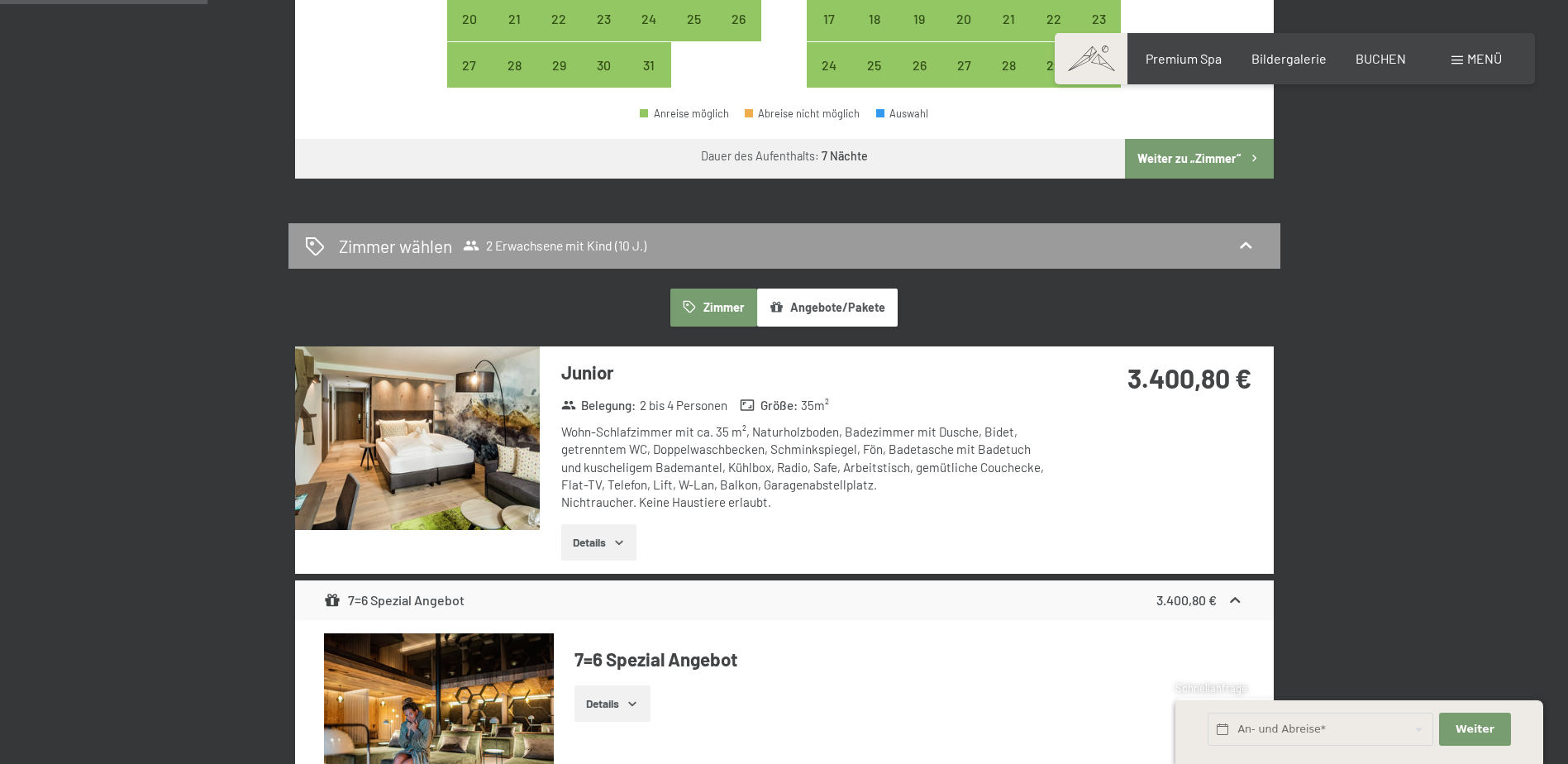
scroll to position [1157, 0]
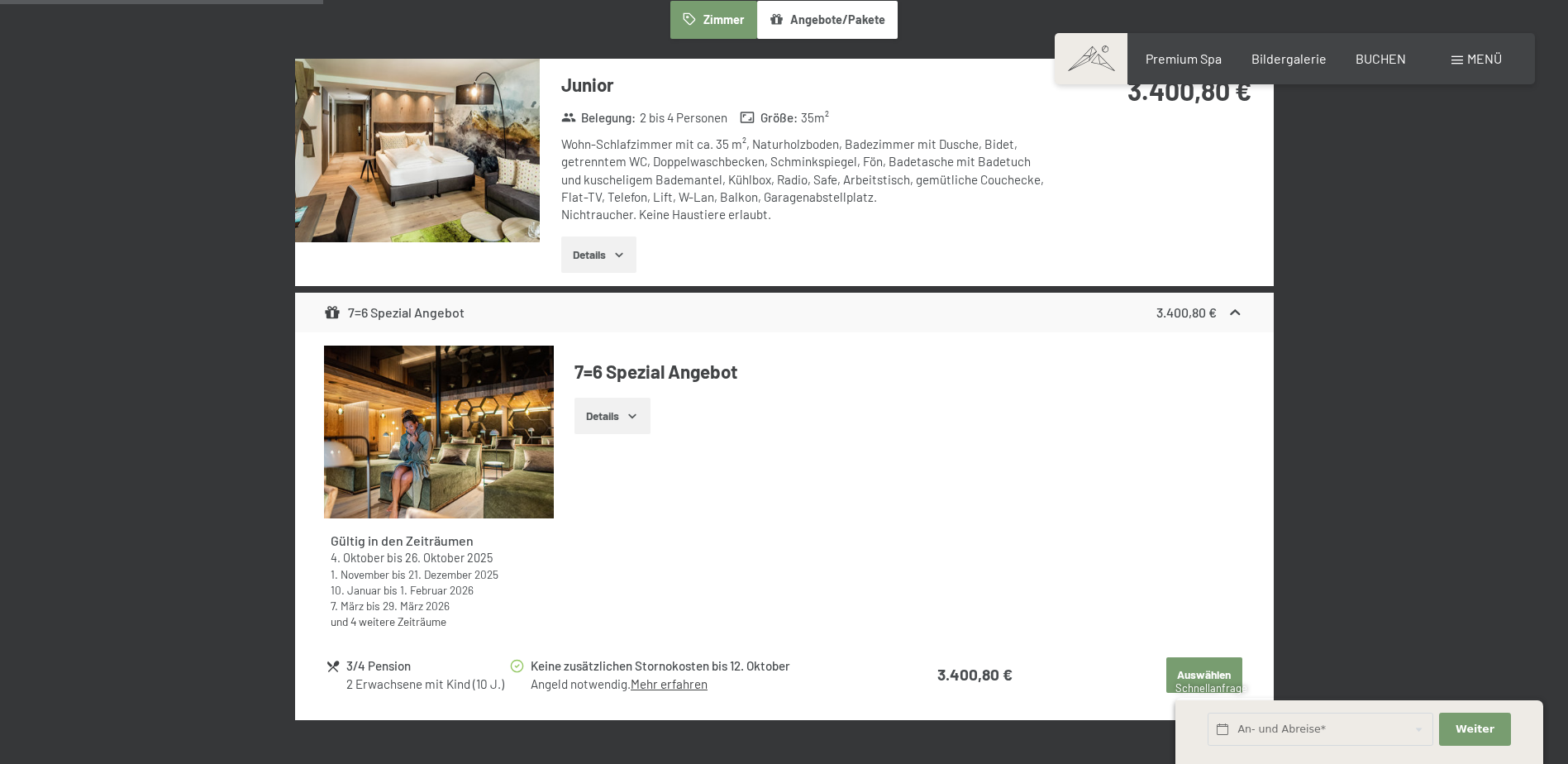
click at [969, 430] on div "Details" at bounding box center [909, 416] width 669 height 36
click at [859, 20] on button "Angebote/Pakete" at bounding box center [827, 20] width 140 height 38
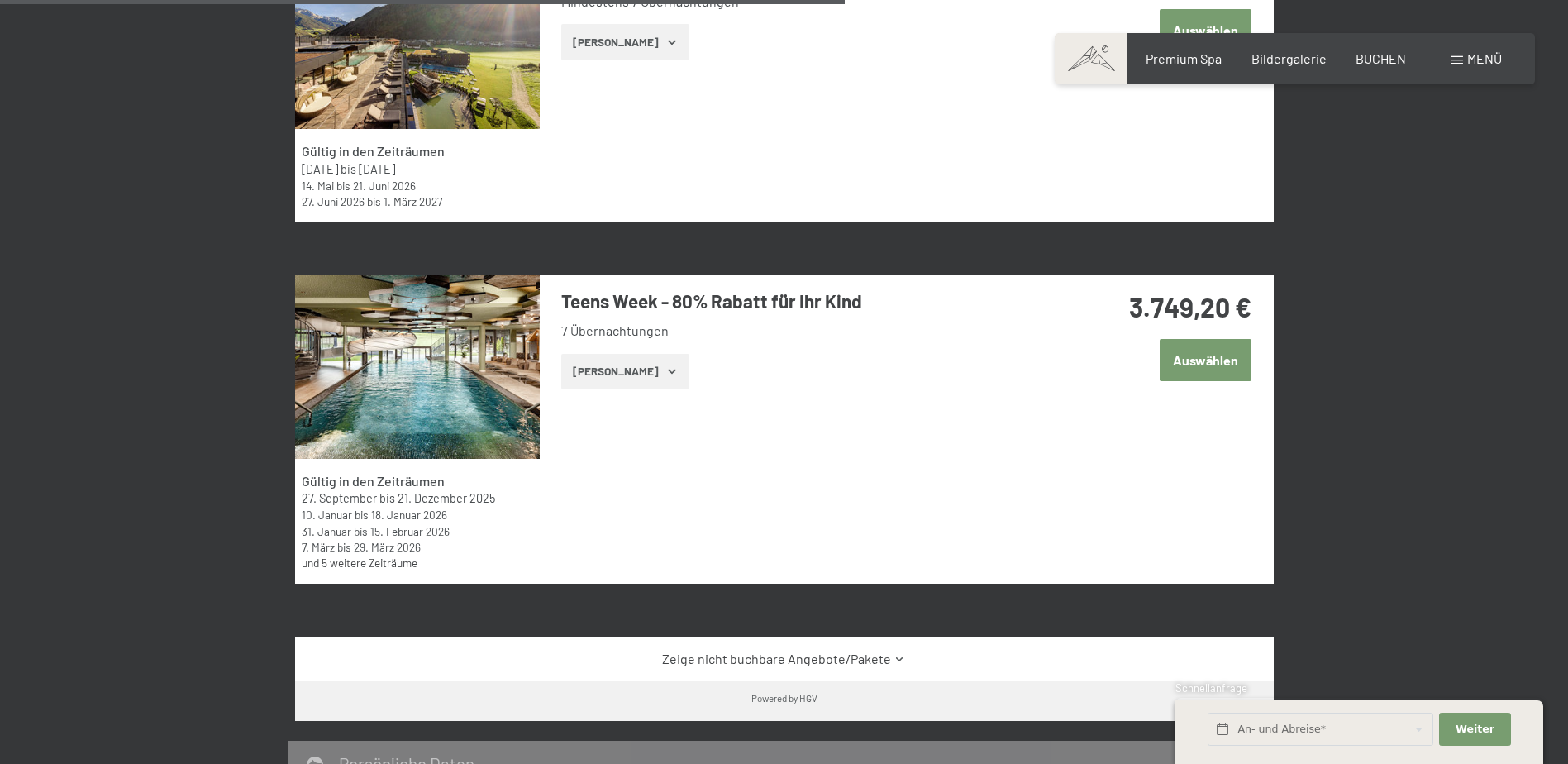
scroll to position [1654, 0]
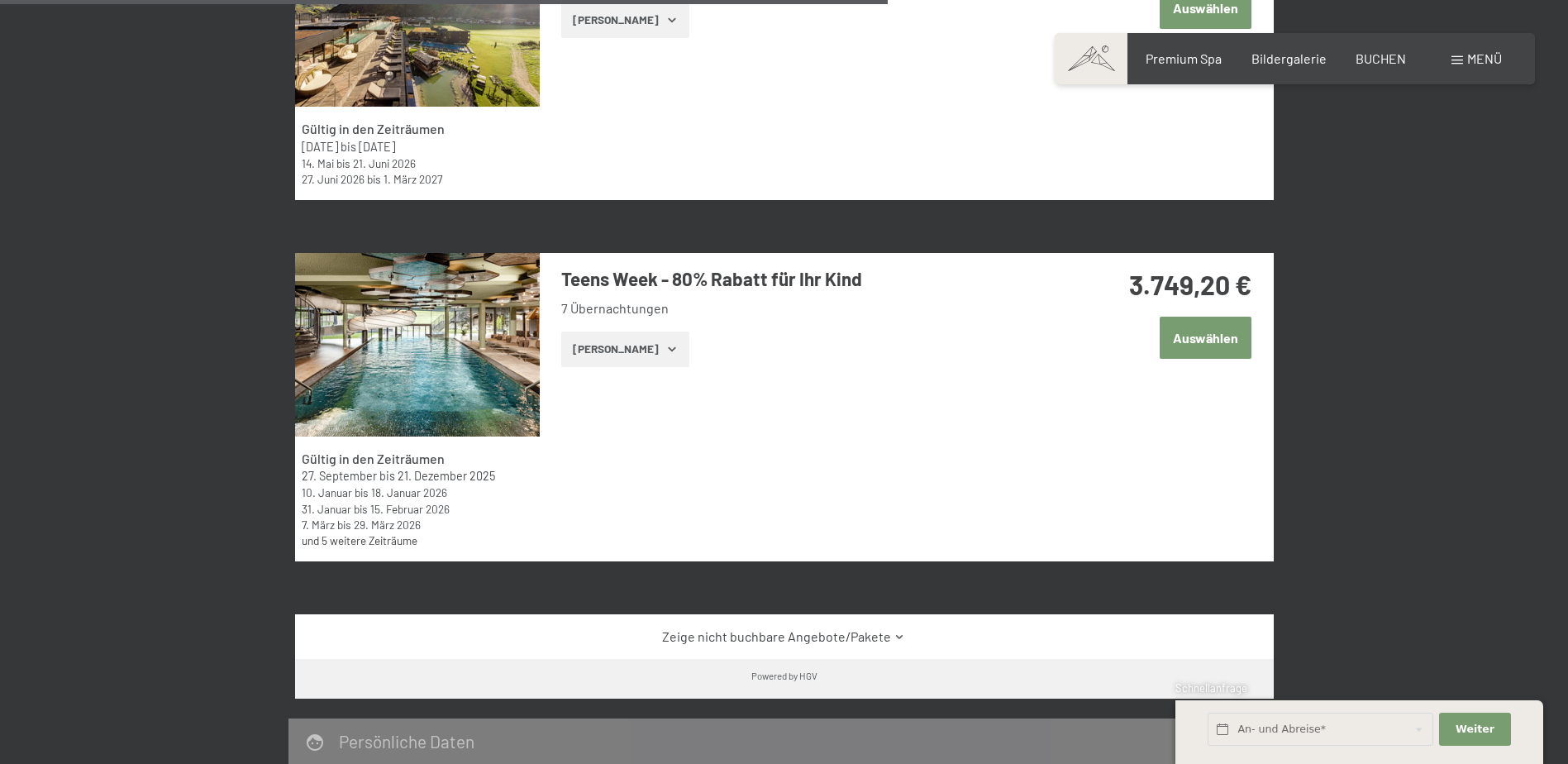
click at [665, 348] on icon "button" at bounding box center [672, 349] width 14 height 14
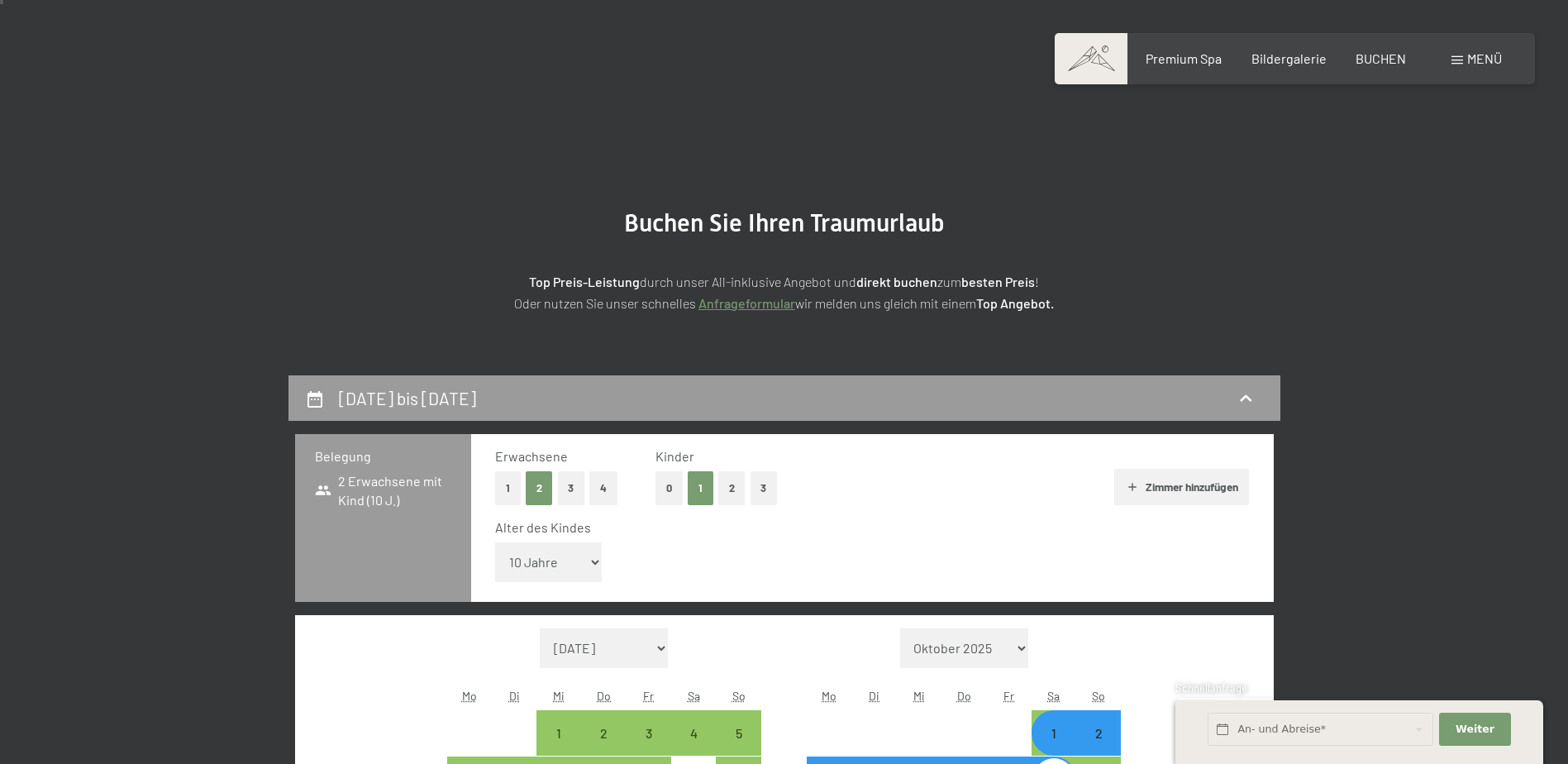
scroll to position [0, 0]
